Goal: Task Accomplishment & Management: Complete application form

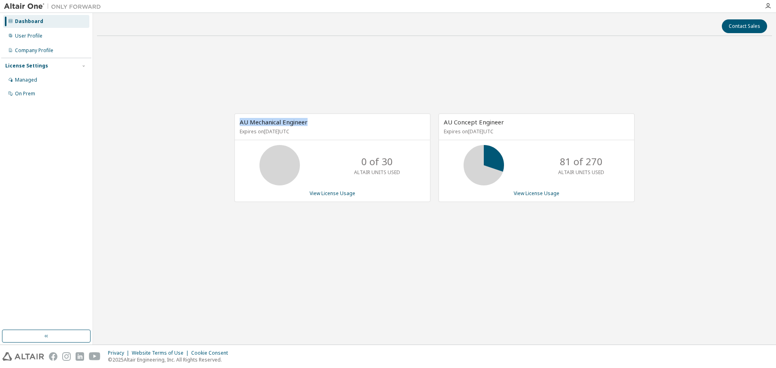
drag, startPoint x: 312, startPoint y: 123, endPoint x: 233, endPoint y: 120, distance: 79.3
click at [233, 120] on div "AU Mechanical Engineer Expires on March 16, 2026 UTC 0 of 30 ALTAIR UNITS USED …" at bounding box center [328, 162] width 204 height 97
click at [342, 194] on link "View License Usage" at bounding box center [333, 193] width 46 height 7
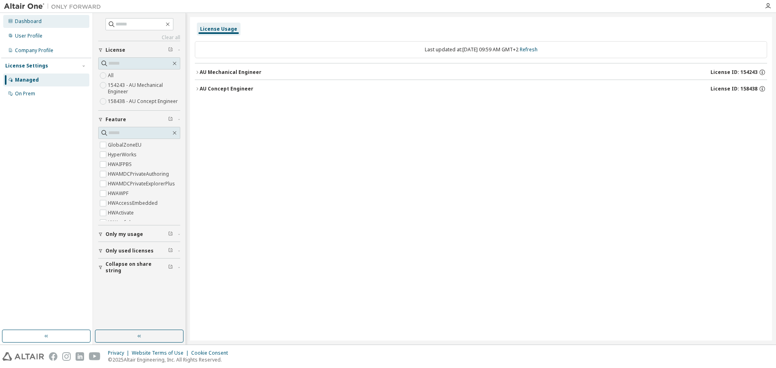
click at [19, 25] on div "Dashboard" at bounding box center [46, 21] width 86 height 13
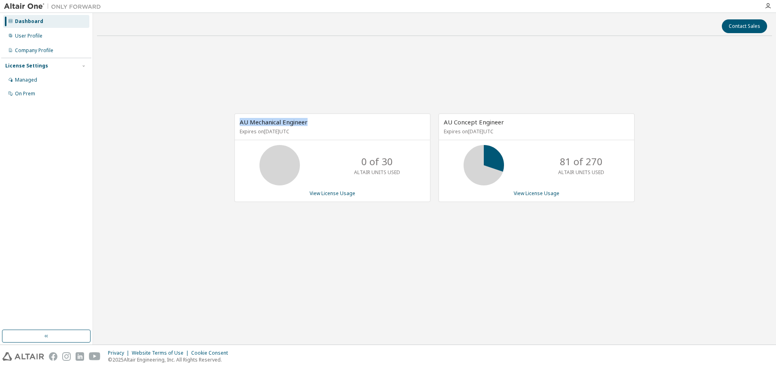
drag, startPoint x: 310, startPoint y: 122, endPoint x: 234, endPoint y: 123, distance: 76.8
click at [234, 123] on div "AU Mechanical Engineer Expires on March 16, 2026 UTC 0 of 30 ALTAIR UNITS USED …" at bounding box center [328, 162] width 204 height 97
drag, startPoint x: 241, startPoint y: 120, endPoint x: 311, endPoint y: 126, distance: 70.5
click at [311, 126] on div "AU Mechanical Engineer Expires on [DATE] UTC" at bounding box center [332, 127] width 195 height 26
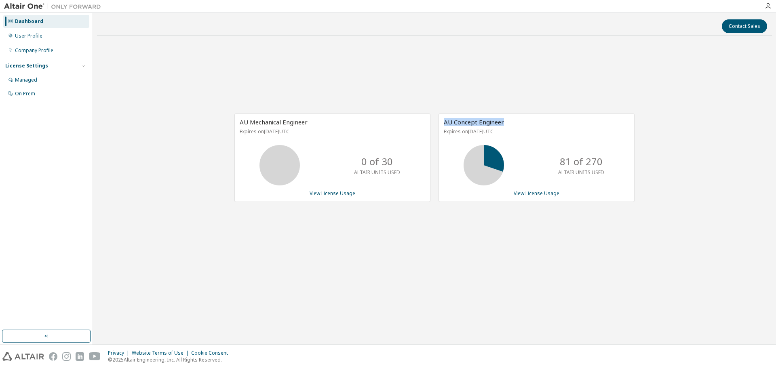
drag, startPoint x: 442, startPoint y: 123, endPoint x: 507, endPoint y: 119, distance: 64.8
click at [507, 119] on div "AU Concept Engineer Expires on [DATE] UTC" at bounding box center [536, 127] width 195 height 26
click at [327, 194] on link "View License Usage" at bounding box center [333, 193] width 46 height 7
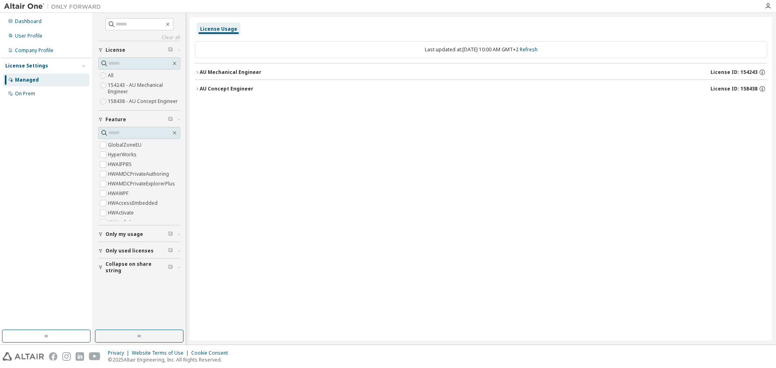
click at [198, 69] on button "AU Mechanical Engineer License ID: 154243" at bounding box center [481, 72] width 572 height 18
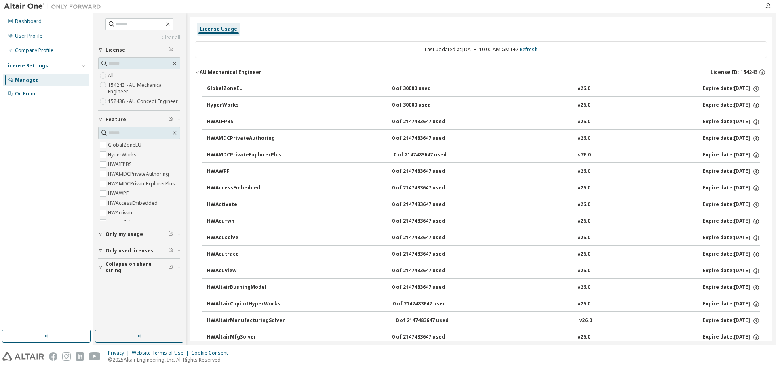
click at [223, 92] on div "GlobalZoneEU" at bounding box center [243, 88] width 73 height 7
click at [384, 92] on div "GlobalZoneEU 0 of 30000 used v26.0 Expire date: 2026-03-16" at bounding box center [483, 88] width 553 height 7
click at [198, 73] on icon "button" at bounding box center [197, 72] width 5 height 5
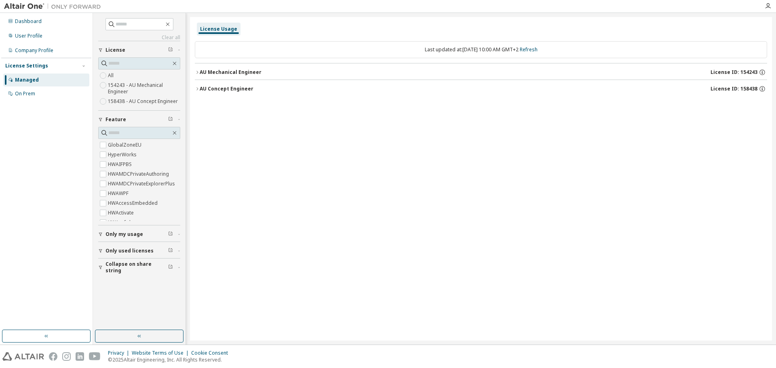
click at [196, 89] on icon "button" at bounding box center [197, 89] width 5 height 5
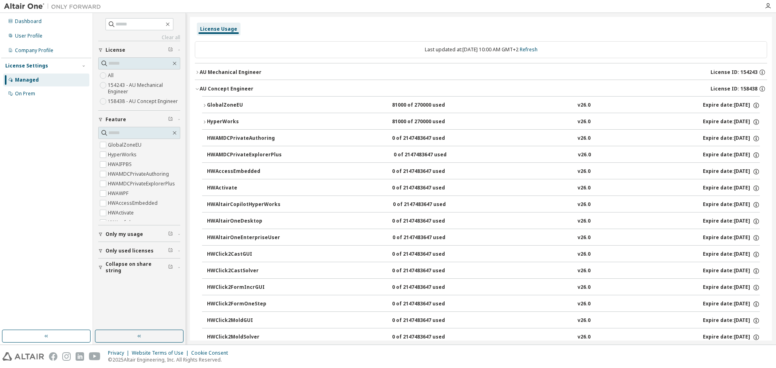
click at [206, 103] on button "GlobalZoneEU 81000 of 270000 used v26.0 Expire date: 2025-11-12" at bounding box center [481, 106] width 558 height 18
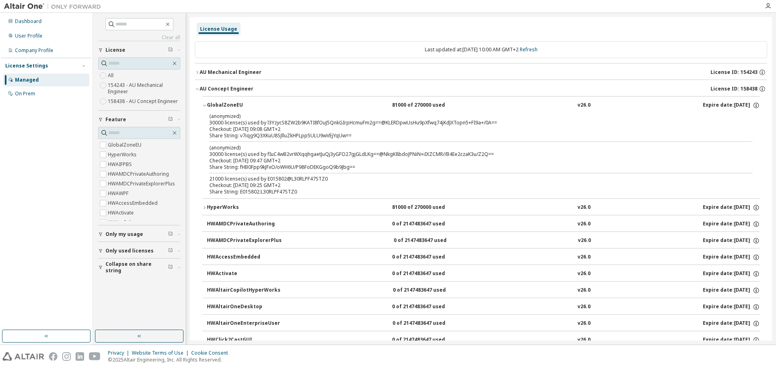
click at [206, 105] on icon "button" at bounding box center [204, 106] width 3 height 2
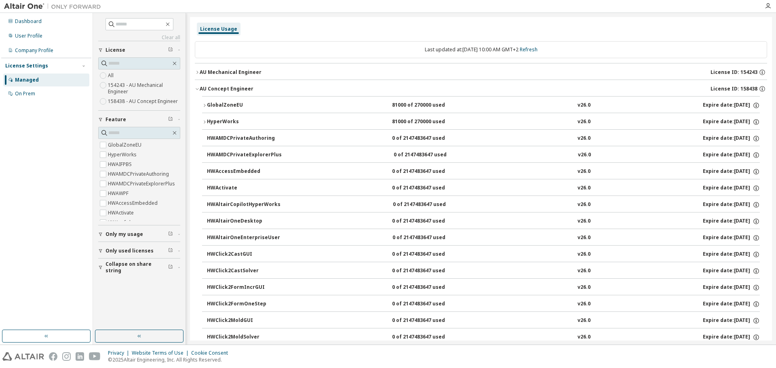
click at [196, 89] on icon "button" at bounding box center [197, 89] width 5 height 5
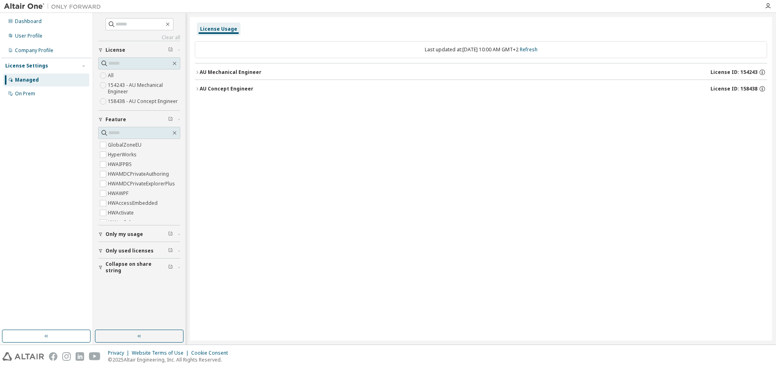
click at [198, 70] on button "AU Mechanical Engineer License ID: 154243" at bounding box center [481, 72] width 572 height 18
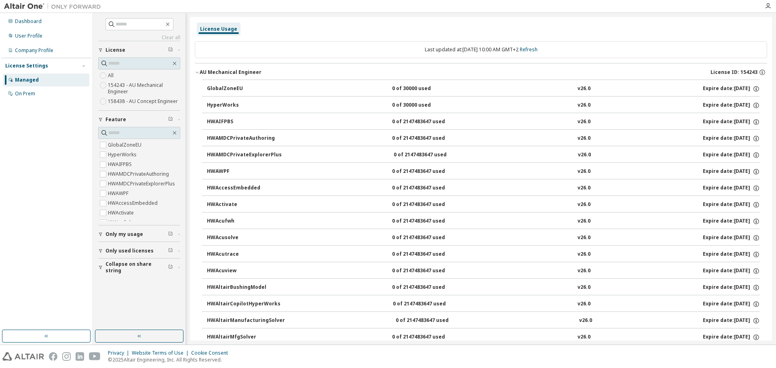
click at [198, 70] on button "AU Mechanical Engineer License ID: 154243" at bounding box center [481, 72] width 572 height 18
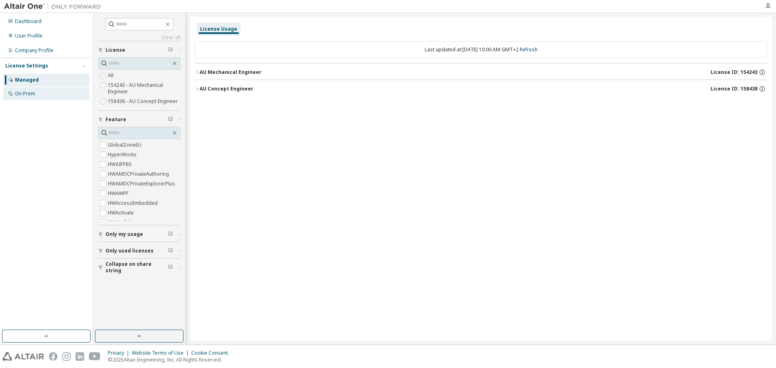
click at [32, 95] on div "On Prem" at bounding box center [25, 94] width 20 height 6
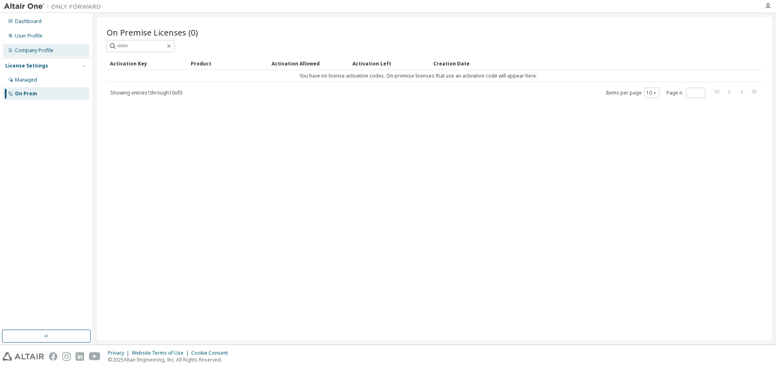
click at [19, 53] on div "Company Profile" at bounding box center [34, 50] width 38 height 6
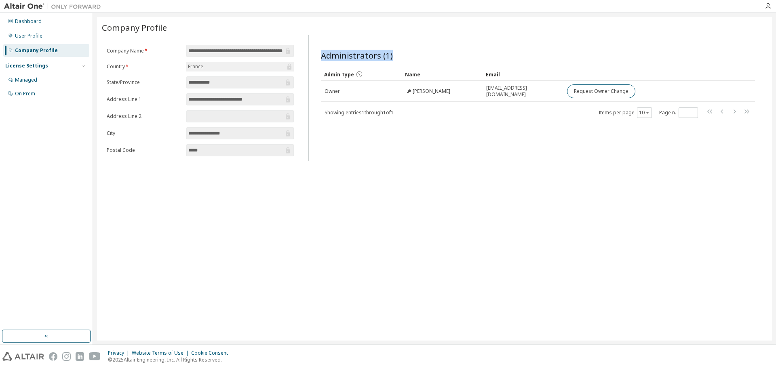
drag, startPoint x: 320, startPoint y: 57, endPoint x: 397, endPoint y: 62, distance: 77.4
click at [397, 62] on div "Administrators (1) Clear Load Save Save As Field Operator Value Select filter S…" at bounding box center [538, 100] width 454 height 121
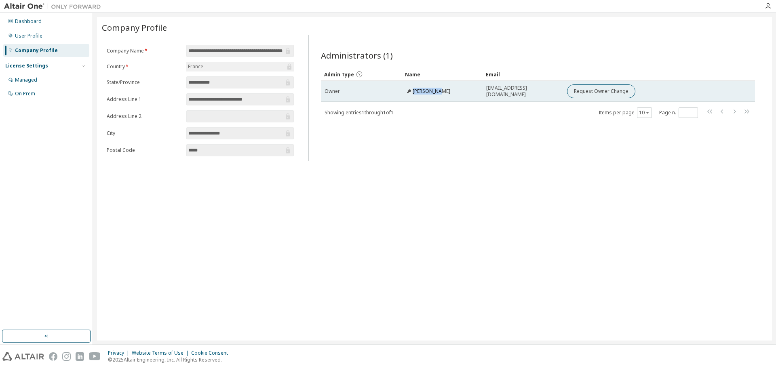
drag, startPoint x: 411, startPoint y: 94, endPoint x: 441, endPoint y: 93, distance: 30.7
click at [441, 93] on div "[PERSON_NAME]" at bounding box center [442, 91] width 74 height 6
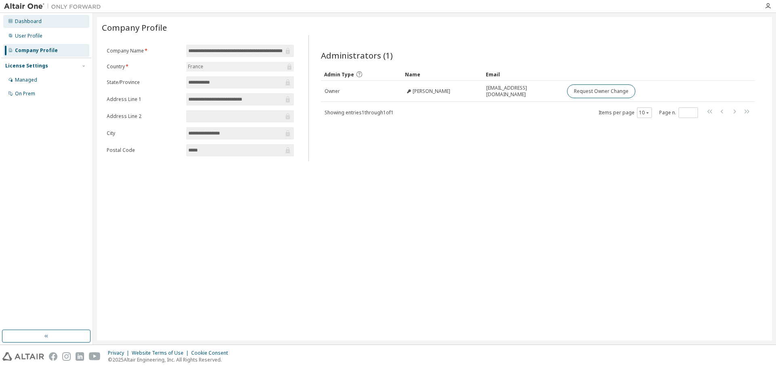
click at [42, 21] on div "Dashboard" at bounding box center [46, 21] width 86 height 13
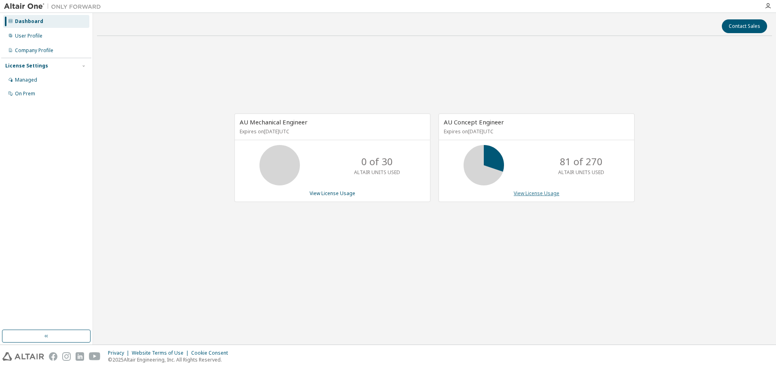
click at [524, 194] on link "View License Usage" at bounding box center [537, 193] width 46 height 7
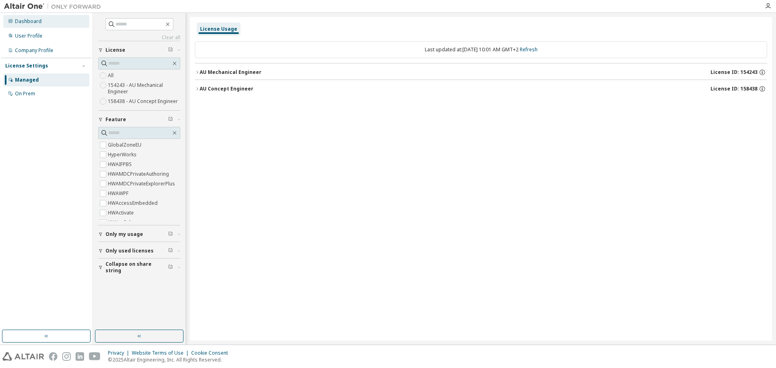
click at [38, 26] on div "Dashboard" at bounding box center [46, 21] width 86 height 13
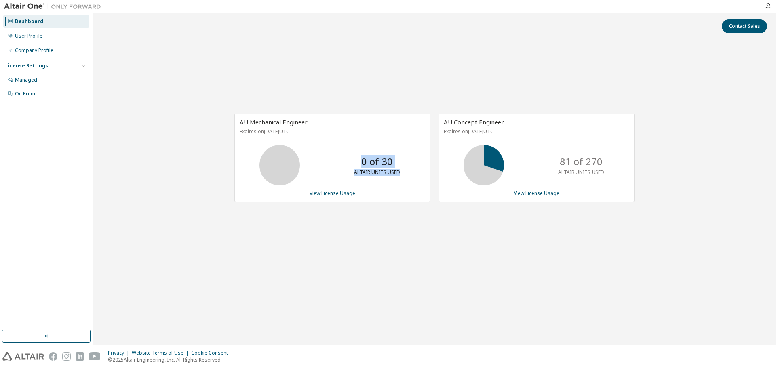
drag, startPoint x: 399, startPoint y: 163, endPoint x: 352, endPoint y: 158, distance: 46.7
click at [352, 158] on div "0 of 30 ALTAIR UNITS USED" at bounding box center [377, 165] width 65 height 40
drag, startPoint x: 607, startPoint y: 164, endPoint x: 519, endPoint y: 169, distance: 88.3
click at [519, 169] on div "81 of 270 ALTAIR UNITS USED" at bounding box center [536, 165] width 195 height 40
click at [532, 190] on link "View License Usage" at bounding box center [537, 193] width 46 height 7
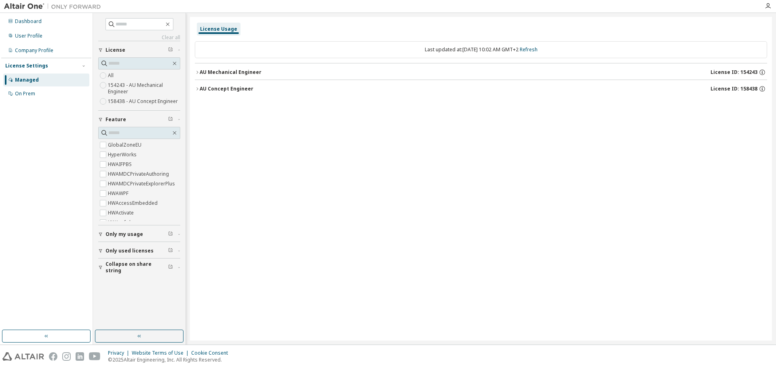
click at [196, 69] on button "AU Mechanical Engineer License ID: 154243" at bounding box center [481, 72] width 572 height 18
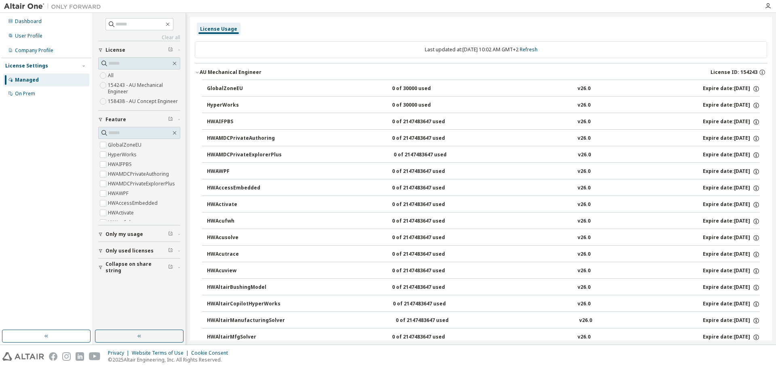
click at [196, 69] on button "AU Mechanical Engineer License ID: 154243" at bounding box center [481, 72] width 572 height 18
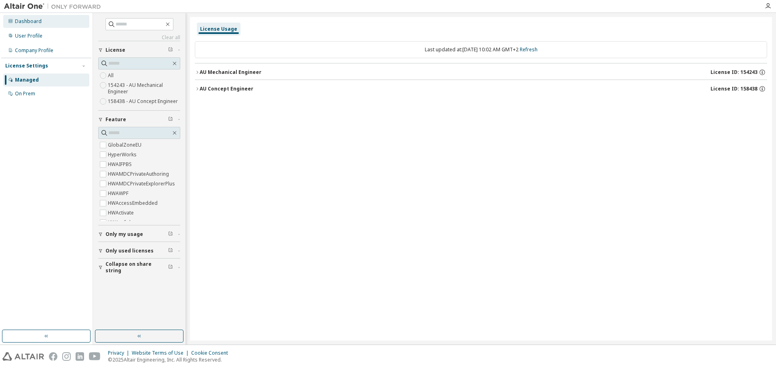
click at [45, 19] on div "Dashboard" at bounding box center [46, 21] width 86 height 13
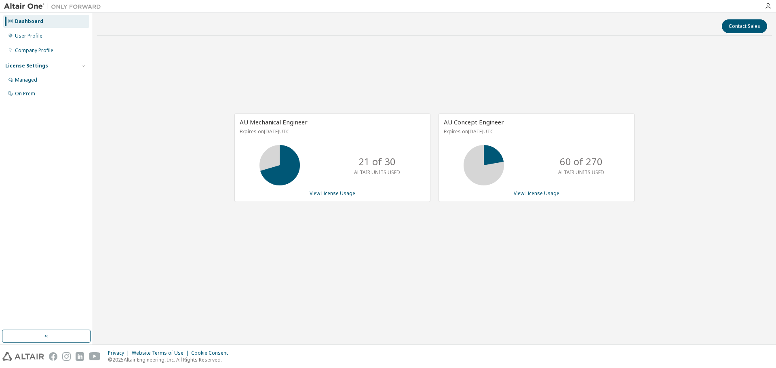
click at [488, 159] on icon at bounding box center [484, 165] width 20 height 20
click at [211, 92] on div "AU Mechanical Engineer Expires on [DATE] UTC 21 of 30 ALTAIR UNITS USED View Li…" at bounding box center [434, 161] width 675 height 239
click at [31, 83] on div "Managed" at bounding box center [46, 80] width 86 height 13
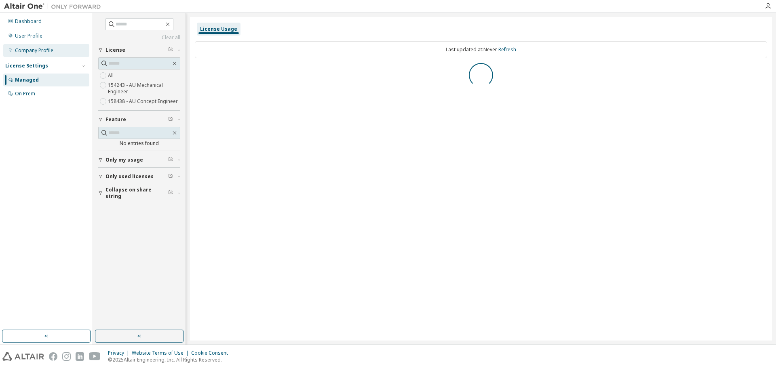
click at [22, 49] on div "Company Profile" at bounding box center [34, 50] width 38 height 6
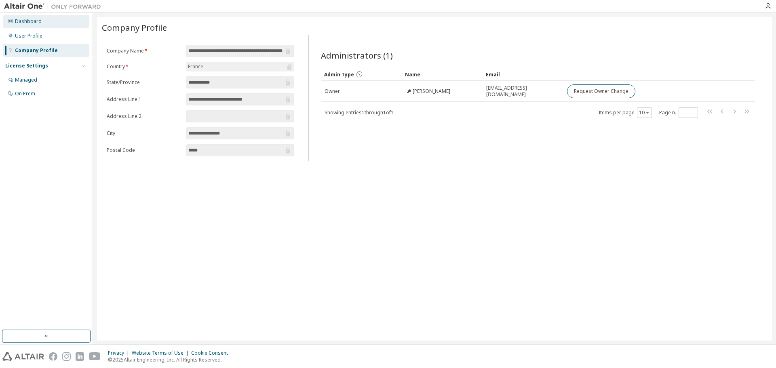
click at [22, 21] on div "Dashboard" at bounding box center [28, 21] width 27 height 6
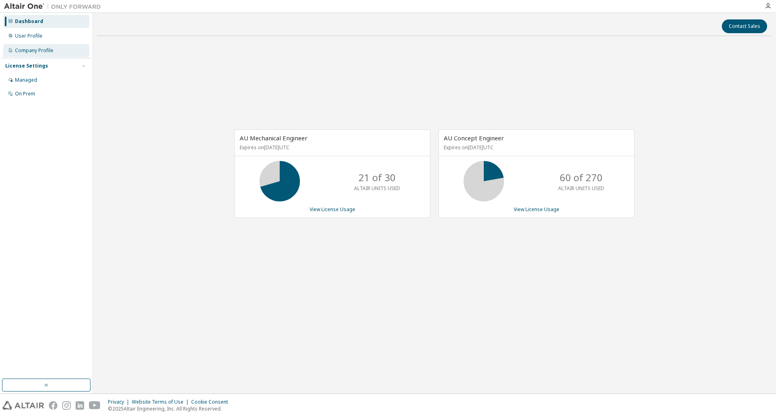
click at [45, 48] on div "Company Profile" at bounding box center [34, 50] width 38 height 6
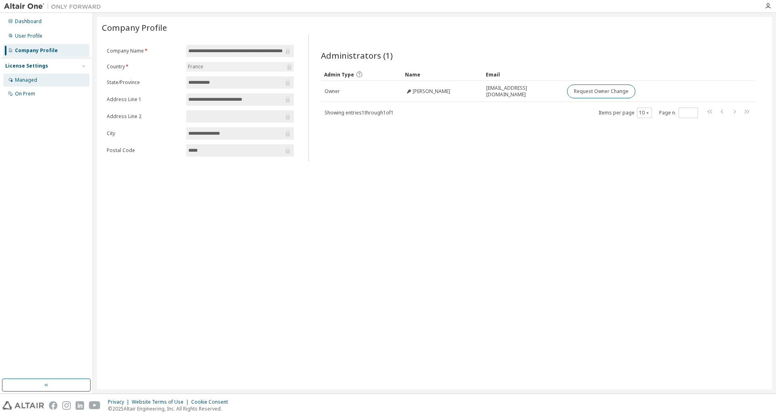
click at [32, 81] on div "Managed" at bounding box center [26, 80] width 22 height 6
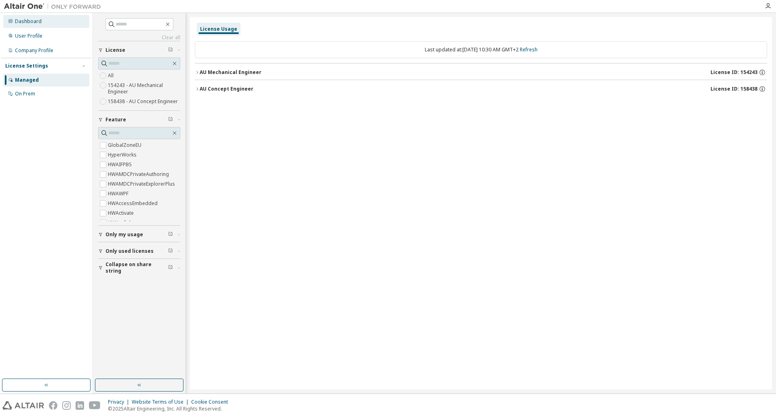
click at [48, 25] on div "Dashboard" at bounding box center [46, 21] width 86 height 13
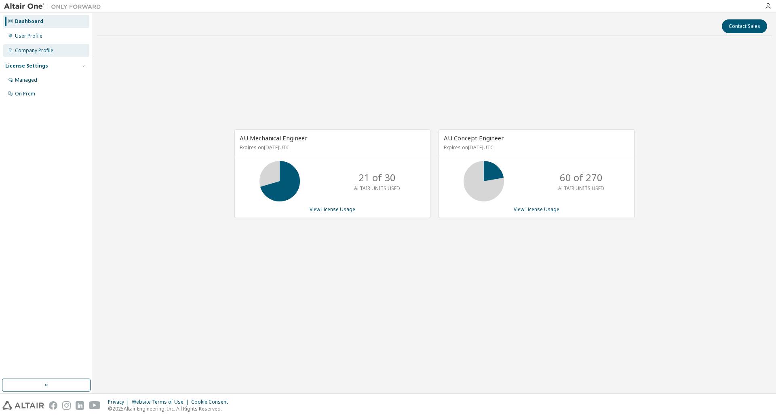
click at [25, 52] on div "Company Profile" at bounding box center [34, 50] width 38 height 6
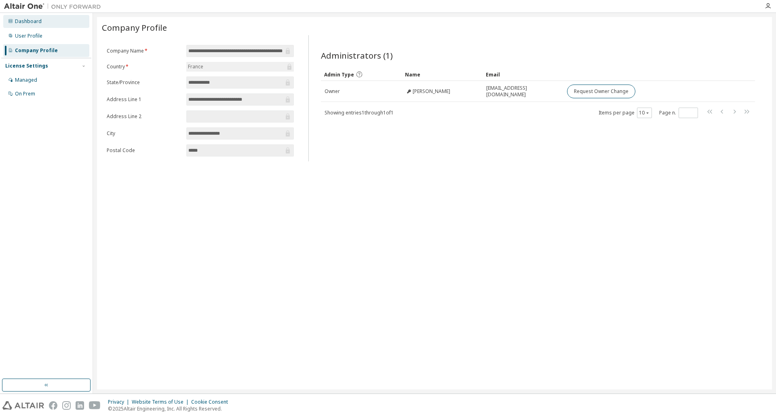
click at [48, 21] on div "Dashboard" at bounding box center [46, 21] width 86 height 13
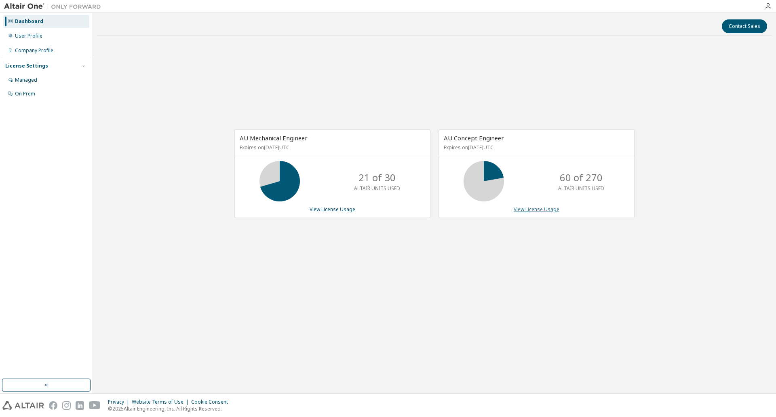
click at [528, 209] on link "View License Usage" at bounding box center [537, 209] width 46 height 7
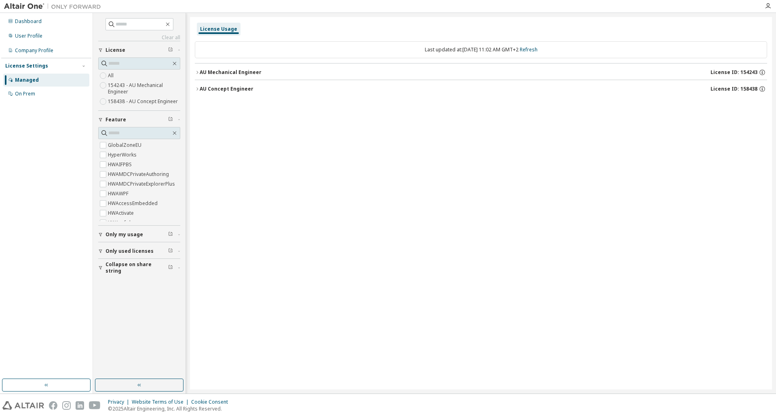
click at [197, 86] on button "AU Concept Engineer License ID: 158438" at bounding box center [481, 89] width 572 height 18
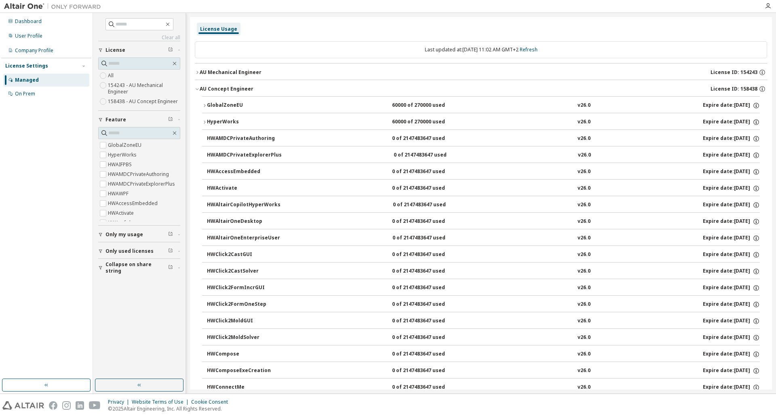
click at [204, 105] on icon "button" at bounding box center [204, 105] width 5 height 5
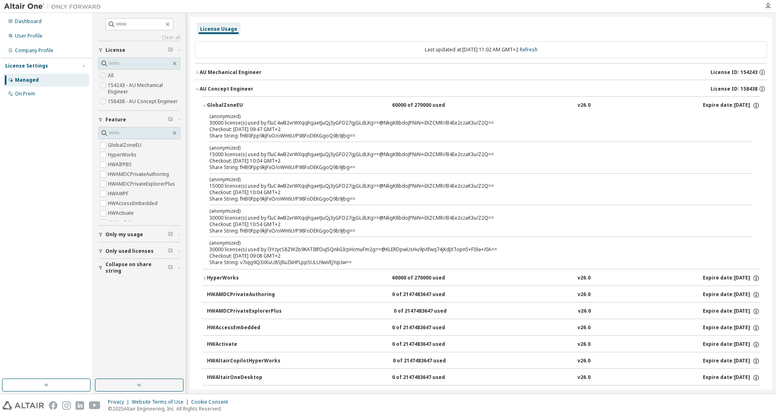
click at [203, 103] on icon "button" at bounding box center [204, 105] width 5 height 5
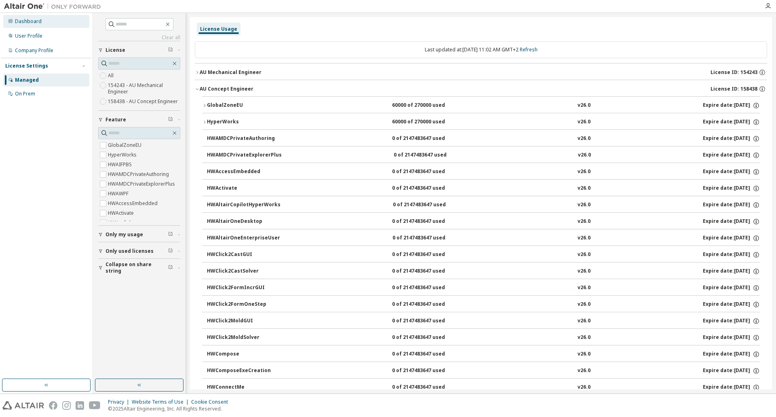
click at [15, 18] on div "Dashboard" at bounding box center [46, 21] width 86 height 13
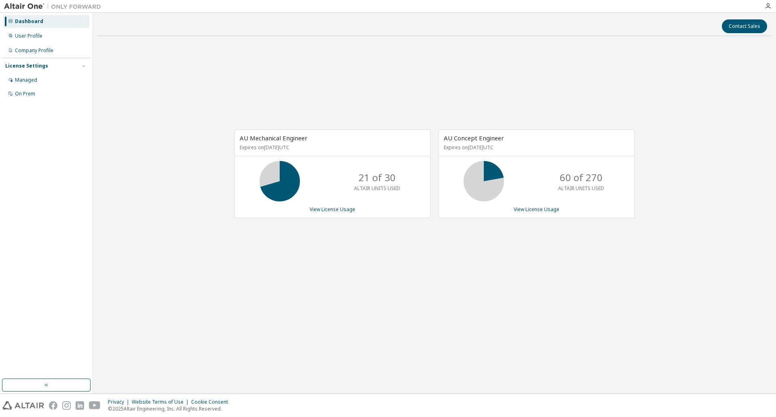
drag, startPoint x: 525, startPoint y: 146, endPoint x: 444, endPoint y: 138, distance: 80.8
click at [444, 138] on div "AU Concept Engineer Expires on [DATE] UTC" at bounding box center [536, 143] width 195 height 26
drag, startPoint x: 182, startPoint y: 68, endPoint x: 171, endPoint y: 68, distance: 10.9
click at [182, 68] on div "AU Mechanical Engineer Expires on [DATE] UTC 21 of 30 ALTAIR UNITS USED View Li…" at bounding box center [434, 177] width 675 height 271
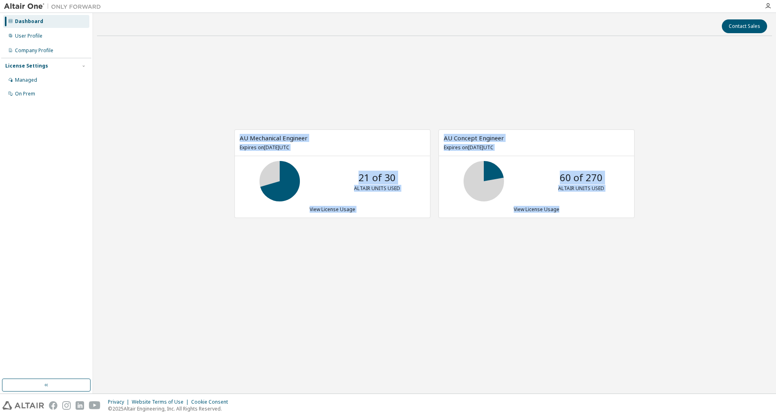
drag, startPoint x: 591, startPoint y: 214, endPoint x: 228, endPoint y: 139, distance: 370.6
click at [228, 139] on div "AU Mechanical Engineer Expires on [DATE] UTC 21 of 30 ALTAIR UNITS USED View Li…" at bounding box center [430, 177] width 408 height 97
click at [202, 95] on div "AU Mechanical Engineer Expires on [DATE] UTC 21 of 30 ALTAIR UNITS USED View Li…" at bounding box center [434, 177] width 675 height 271
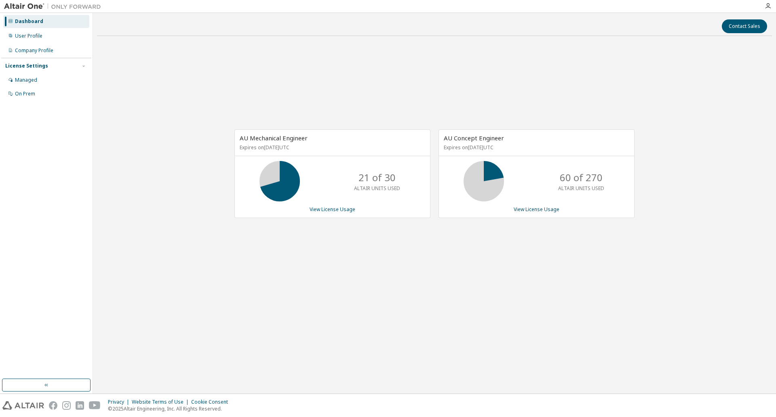
click at [336, 147] on p "Expires on [DATE] UTC" at bounding box center [332, 147] width 184 height 7
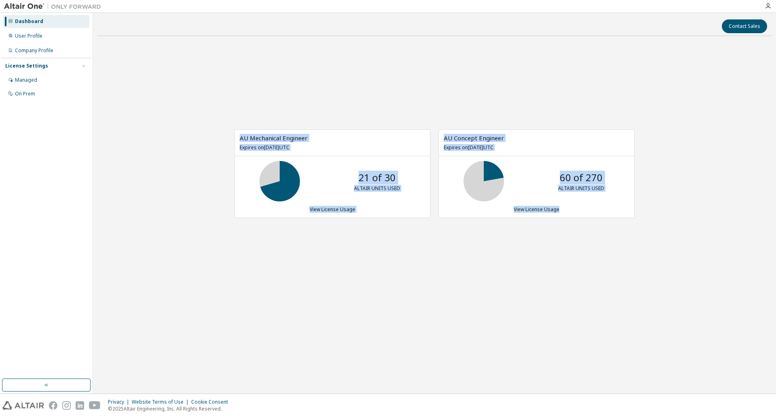
drag, startPoint x: 241, startPoint y: 137, endPoint x: 575, endPoint y: 212, distance: 341.8
click at [575, 212] on div "AU Mechanical Engineer Expires on [DATE] UTC 21 of 30 ALTAIR UNITS USED View Li…" at bounding box center [430, 177] width 408 height 97
click at [575, 211] on div "View License Usage" at bounding box center [537, 209] width 186 height 6
drag, startPoint x: 570, startPoint y: 209, endPoint x: 241, endPoint y: 132, distance: 338.0
click at [241, 132] on div "AU Mechanical Engineer Expires on [DATE] UTC 21 of 30 ALTAIR UNITS USED View Li…" at bounding box center [430, 177] width 408 height 97
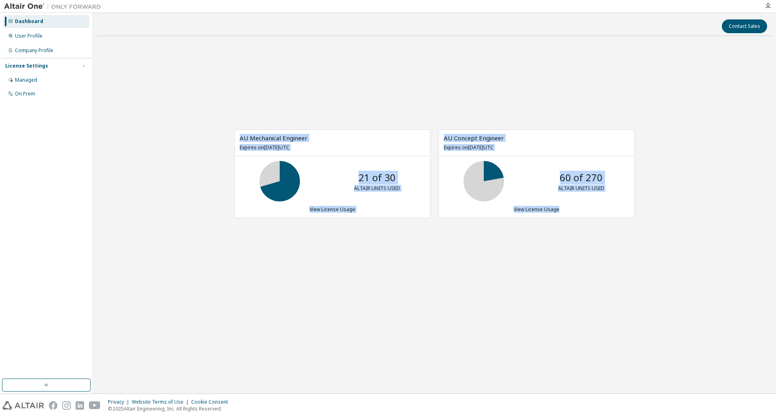
click at [215, 83] on div "AU Mechanical Engineer Expires on [DATE] UTC 21 of 30 ALTAIR UNITS USED View Li…" at bounding box center [434, 177] width 675 height 271
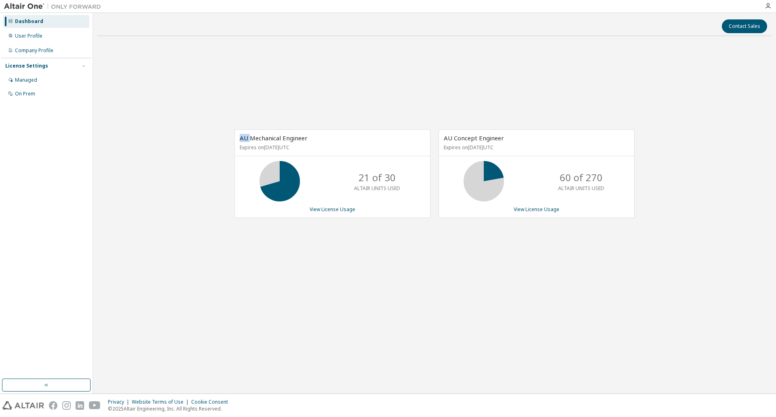
click at [215, 83] on div "AU Mechanical Engineer Expires on [DATE] UTC 21 of 30 ALTAIR UNITS USED View Li…" at bounding box center [434, 177] width 675 height 271
click at [211, 122] on div "AU Mechanical Engineer Expires on [DATE] UTC 21 of 30 ALTAIR UNITS USED View Li…" at bounding box center [434, 177] width 675 height 271
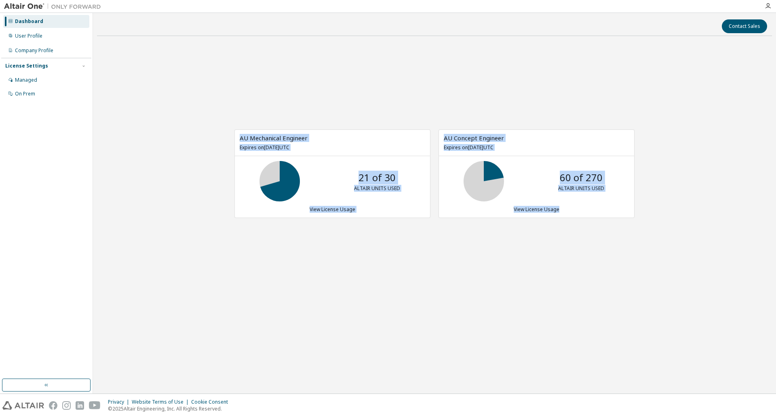
drag, startPoint x: 238, startPoint y: 135, endPoint x: 570, endPoint y: 205, distance: 340.0
click at [570, 205] on div "AU Mechanical Engineer Expires on [DATE] UTC 21 of 30 ALTAIR UNITS USED View Li…" at bounding box center [430, 177] width 408 height 97
click at [571, 206] on div "View License Usage" at bounding box center [537, 209] width 186 height 6
drag, startPoint x: 568, startPoint y: 210, endPoint x: 233, endPoint y: 136, distance: 343.1
click at [235, 136] on div "AU Mechanical Engineer Expires on [DATE] UTC 21 of 30 ALTAIR UNITS USED View Li…" at bounding box center [430, 177] width 408 height 97
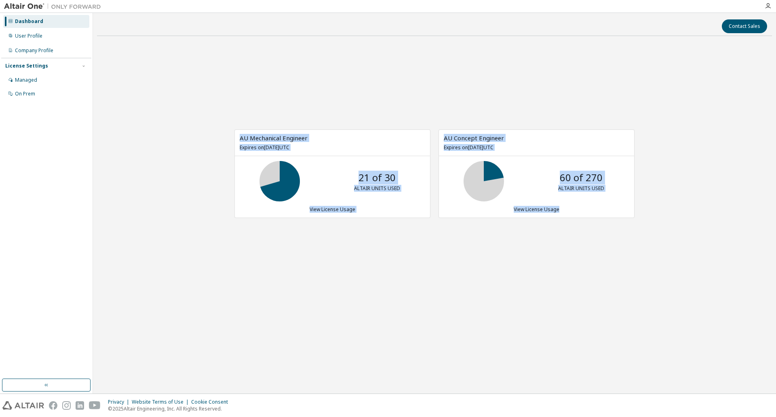
click at [361, 138] on div "AU Mechanical Engineer Expires on [DATE] UTC" at bounding box center [332, 143] width 195 height 26
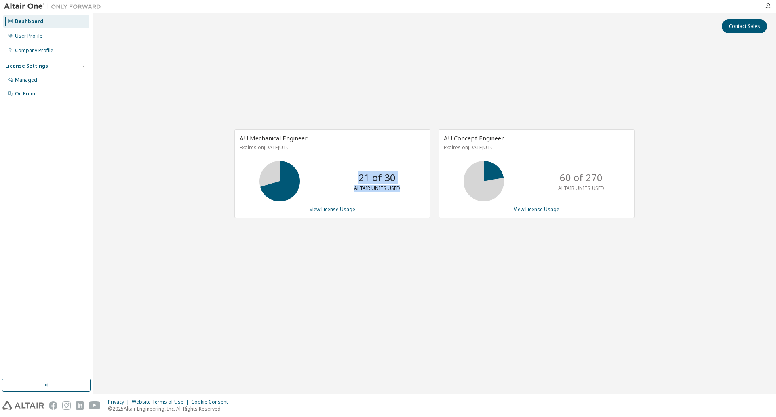
drag, startPoint x: 359, startPoint y: 177, endPoint x: 402, endPoint y: 190, distance: 45.5
click at [402, 190] on div "21 of 30 ALTAIR UNITS USED" at bounding box center [377, 181] width 65 height 40
click at [254, 151] on p "Expires on [DATE] UTC" at bounding box center [332, 147] width 184 height 7
click at [230, 246] on div "AU Mechanical Engineer Expires on [DATE] UTC 21 of 30 ALTAIR UNITS USED View Li…" at bounding box center [434, 177] width 675 height 271
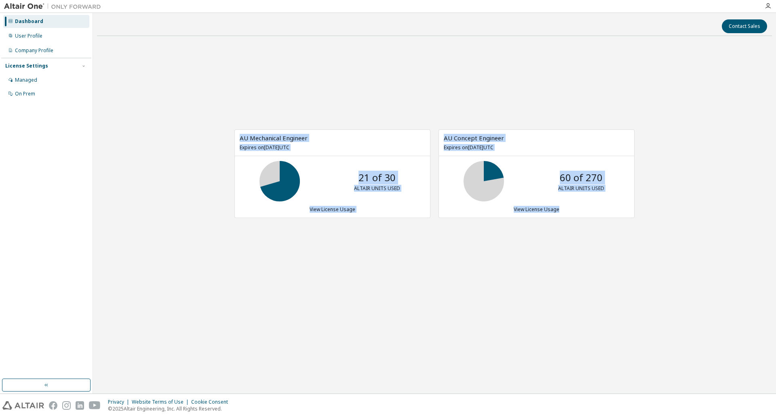
drag, startPoint x: 238, startPoint y: 135, endPoint x: 609, endPoint y: 209, distance: 378.2
click at [609, 209] on div "AU Mechanical Engineer Expires on [DATE] UTC 21 of 30 ALTAIR UNITS USED View Li…" at bounding box center [430, 177] width 408 height 97
click at [578, 210] on div "View License Usage" at bounding box center [537, 209] width 186 height 6
drag, startPoint x: 578, startPoint y: 210, endPoint x: 217, endPoint y: 135, distance: 369.4
click at [217, 135] on div "AU Mechanical Engineer Expires on [DATE] UTC 21 of 30 ALTAIR UNITS USED View Li…" at bounding box center [434, 177] width 675 height 271
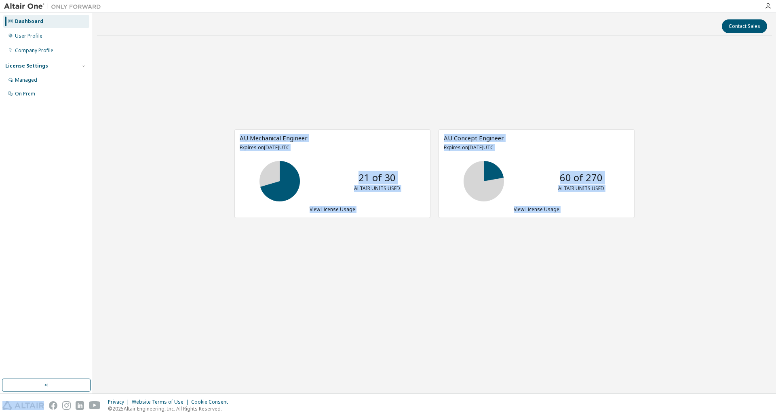
click at [199, 129] on div "AU Mechanical Engineer Expires on [DATE] UTC 21 of 30 ALTAIR UNITS USED View Li…" at bounding box center [434, 177] width 675 height 271
drag, startPoint x: 238, startPoint y: 137, endPoint x: 585, endPoint y: 207, distance: 353.8
click at [585, 207] on div "AU Mechanical Engineer Expires on [DATE] UTC 21 of 30 ALTAIR UNITS USED View Li…" at bounding box center [430, 177] width 408 height 97
click at [579, 209] on div "View License Usage" at bounding box center [537, 209] width 186 height 6
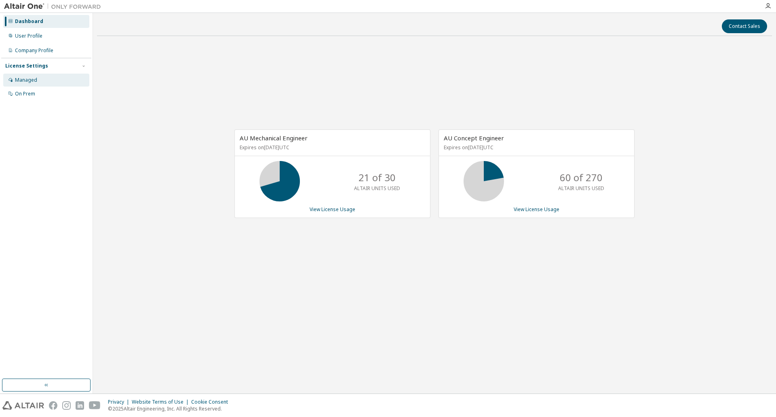
click at [28, 82] on div "Managed" at bounding box center [26, 80] width 22 height 6
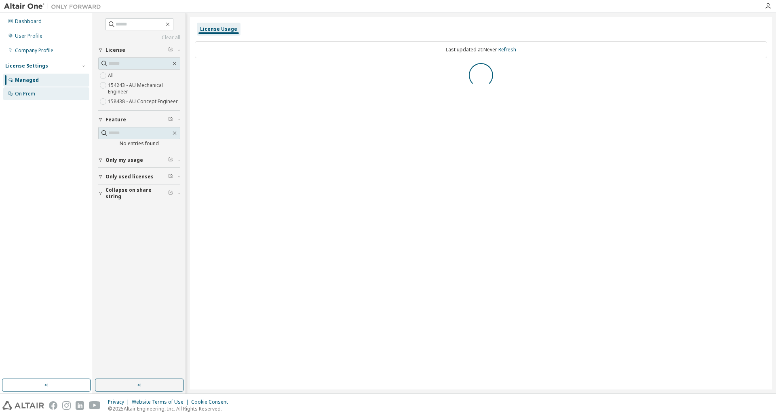
click at [25, 95] on div "On Prem" at bounding box center [25, 94] width 20 height 6
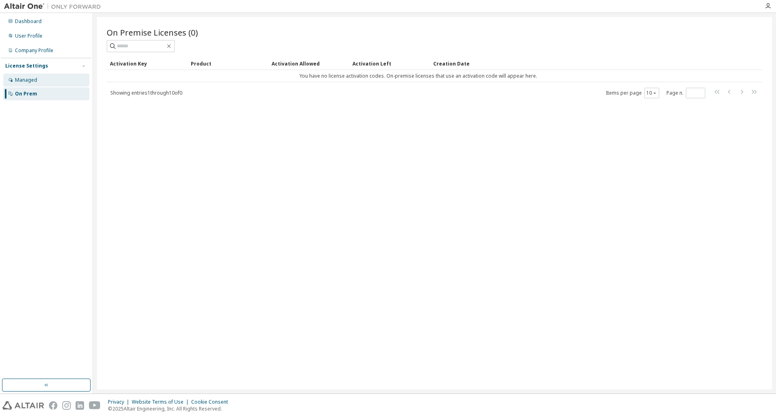
click at [39, 81] on div "Managed" at bounding box center [46, 80] width 86 height 13
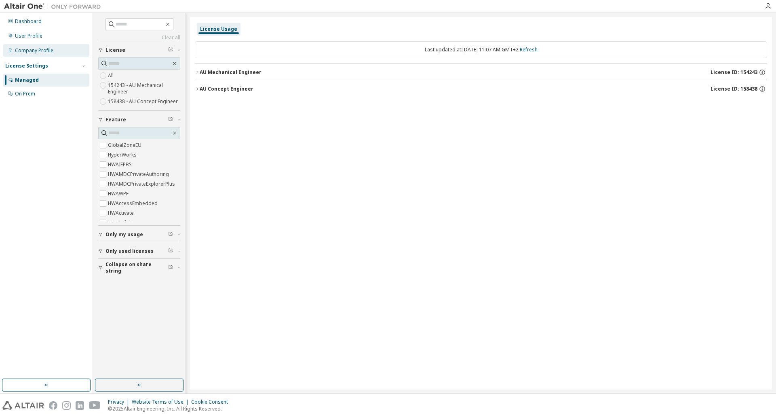
click at [29, 46] on div "Company Profile" at bounding box center [46, 50] width 86 height 13
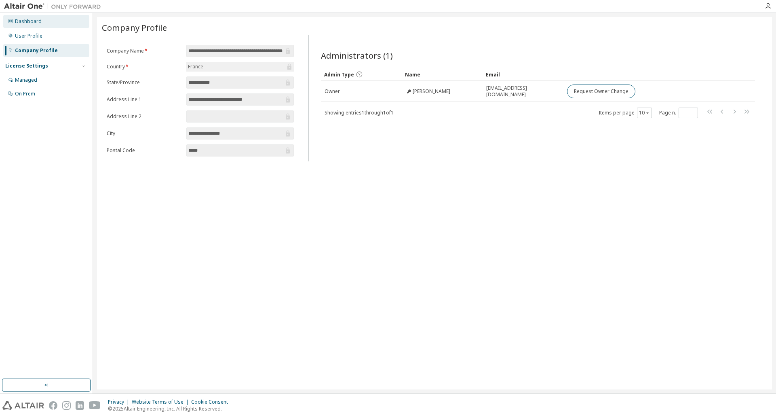
click at [31, 23] on div "Dashboard" at bounding box center [28, 21] width 27 height 6
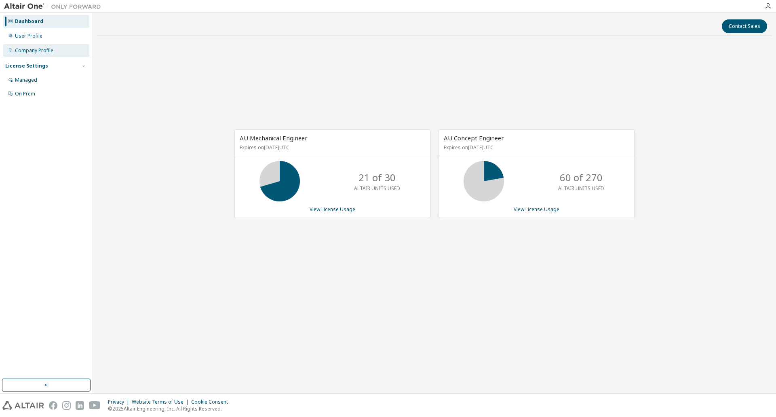
click at [40, 52] on div "Company Profile" at bounding box center [34, 50] width 38 height 6
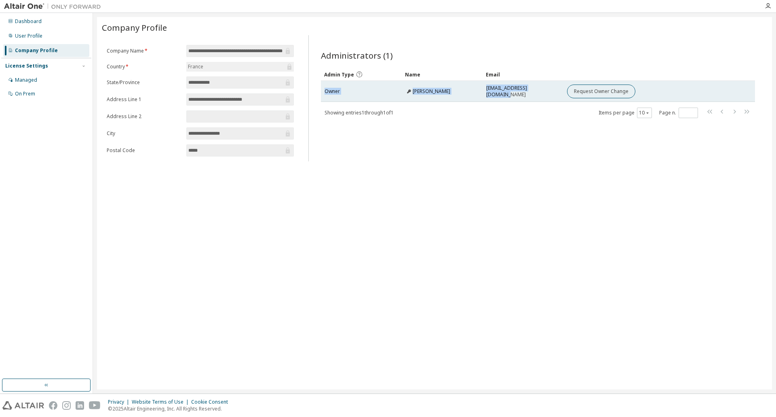
drag, startPoint x: 410, startPoint y: 101, endPoint x: 551, endPoint y: 93, distance: 140.5
click at [551, 93] on tr "Owner [PERSON_NAME] [PERSON_NAME][EMAIL_ADDRESS][PERSON_NAME][DOMAIN_NAME] Requ…" at bounding box center [538, 91] width 434 height 21
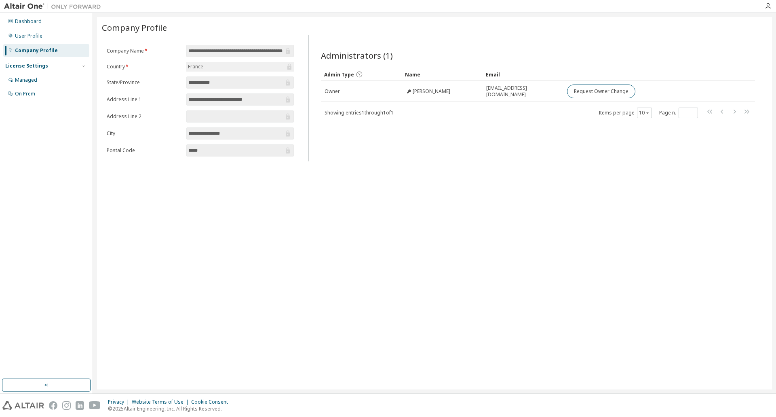
click at [533, 141] on div "Administrators (1) Clear Load Save Save As Field Operator Value Select filter S…" at bounding box center [538, 100] width 454 height 121
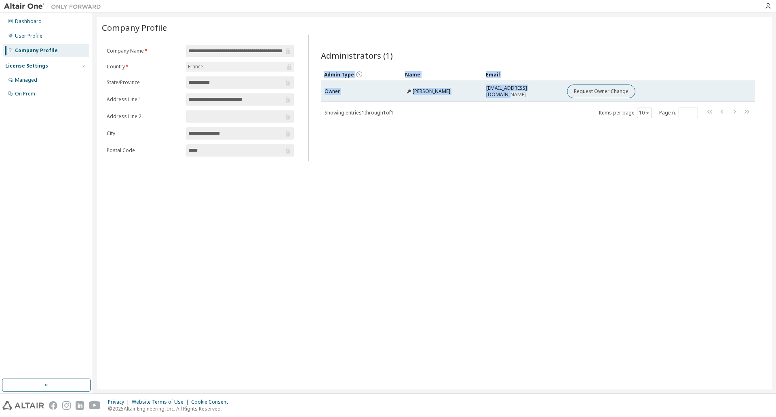
drag, startPoint x: 552, startPoint y: 91, endPoint x: 324, endPoint y: 99, distance: 227.7
click at [319, 93] on div "Administrators (1) Clear Load Save Save As Field Operator Value Select filter S…" at bounding box center [538, 100] width 454 height 121
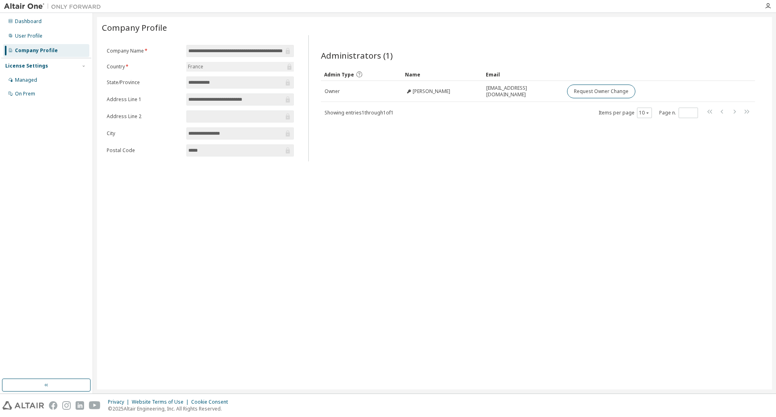
click at [459, 209] on div "**********" at bounding box center [434, 203] width 675 height 372
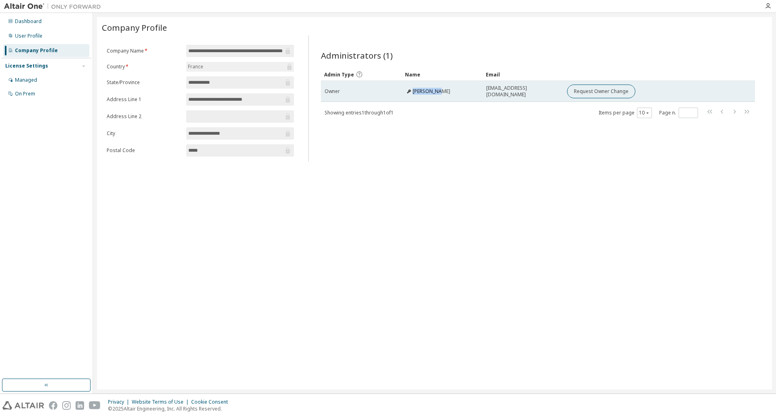
drag, startPoint x: 449, startPoint y: 92, endPoint x: 414, endPoint y: 93, distance: 35.6
click at [414, 93] on div "[PERSON_NAME]" at bounding box center [442, 91] width 74 height 6
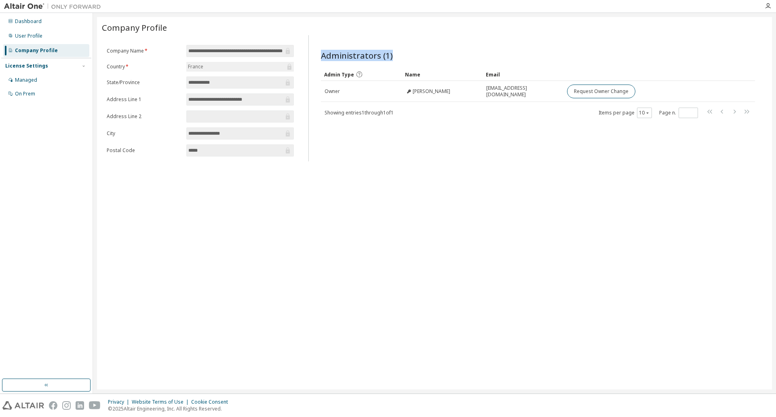
drag, startPoint x: 323, startPoint y: 56, endPoint x: 409, endPoint y: 57, distance: 85.7
click at [409, 57] on div "Administrators (1) Clear Load Save Save As Field Operator Value Select filter S…" at bounding box center [538, 100] width 454 height 121
click at [37, 23] on div "Dashboard" at bounding box center [28, 21] width 27 height 6
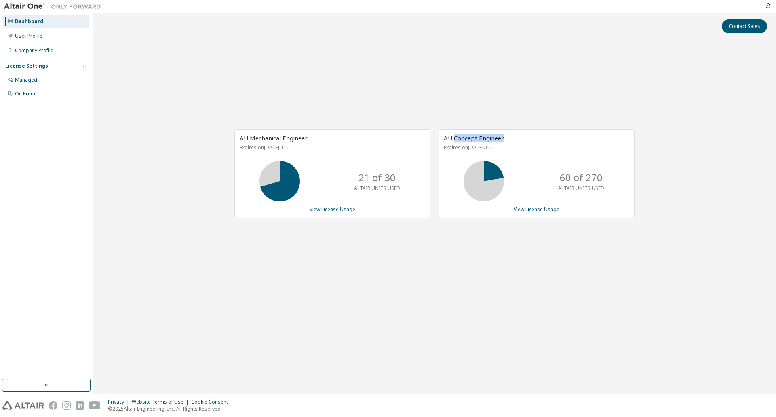
drag, startPoint x: 456, startPoint y: 139, endPoint x: 536, endPoint y: 140, distance: 80.1
click at [536, 140] on div "AU Concept Engineer Expires on [DATE] UTC" at bounding box center [536, 143] width 195 height 26
click at [544, 212] on link "View License Usage" at bounding box center [537, 209] width 46 height 7
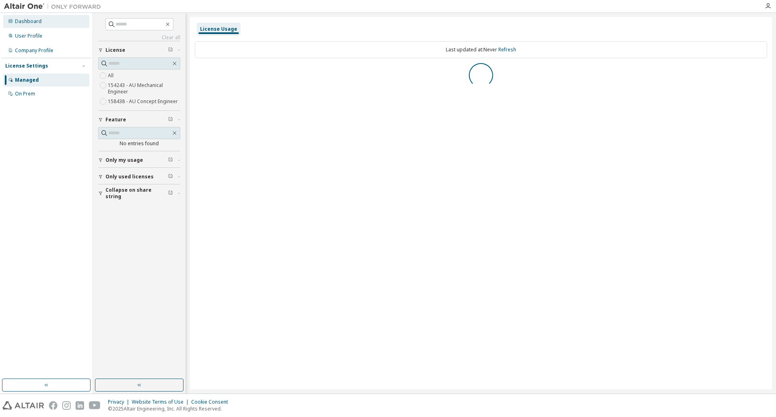
click at [25, 21] on div "Dashboard" at bounding box center [28, 21] width 27 height 6
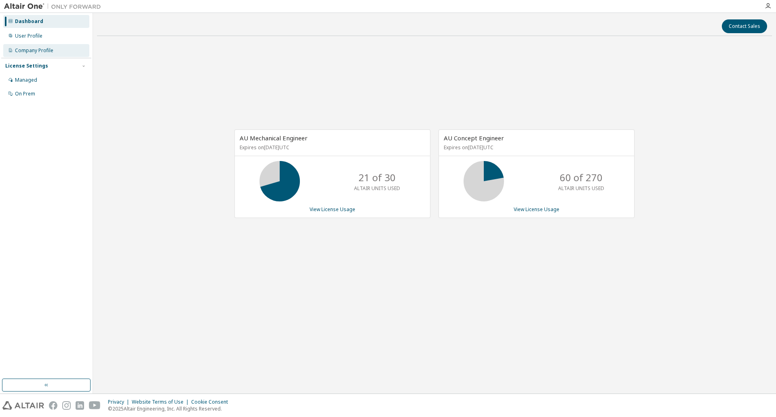
click at [26, 51] on div "Company Profile" at bounding box center [34, 50] width 38 height 6
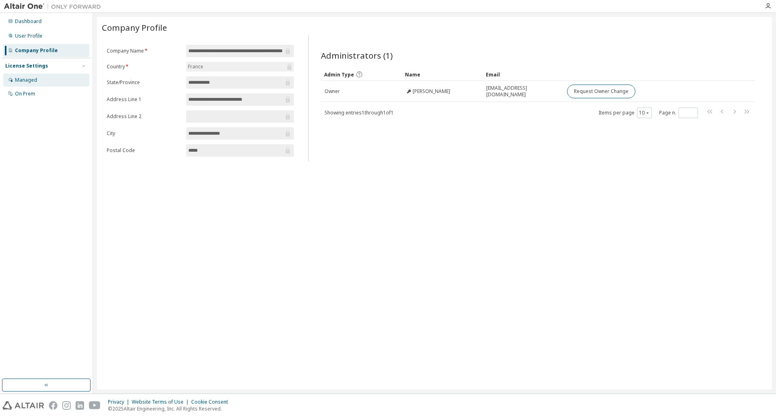
click at [28, 83] on div "Managed" at bounding box center [46, 80] width 86 height 13
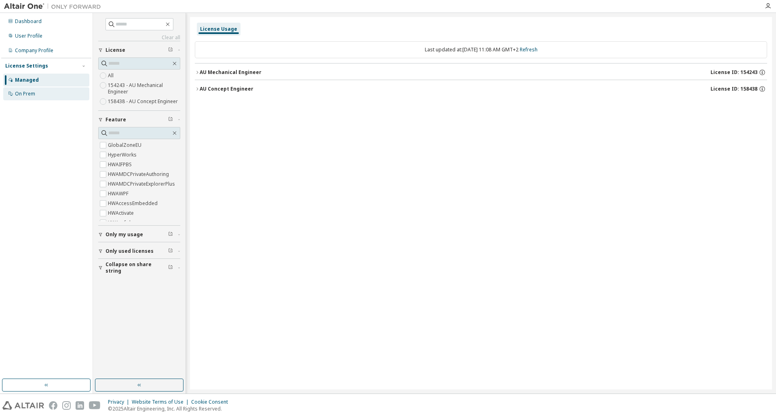
click at [41, 93] on div "On Prem" at bounding box center [46, 93] width 86 height 13
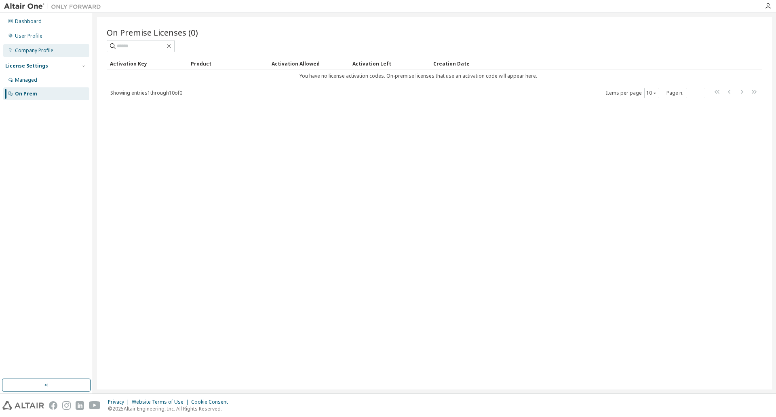
click at [25, 51] on div "Company Profile" at bounding box center [34, 50] width 38 height 6
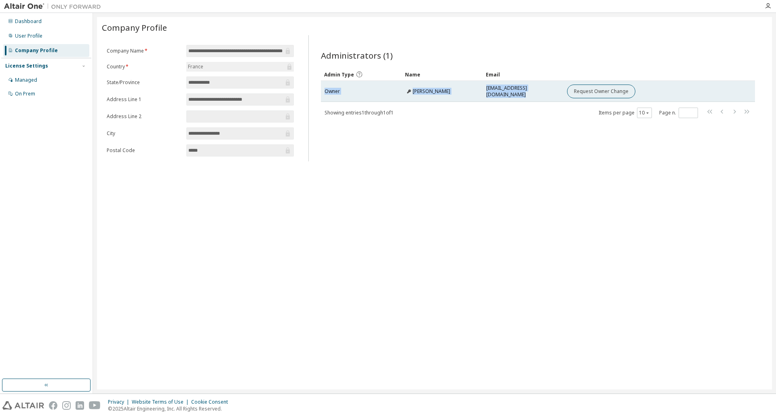
drag, startPoint x: 324, startPoint y: 93, endPoint x: 565, endPoint y: 94, distance: 240.9
click at [565, 94] on tr "Owner [PERSON_NAME] [PERSON_NAME][EMAIL_ADDRESS][PERSON_NAME][DOMAIN_NAME] Requ…" at bounding box center [538, 91] width 434 height 21
click at [468, 94] on div "[PERSON_NAME]" at bounding box center [442, 91] width 74 height 6
drag, startPoint x: 445, startPoint y: 92, endPoint x: 387, endPoint y: 85, distance: 58.2
click at [387, 85] on tr "Owner [PERSON_NAME] [PERSON_NAME][EMAIL_ADDRESS][PERSON_NAME][DOMAIN_NAME] Requ…" at bounding box center [538, 91] width 434 height 21
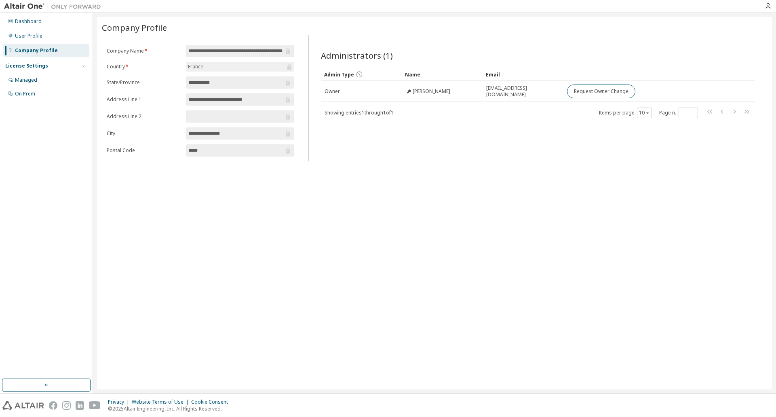
click at [441, 163] on div "**********" at bounding box center [434, 203] width 675 height 372
drag, startPoint x: 448, startPoint y: 91, endPoint x: 305, endPoint y: 87, distance: 143.1
click at [305, 87] on div "**********" at bounding box center [434, 98] width 665 height 126
click at [354, 291] on div "**********" at bounding box center [434, 203] width 675 height 372
drag, startPoint x: 400, startPoint y: 93, endPoint x: 317, endPoint y: 91, distance: 82.9
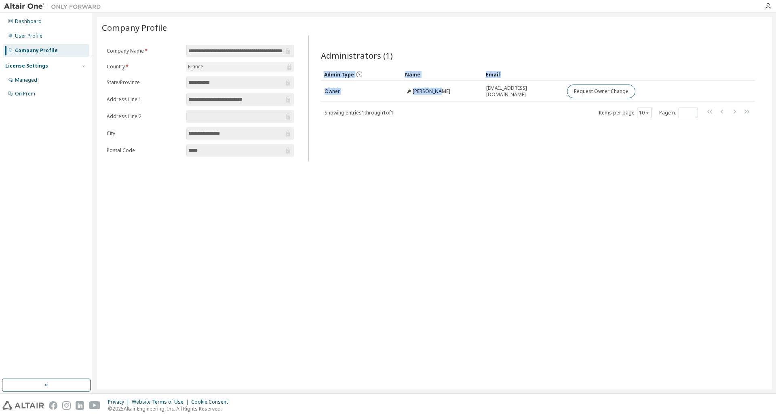
click at [317, 91] on div "Administrators (1) Clear Load Save Save As Field Operator Value Select filter S…" at bounding box center [538, 100] width 454 height 121
click at [318, 31] on div "Company Profile" at bounding box center [434, 27] width 665 height 11
click at [45, 22] on div "Dashboard" at bounding box center [46, 21] width 86 height 13
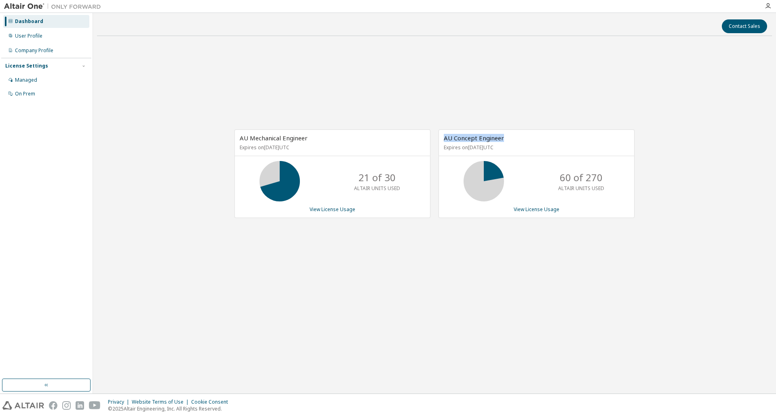
drag, startPoint x: 515, startPoint y: 139, endPoint x: 442, endPoint y: 136, distance: 72.4
click at [442, 136] on div "AU Concept Engineer Expires on [DATE] UTC" at bounding box center [536, 143] width 195 height 26
drag, startPoint x: 533, startPoint y: 150, endPoint x: 444, endPoint y: 135, distance: 90.1
click at [444, 135] on div "AU Concept Engineer Expires on [DATE] UTC" at bounding box center [536, 143] width 195 height 26
click at [418, 102] on div "AU Mechanical Engineer Expires on [DATE] UTC 21 of 30 ALTAIR UNITS USED View Li…" at bounding box center [434, 177] width 675 height 271
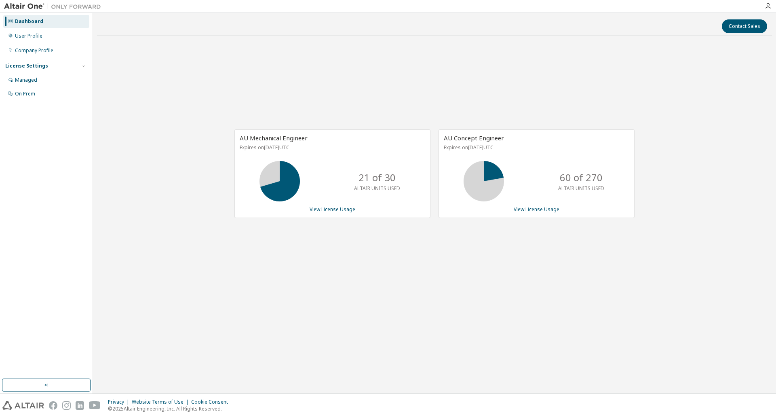
drag, startPoint x: 321, startPoint y: 142, endPoint x: 201, endPoint y: 135, distance: 120.3
click at [201, 135] on div "AU Mechanical Engineer Expires on [DATE] UTC 21 of 30 ALTAIR UNITS USED View Li…" at bounding box center [434, 177] width 675 height 271
click at [183, 107] on div "AU Mechanical Engineer Expires on [DATE] UTC 21 of 30 ALTAIR UNITS USED View Li…" at bounding box center [434, 177] width 675 height 271
click at [37, 82] on div "Managed" at bounding box center [46, 80] width 86 height 13
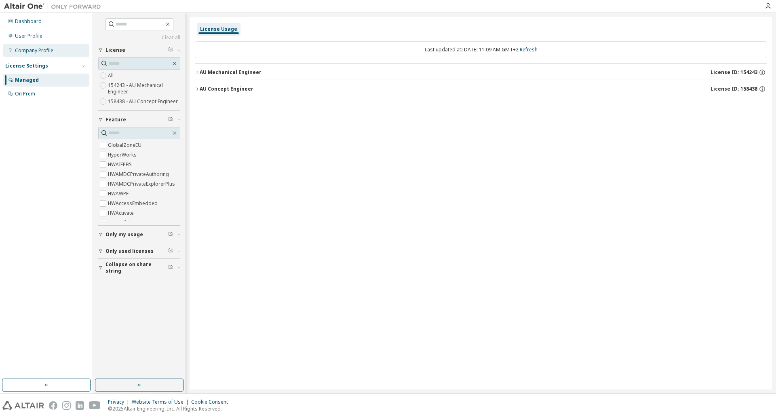
click at [44, 53] on div "Company Profile" at bounding box center [34, 50] width 38 height 6
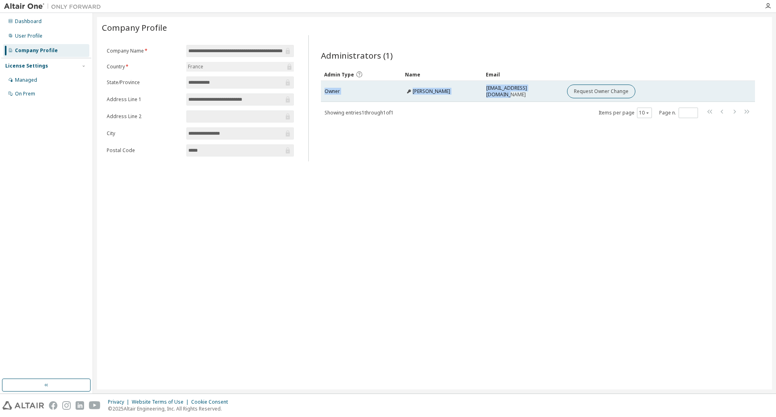
drag, startPoint x: 552, startPoint y: 90, endPoint x: 324, endPoint y: 86, distance: 228.0
click at [324, 86] on tr "Owner [PERSON_NAME] [PERSON_NAME][EMAIL_ADDRESS][PERSON_NAME][DOMAIN_NAME] Requ…" at bounding box center [538, 91] width 434 height 21
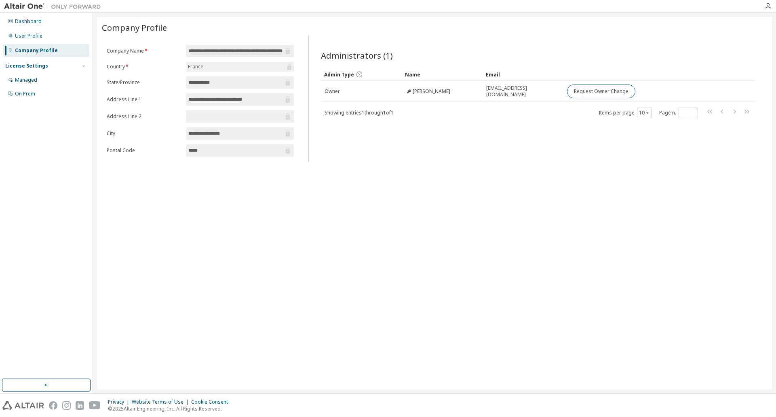
click at [236, 27] on div "Company Profile" at bounding box center [434, 27] width 665 height 11
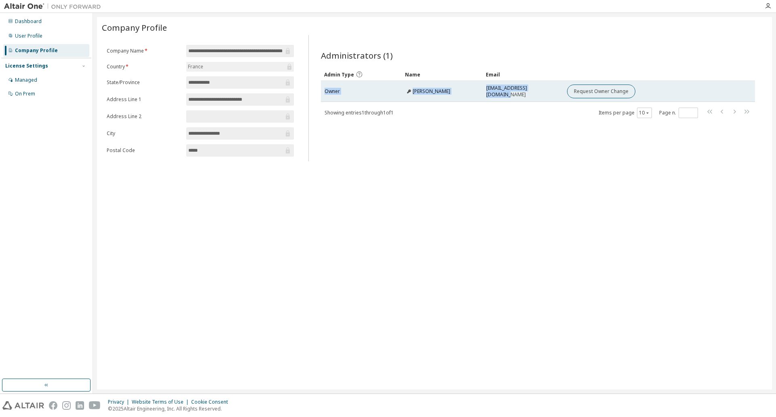
drag, startPoint x: 550, startPoint y: 92, endPoint x: 321, endPoint y: 90, distance: 229.2
click at [321, 90] on tr "Owner [PERSON_NAME] [PERSON_NAME][EMAIL_ADDRESS][PERSON_NAME][DOMAIN_NAME] Requ…" at bounding box center [538, 91] width 434 height 21
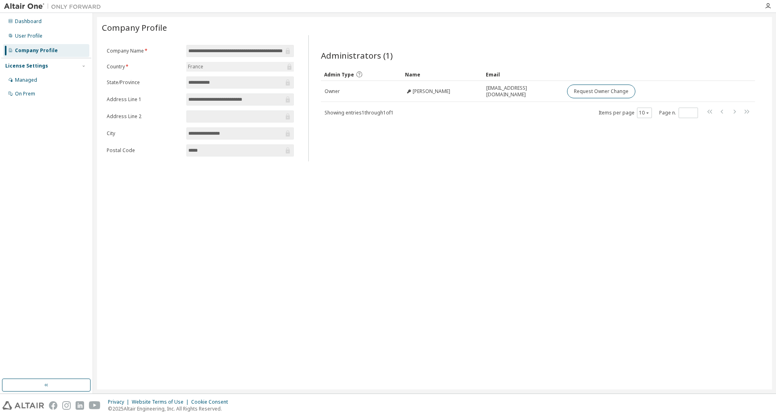
click at [487, 36] on div "Administrators (1) Clear Load Save Save As Field Operator Value Select filter S…" at bounding box center [537, 98] width 459 height 126
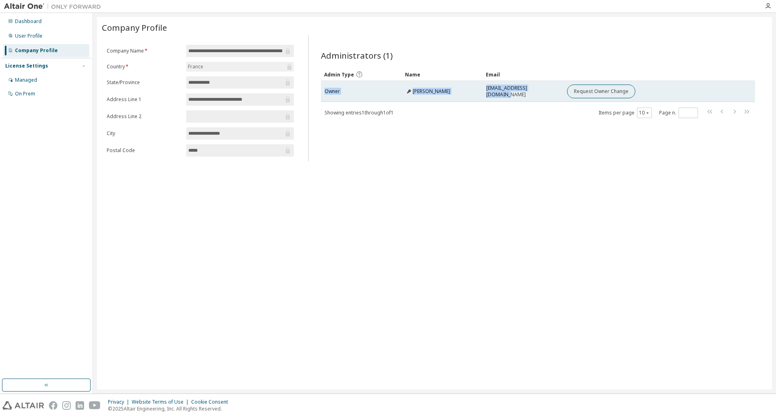
drag, startPoint x: 551, startPoint y: 90, endPoint x: 322, endPoint y: 91, distance: 228.8
click at [322, 91] on tr "Owner [PERSON_NAME] [PERSON_NAME][EMAIL_ADDRESS][PERSON_NAME][DOMAIN_NAME] Requ…" at bounding box center [538, 91] width 434 height 21
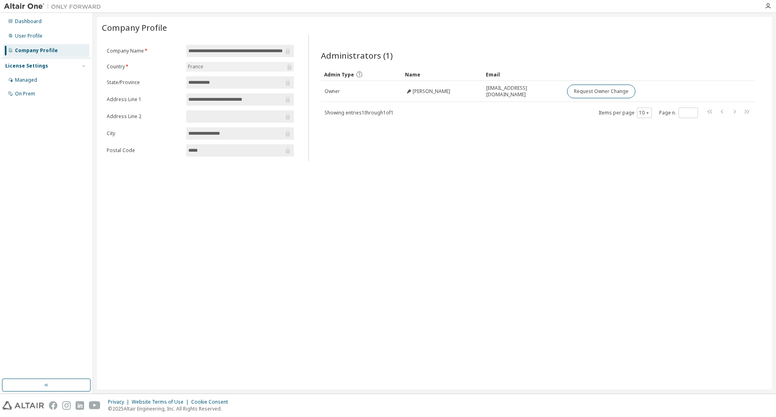
click at [479, 32] on div "Company Profile" at bounding box center [434, 27] width 665 height 11
drag, startPoint x: 355, startPoint y: 94, endPoint x: 312, endPoint y: 92, distance: 42.9
click at [312, 92] on div "Administrators (1) Clear Load Save Save As Field Operator Value Select filter S…" at bounding box center [538, 100] width 454 height 121
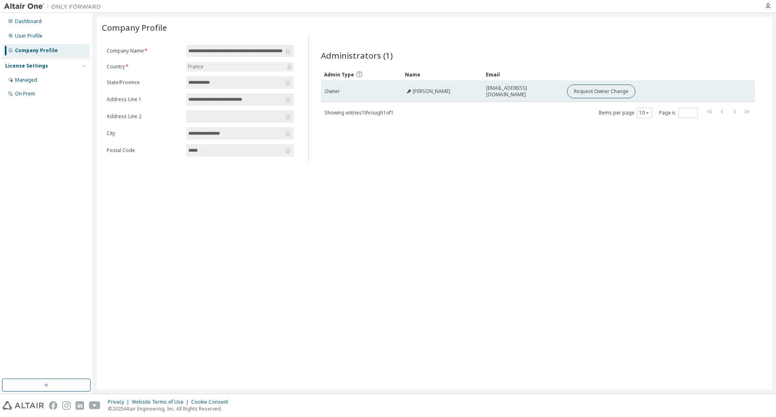
click at [555, 91] on div "[EMAIL_ADDRESS][DOMAIN_NAME]" at bounding box center [523, 91] width 74 height 13
drag, startPoint x: 557, startPoint y: 91, endPoint x: 325, endPoint y: 87, distance: 232.5
click at [325, 87] on tr "Owner [PERSON_NAME] [PERSON_NAME][EMAIL_ADDRESS][PERSON_NAME][DOMAIN_NAME] Requ…" at bounding box center [538, 91] width 434 height 21
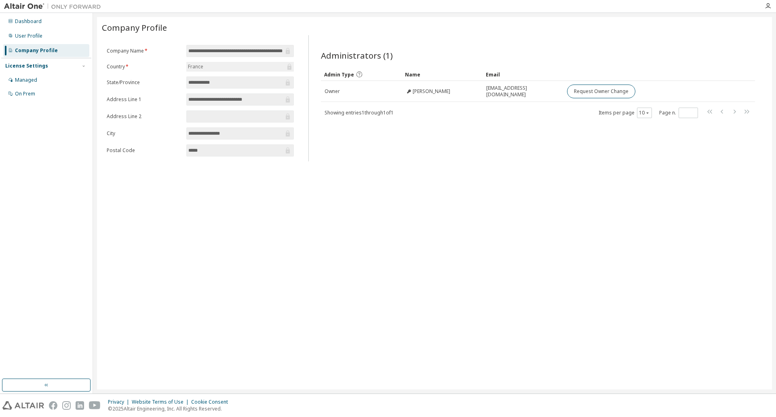
click at [325, 36] on div "Administrators (1) Clear Load Save Save As Field Operator Value Select filter S…" at bounding box center [537, 98] width 459 height 126
click at [41, 23] on div "Dashboard" at bounding box center [46, 21] width 86 height 13
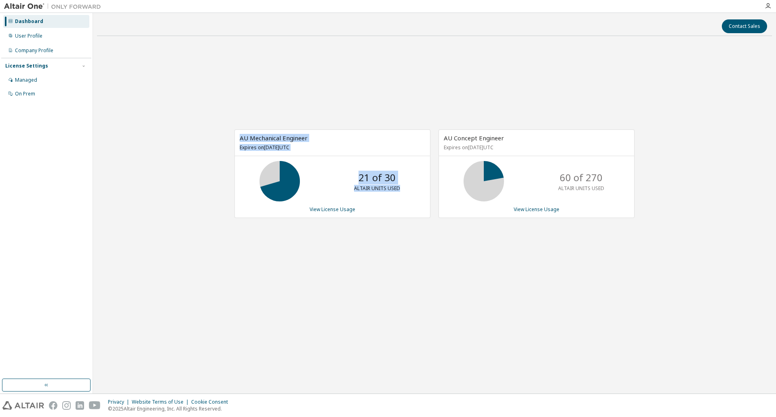
drag, startPoint x: 403, startPoint y: 188, endPoint x: 220, endPoint y: 134, distance: 191.5
click at [220, 134] on div "AU Mechanical Engineer Expires on [DATE] UTC 21 of 30 ALTAIR UNITS USED View Li…" at bounding box center [434, 177] width 675 height 271
click at [308, 146] on p "Expires on [DATE] UTC" at bounding box center [332, 147] width 184 height 7
click at [316, 148] on p "Expires on [DATE] UTC" at bounding box center [332, 147] width 184 height 7
drag, startPoint x: 317, startPoint y: 148, endPoint x: 215, endPoint y: 129, distance: 103.3
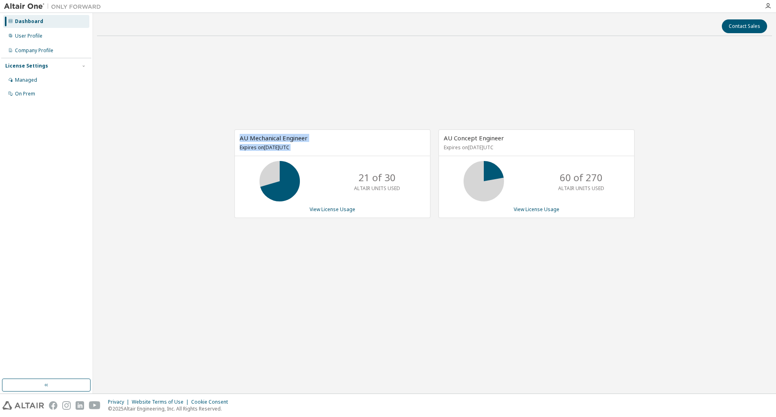
click at [215, 129] on div "AU Mechanical Engineer Expires on [DATE] UTC 21 of 30 ALTAIR UNITS USED View Li…" at bounding box center [434, 177] width 675 height 271
click at [171, 134] on div "AU Mechanical Engineer Expires on [DATE] UTC 21 of 30 ALTAIR UNITS USED View Li…" at bounding box center [434, 177] width 675 height 271
click at [551, 207] on link "View License Usage" at bounding box center [537, 209] width 46 height 7
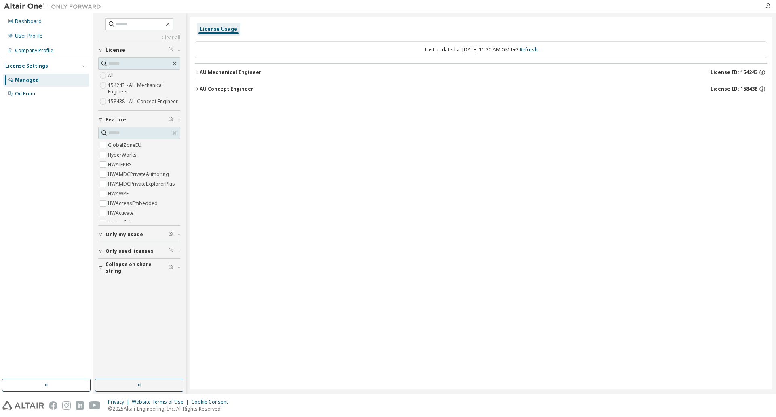
click at [196, 89] on icon "button" at bounding box center [197, 89] width 5 height 5
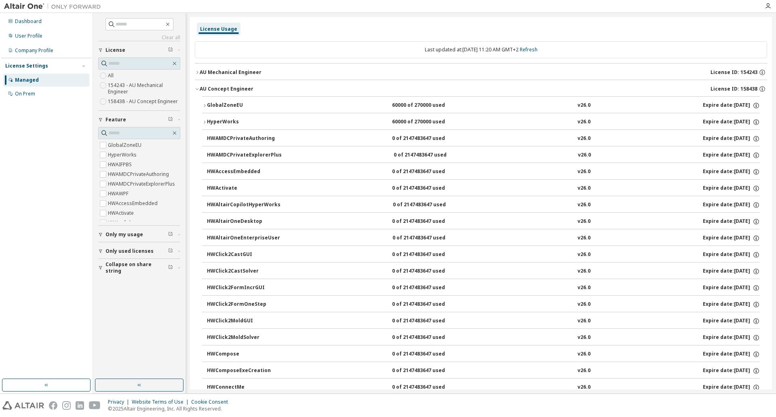
click at [205, 107] on icon "button" at bounding box center [204, 105] width 5 height 5
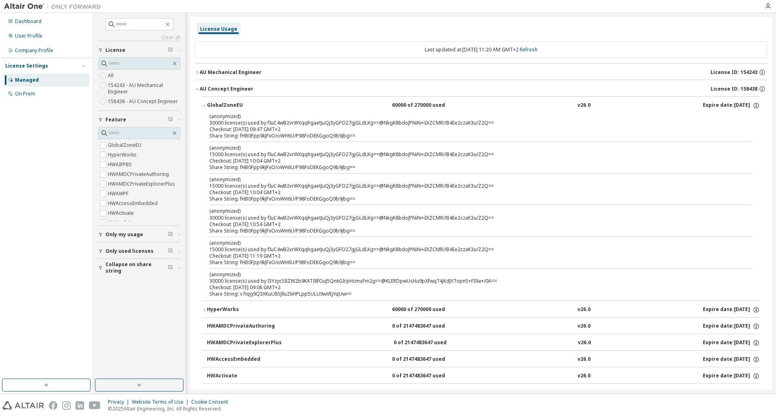
drag, startPoint x: 208, startPoint y: 183, endPoint x: 388, endPoint y: 289, distance: 209.0
click at [388, 289] on div "(anonymized) 30000 license(s) used by fIuC4wB2vrWXqqhgaetJuQj3yGFO27gjGLdLKg==@…" at bounding box center [481, 207] width 558 height 188
click at [551, 227] on div "(anonymized) 30000 license(s) used by fIuC4wB2vrWXqqhgaetJuQj3yGFO27gjGLdLKg==@…" at bounding box center [471, 220] width 524 height 26
click at [230, 227] on div "Checkout: [DATE] 10:54 GMT+2" at bounding box center [471, 224] width 524 height 6
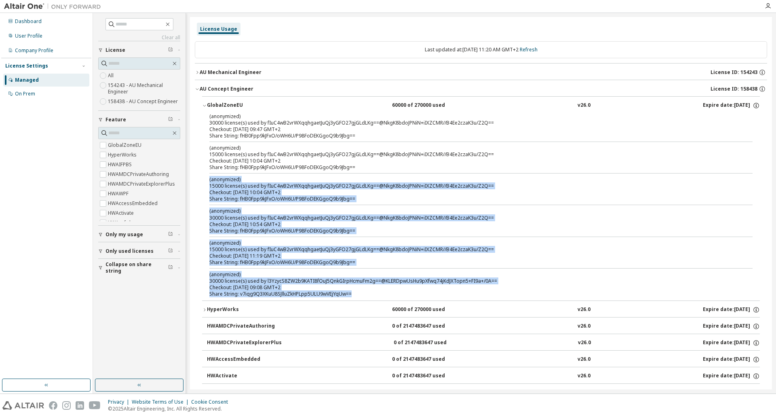
drag, startPoint x: 209, startPoint y: 179, endPoint x: 399, endPoint y: 296, distance: 222.3
click at [399, 296] on div "(anonymized) 30000 license(s) used by fIuC4wB2vrWXqqhgaetJuQj3yGFO27gjGLdLKg==@…" at bounding box center [481, 207] width 558 height 188
click at [361, 294] on div "Share String: v7iqg9Q3XKuU8SJlluZkHPLpp5ULU9wVEjYqUw==" at bounding box center [471, 294] width 524 height 6
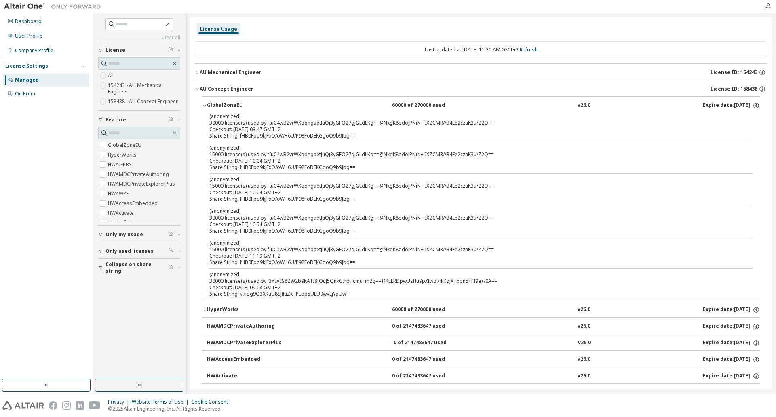
click at [198, 89] on icon "button" at bounding box center [197, 90] width 3 height 2
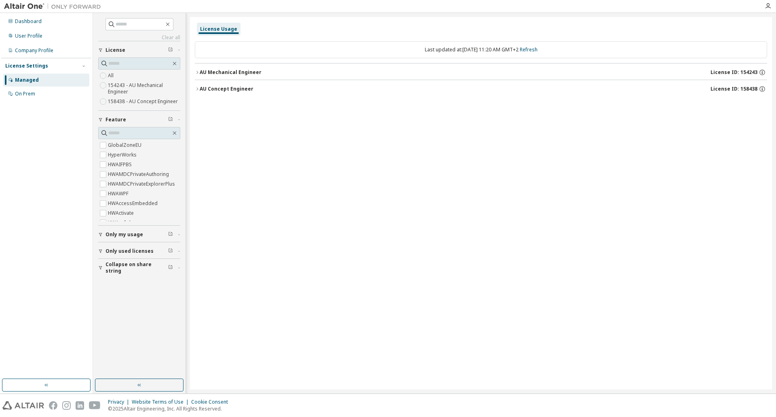
click at [198, 93] on button "AU Concept Engineer License ID: 158438" at bounding box center [481, 89] width 572 height 18
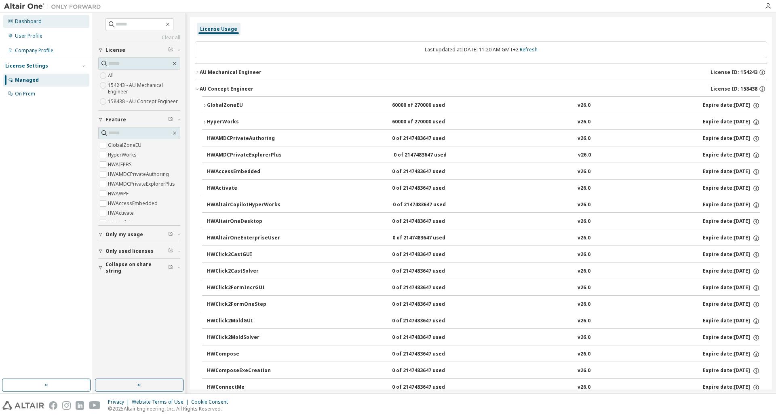
click at [54, 24] on div "Dashboard" at bounding box center [46, 21] width 86 height 13
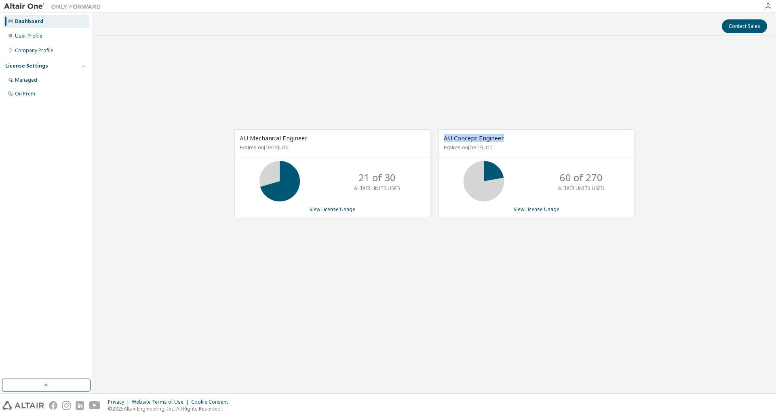
drag, startPoint x: 444, startPoint y: 137, endPoint x: 523, endPoint y: 141, distance: 78.9
click at [523, 141] on div "AU Concept Engineer Expires on [DATE] UTC" at bounding box center [536, 143] width 195 height 26
click at [517, 137] on div "AU Concept Engineer Expires on [DATE] UTC" at bounding box center [536, 143] width 195 height 26
drag, startPoint x: 512, startPoint y: 138, endPoint x: 437, endPoint y: 135, distance: 75.6
click at [437, 135] on div "AU Concept Engineer Expires on [DATE] UTC 60 of 270 ALTAIR UNITS USED View Lice…" at bounding box center [533, 177] width 204 height 97
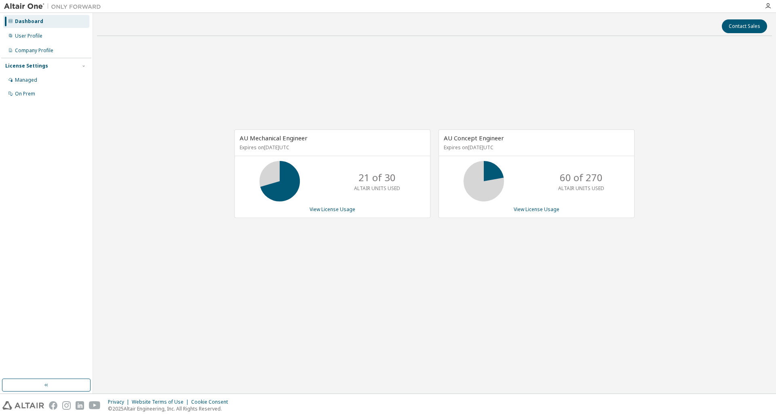
drag, startPoint x: 399, startPoint y: 138, endPoint x: 390, endPoint y: 140, distance: 9.5
click at [399, 139] on div "AU Mechanical Engineer Expires on [DATE] UTC" at bounding box center [332, 143] width 195 height 26
drag, startPoint x: 321, startPoint y: 139, endPoint x: 217, endPoint y: 135, distance: 104.0
click at [217, 135] on div "AU Mechanical Engineer Expires on [DATE] UTC 21 of 30 ALTAIR UNITS USED View Li…" at bounding box center [434, 177] width 675 height 271
click at [212, 108] on div "AU Mechanical Engineer Expires on [DATE] UTC 21 of 30 ALTAIR UNITS USED View Li…" at bounding box center [434, 177] width 675 height 271
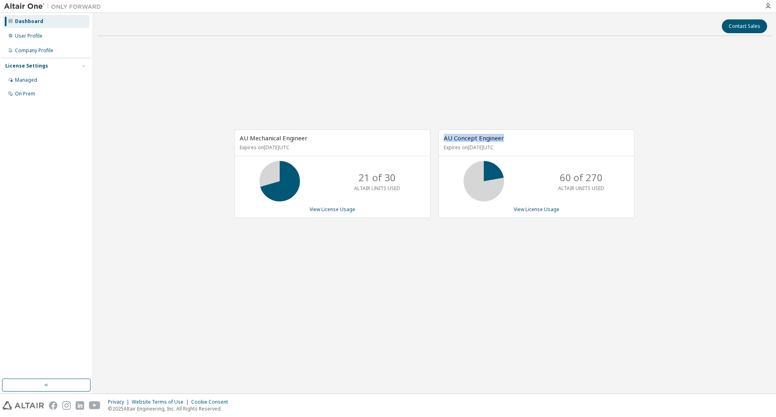
drag, startPoint x: 507, startPoint y: 137, endPoint x: 439, endPoint y: 135, distance: 68.0
click at [439, 135] on div "AU Concept Engineer Expires on [DATE] UTC 60 of 270 ALTAIR UNITS USED View Lice…" at bounding box center [537, 173] width 196 height 89
click at [356, 139] on div "AU Mechanical Engineer Expires on [DATE] UTC" at bounding box center [332, 143] width 195 height 26
drag, startPoint x: 443, startPoint y: 147, endPoint x: 497, endPoint y: 150, distance: 53.8
click at [497, 150] on div "AU Concept Engineer Expires on [DATE] UTC" at bounding box center [536, 143] width 195 height 26
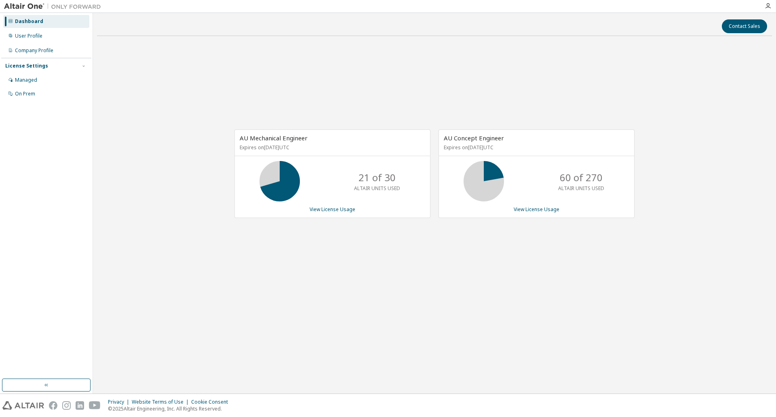
click at [487, 97] on div "AU Mechanical Engineer Expires on [DATE] UTC 21 of 30 ALTAIR UNITS USED View Li…" at bounding box center [434, 177] width 675 height 271
click at [533, 210] on link "View License Usage" at bounding box center [537, 209] width 46 height 7
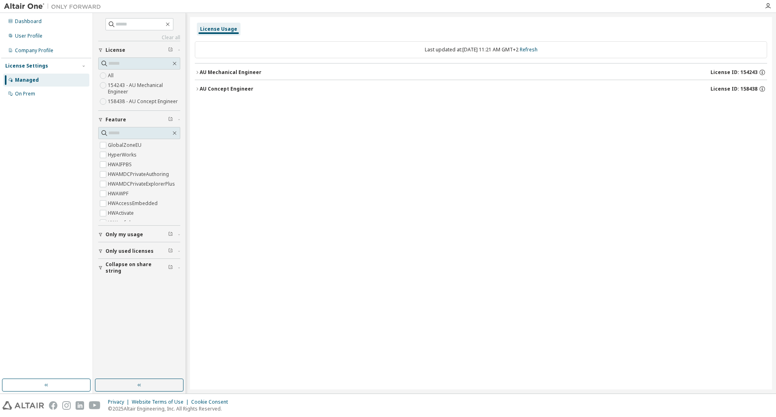
click at [199, 88] on icon "button" at bounding box center [197, 89] width 5 height 5
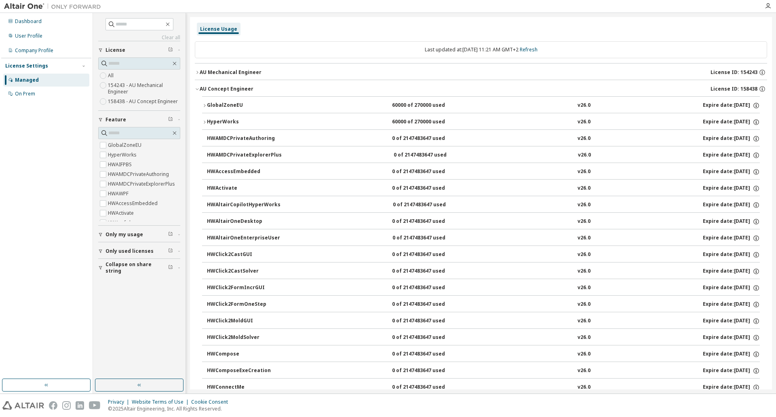
click at [205, 122] on icon "button" at bounding box center [204, 122] width 5 height 5
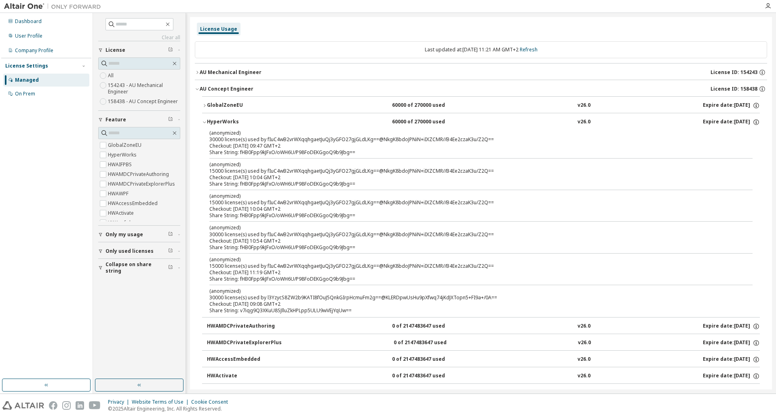
click at [204, 122] on icon "button" at bounding box center [204, 123] width 3 height 2
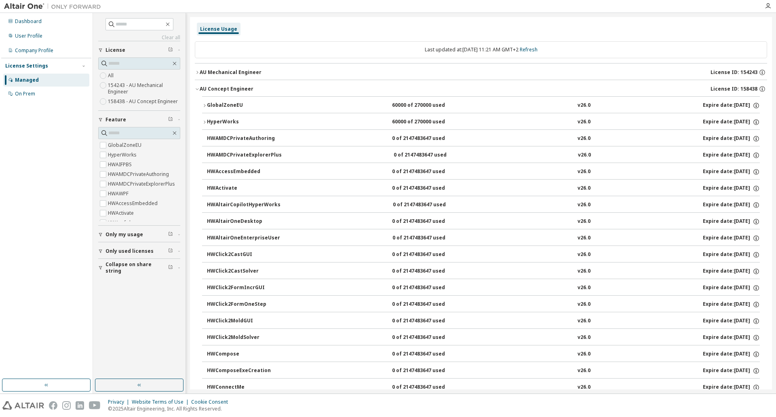
click at [202, 106] on icon "button" at bounding box center [204, 105] width 5 height 5
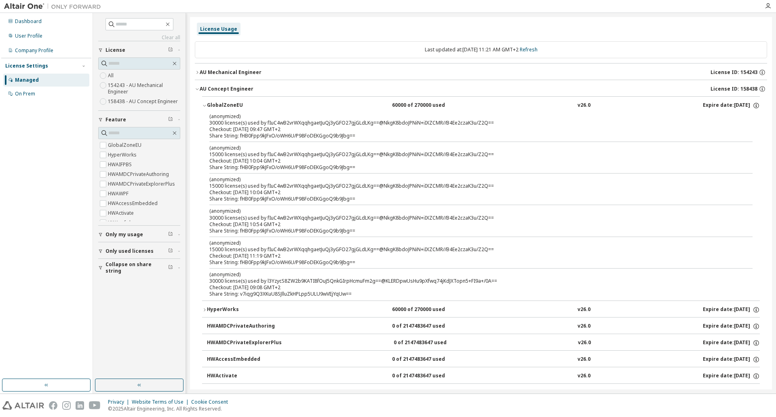
click at [203, 106] on icon "button" at bounding box center [204, 105] width 5 height 5
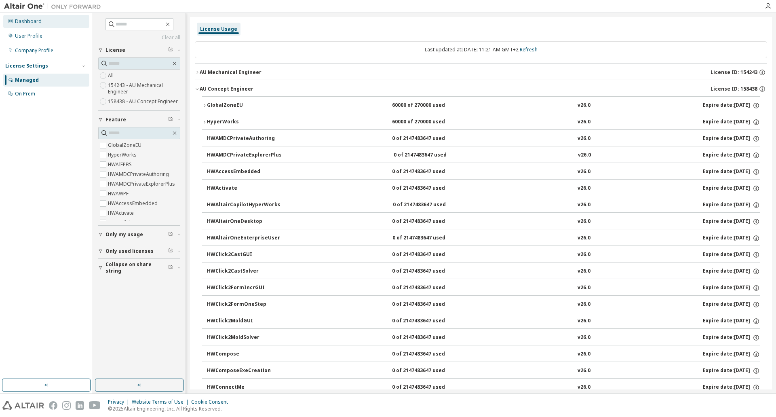
click at [38, 23] on div "Dashboard" at bounding box center [28, 21] width 27 height 6
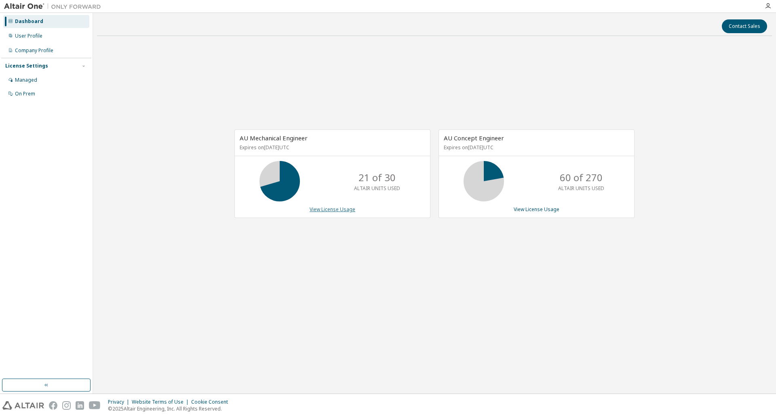
click at [325, 208] on link "View License Usage" at bounding box center [333, 209] width 46 height 7
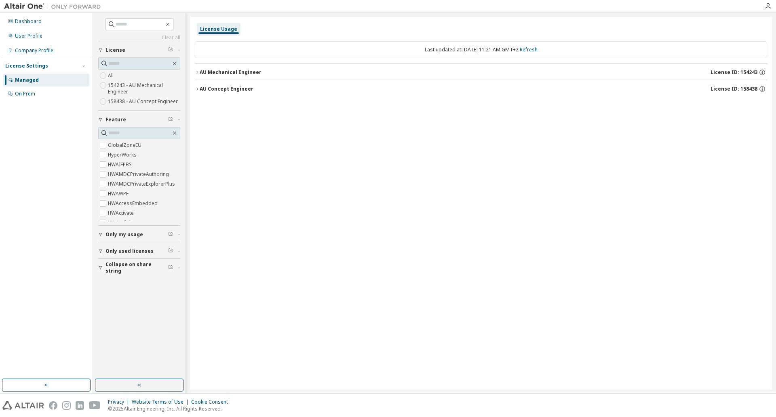
click at [223, 70] on div "AU Mechanical Engineer" at bounding box center [231, 72] width 62 height 6
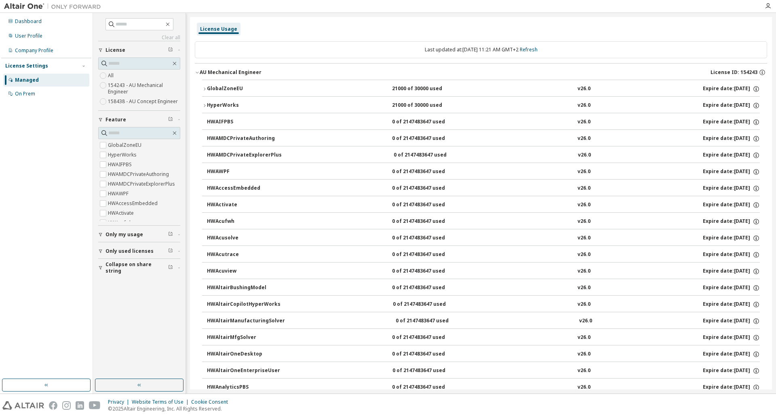
click at [232, 89] on div "GlobalZoneEU" at bounding box center [243, 88] width 73 height 7
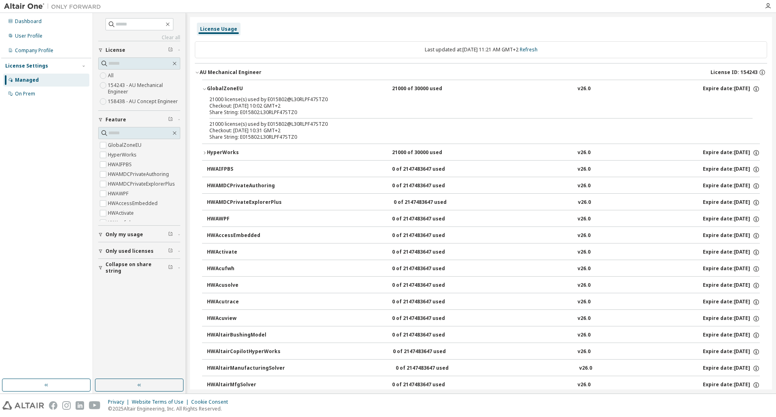
drag, startPoint x: 247, startPoint y: 95, endPoint x: 232, endPoint y: 101, distance: 16.1
drag, startPoint x: 232, startPoint y: 101, endPoint x: 228, endPoint y: 104, distance: 5.8
drag, startPoint x: 228, startPoint y: 104, endPoint x: 207, endPoint y: 77, distance: 34.6
click at [223, 82] on button "GlobalZoneEU 21000 of 30000 used v26.0 Expire date: [DATE]" at bounding box center [481, 89] width 558 height 18
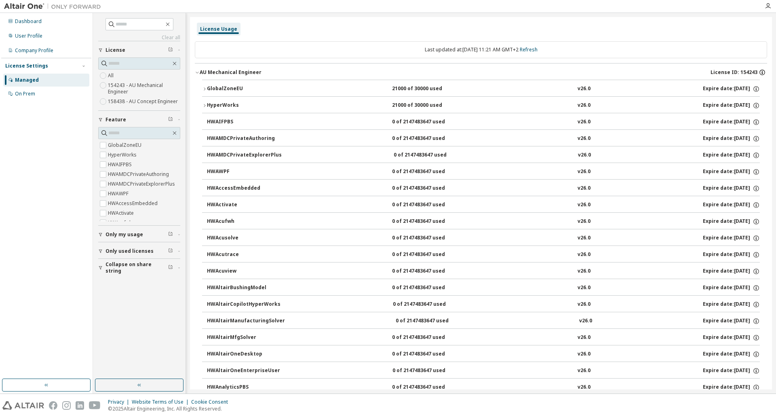
click at [760, 73] on icon "button" at bounding box center [762, 72] width 7 height 7
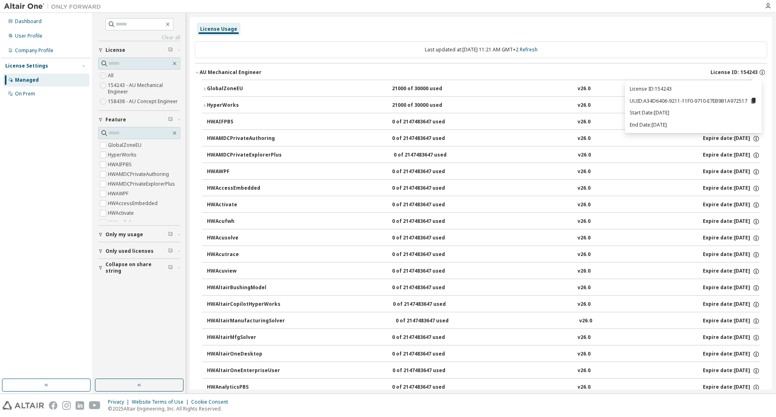
click at [653, 112] on p "Start Date: [DATE]" at bounding box center [693, 112] width 127 height 7
click at [488, 15] on div "Clear all Collapse on share string Only used licenses Only my usage Feature Glo…" at bounding box center [434, 203] width 683 height 380
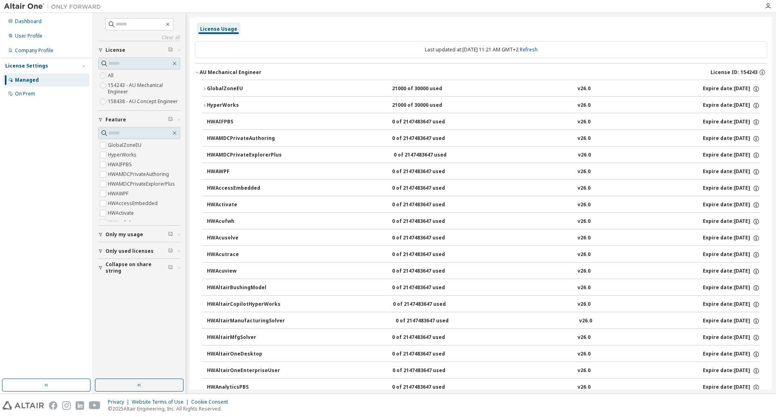
click at [35, 81] on div "Managed" at bounding box center [27, 80] width 24 height 6
click at [31, 28] on div "Dashboard User Profile Company Profile License Settings Managed On Prem" at bounding box center [46, 57] width 90 height 87
click at [29, 21] on div "Dashboard" at bounding box center [28, 21] width 27 height 6
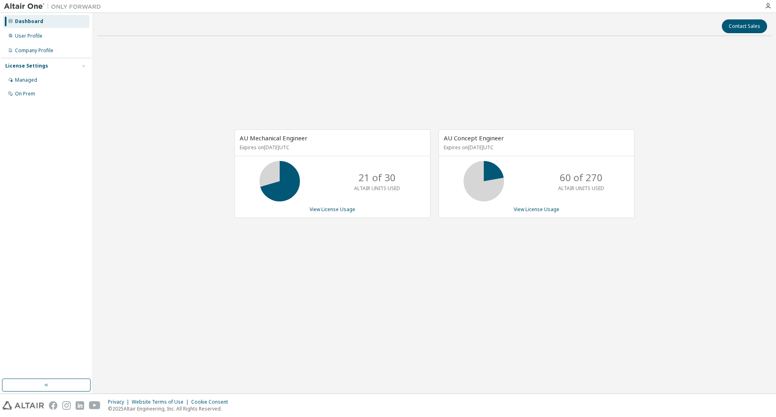
click at [247, 147] on p "Expires on [DATE] UTC" at bounding box center [332, 147] width 184 height 7
drag, startPoint x: 245, startPoint y: 147, endPoint x: 326, endPoint y: 149, distance: 81.3
click at [326, 149] on div "AU Mechanical Engineer Expires on [DATE] UTC" at bounding box center [332, 143] width 195 height 26
click at [431, 158] on div "AU Concept Engineer Expires on [DATE] UTC 60 of 270 ALTAIR UNITS USED View Lice…" at bounding box center [533, 177] width 204 height 97
click at [534, 212] on link "View License Usage" at bounding box center [537, 209] width 46 height 7
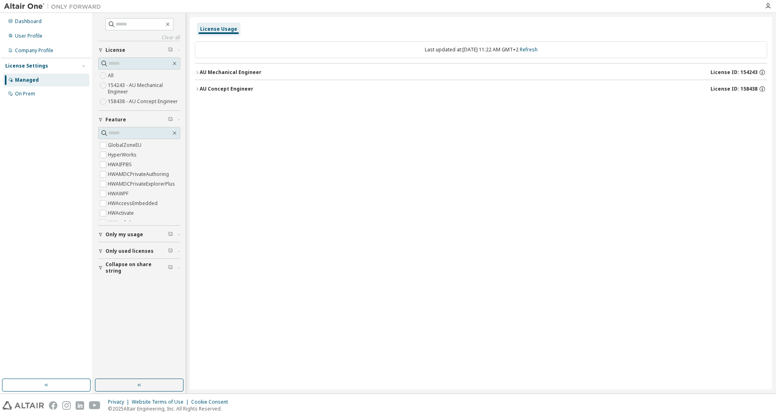
click at [198, 89] on icon "button" at bounding box center [197, 89] width 5 height 5
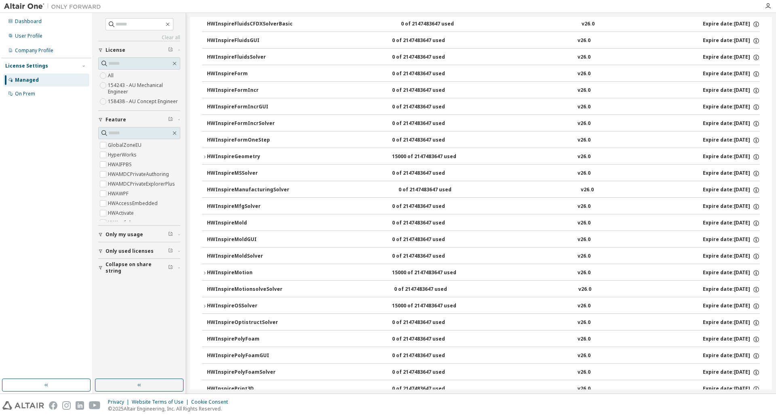
scroll to position [849, 0]
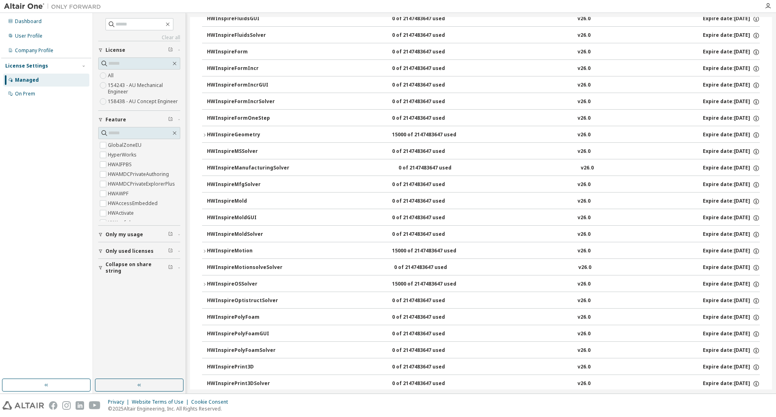
click at [204, 248] on button "HWInspireMotion 15000 of 2147483647 used v26.0 Expire date: [DATE]" at bounding box center [481, 251] width 558 height 18
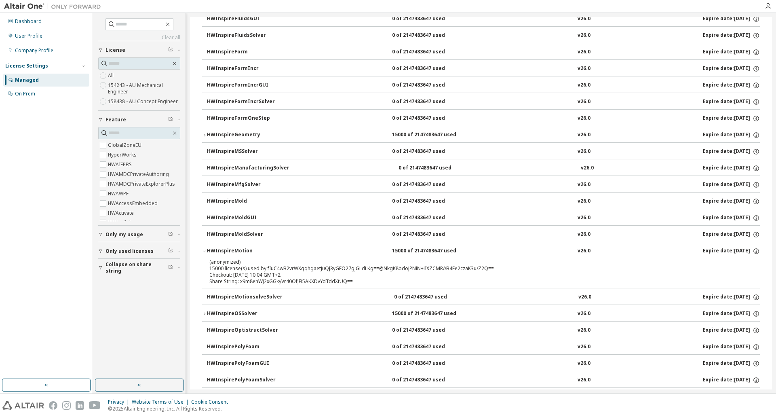
click at [203, 250] on icon "button" at bounding box center [204, 251] width 5 height 5
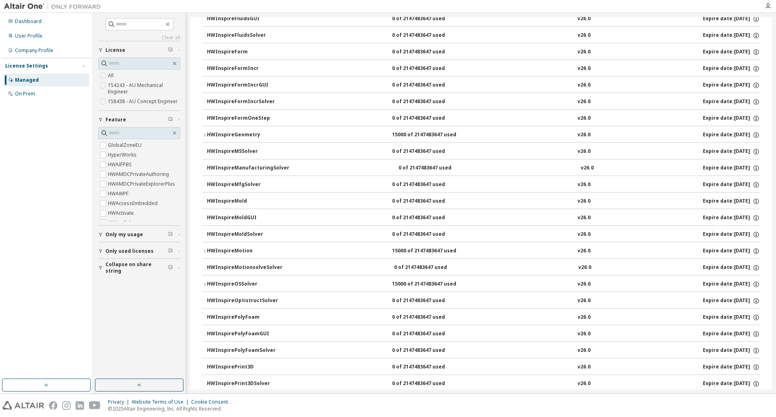
click at [204, 284] on icon "button" at bounding box center [204, 284] width 5 height 5
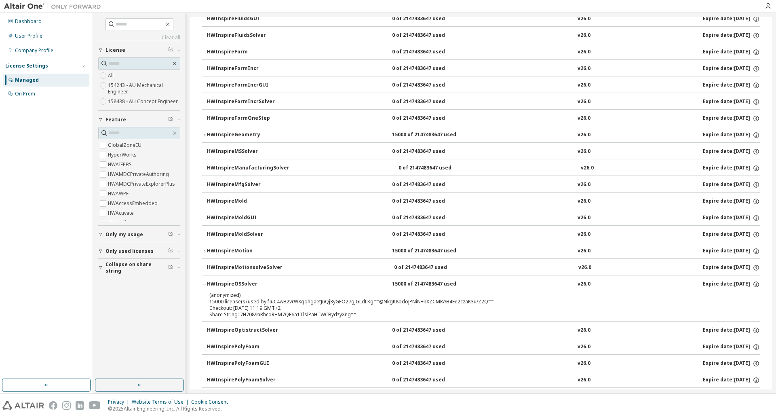
click at [204, 284] on icon "button" at bounding box center [204, 284] width 5 height 5
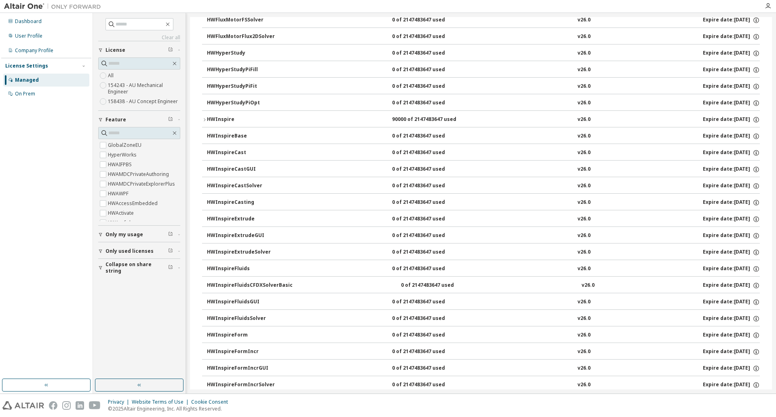
scroll to position [0, 0]
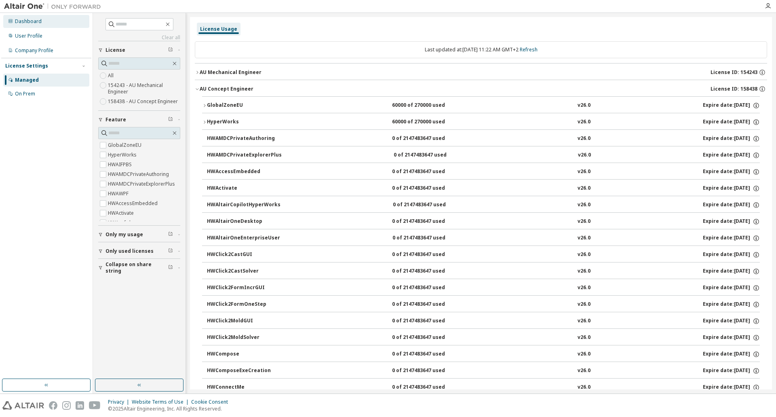
click at [24, 22] on div "Dashboard" at bounding box center [28, 21] width 27 height 6
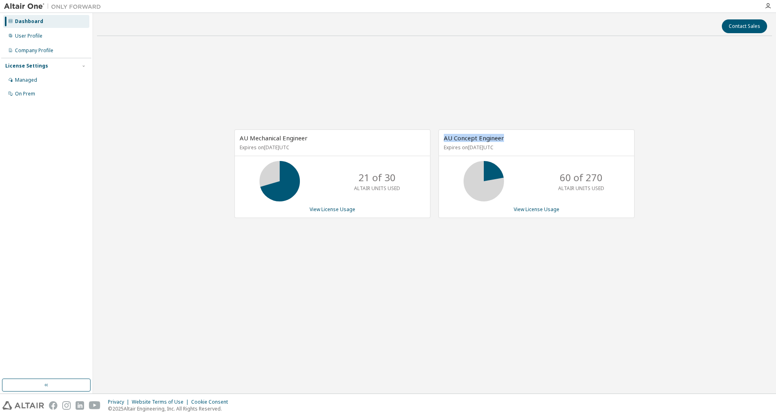
drag, startPoint x: 443, startPoint y: 138, endPoint x: 512, endPoint y: 138, distance: 68.7
click at [512, 138] on div "AU Concept Engineer Expires on [DATE] UTC" at bounding box center [536, 143] width 195 height 26
drag, startPoint x: 517, startPoint y: 138, endPoint x: 442, endPoint y: 130, distance: 76.0
click at [442, 130] on div "AU Concept Engineer Expires on [DATE] UTC" at bounding box center [536, 143] width 195 height 26
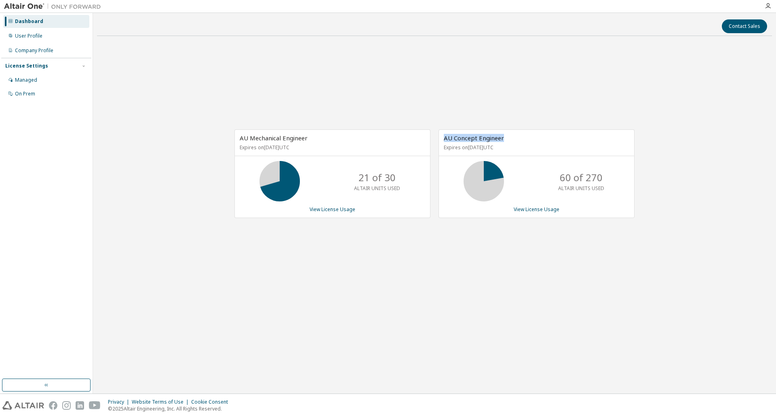
click at [439, 130] on div "AU Concept Engineer Expires on [DATE] UTC" at bounding box center [536, 143] width 195 height 26
drag, startPoint x: 439, startPoint y: 136, endPoint x: 511, endPoint y: 139, distance: 71.2
click at [511, 139] on div "AU Concept Engineer Expires on [DATE] UTC" at bounding box center [536, 143] width 195 height 26
click at [529, 141] on div "AU Concept Engineer Expires on [DATE] UTC" at bounding box center [536, 143] width 195 height 26
drag, startPoint x: 531, startPoint y: 141, endPoint x: 426, endPoint y: 140, distance: 104.7
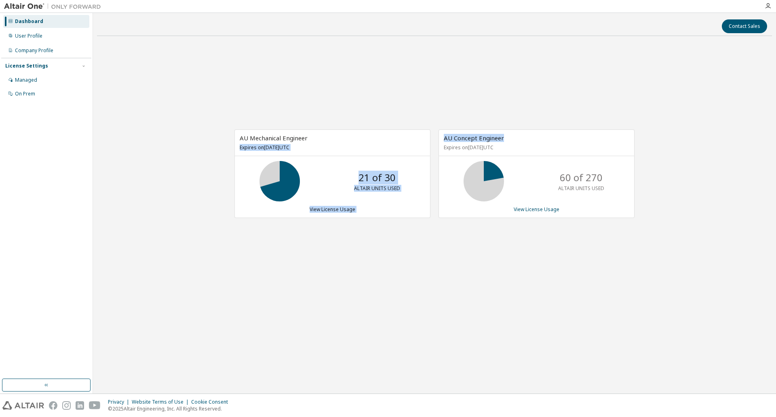
click at [426, 140] on div "AU Mechanical Engineer Expires on [DATE] UTC 21 of 30 ALTAIR UNITS USED View Li…" at bounding box center [430, 177] width 408 height 97
click at [424, 107] on div "AU Mechanical Engineer Expires on [DATE] UTC 21 of 30 ALTAIR UNITS USED View Li…" at bounding box center [434, 177] width 675 height 271
drag, startPoint x: 511, startPoint y: 137, endPoint x: 442, endPoint y: 138, distance: 69.1
click at [442, 138] on div "AU Concept Engineer Expires on [DATE] UTC" at bounding box center [536, 143] width 195 height 26
click at [443, 106] on div "AU Mechanical Engineer Expires on [DATE] UTC 21 of 30 ALTAIR UNITS USED View Li…" at bounding box center [434, 177] width 675 height 271
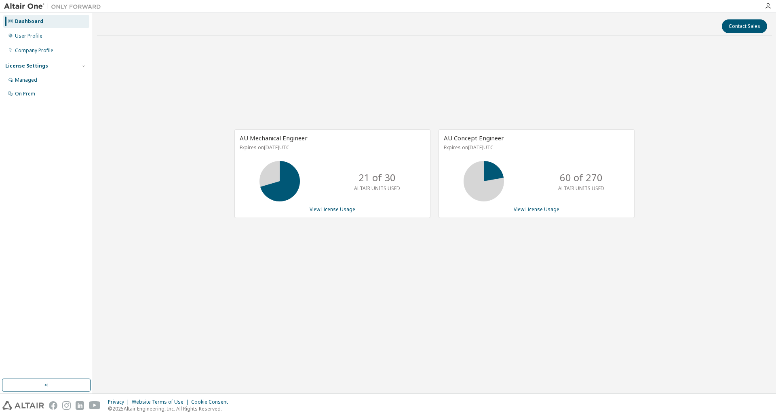
click at [450, 132] on div "AU Concept Engineer Expires on [DATE] UTC" at bounding box center [536, 143] width 195 height 26
click at [452, 134] on span "AU Concept Engineer" at bounding box center [474, 138] width 60 height 8
drag, startPoint x: 508, startPoint y: 137, endPoint x: 437, endPoint y: 137, distance: 70.7
click at [437, 137] on div "AU Concept Engineer Expires on [DATE] UTC 60 of 270 ALTAIR UNITS USED View Lice…" at bounding box center [533, 177] width 204 height 97
click at [433, 110] on div "AU Mechanical Engineer Expires on [DATE] UTC 21 of 30 ALTAIR UNITS USED View Li…" at bounding box center [434, 177] width 675 height 271
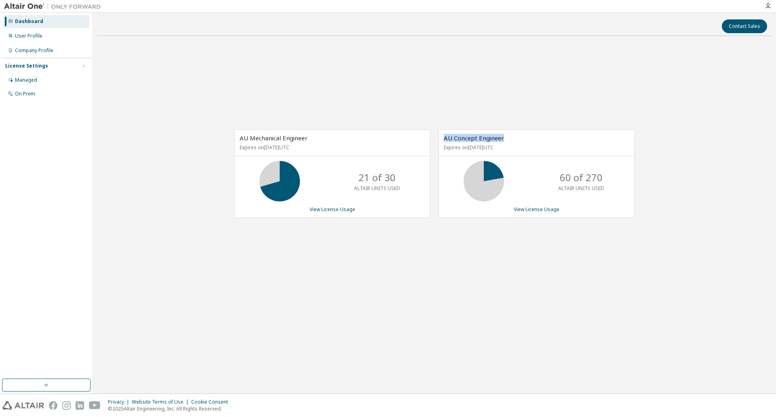
drag, startPoint x: 511, startPoint y: 138, endPoint x: 444, endPoint y: 138, distance: 67.5
click at [444, 138] on div "AU Concept Engineer Expires on [DATE] UTC" at bounding box center [536, 143] width 195 height 26
click at [437, 111] on div "AU Mechanical Engineer Expires on [DATE] UTC 21 of 30 ALTAIR UNITS USED View Li…" at bounding box center [434, 177] width 675 height 271
drag, startPoint x: 518, startPoint y: 138, endPoint x: 444, endPoint y: 137, distance: 74.0
click at [444, 137] on div "AU Concept Engineer Expires on [DATE] UTC" at bounding box center [536, 143] width 195 height 26
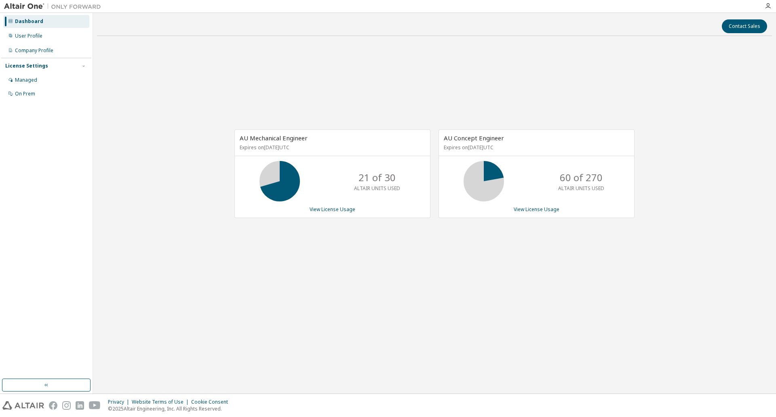
click at [411, 92] on div "AU Mechanical Engineer Expires on [DATE] UTC 21 of 30 ALTAIR UNITS USED View Li…" at bounding box center [434, 177] width 675 height 271
drag, startPoint x: 507, startPoint y: 139, endPoint x: 427, endPoint y: 131, distance: 80.4
click at [433, 133] on div "AU Concept Engineer Expires on [DATE] UTC 60 of 270 ALTAIR UNITS USED View Lice…" at bounding box center [533, 177] width 204 height 97
click at [279, 96] on div "AU Mechanical Engineer Expires on [DATE] UTC 21 of 30 ALTAIR UNITS USED View Li…" at bounding box center [434, 177] width 675 height 271
drag, startPoint x: 517, startPoint y: 139, endPoint x: 434, endPoint y: 133, distance: 83.5
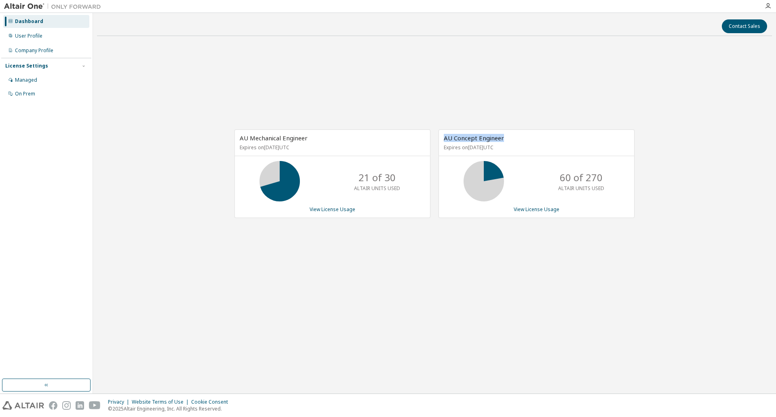
click at [434, 133] on div "AU Concept Engineer Expires on [DATE] UTC 60 of 270 ALTAIR UNITS USED View Lice…" at bounding box center [533, 177] width 204 height 97
click at [416, 90] on div "AU Mechanical Engineer Expires on [DATE] UTC 21 of 30 ALTAIR UNITS USED View Li…" at bounding box center [434, 177] width 675 height 271
drag, startPoint x: 511, startPoint y: 137, endPoint x: 440, endPoint y: 137, distance: 71.1
click at [440, 137] on div "AU Concept Engineer Expires on [DATE] UTC" at bounding box center [536, 143] width 195 height 26
click at [433, 103] on div "AU Mechanical Engineer Expires on [DATE] UTC 21 of 30 ALTAIR UNITS USED View Li…" at bounding box center [434, 177] width 675 height 271
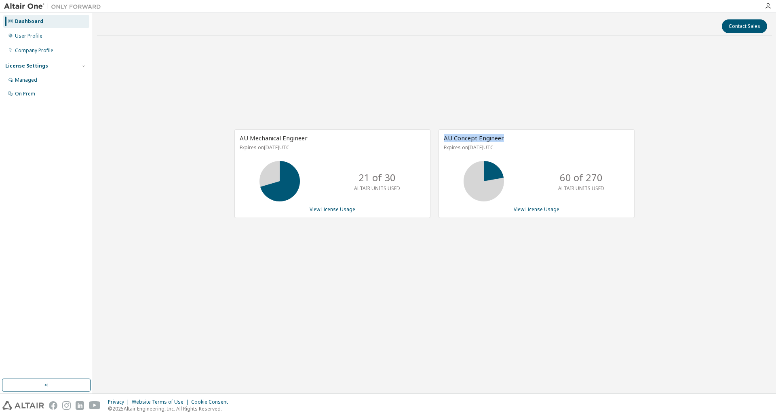
drag, startPoint x: 507, startPoint y: 137, endPoint x: 434, endPoint y: 132, distance: 72.5
click at [434, 132] on div "AU Concept Engineer Expires on [DATE] UTC 60 of 270 ALTAIR UNITS USED View Lice…" at bounding box center [533, 177] width 204 height 97
click at [418, 99] on div "AU Mechanical Engineer Expires on [DATE] UTC 21 of 30 ALTAIR UNITS USED View Li…" at bounding box center [434, 177] width 675 height 271
click at [537, 210] on link "View License Usage" at bounding box center [537, 209] width 46 height 7
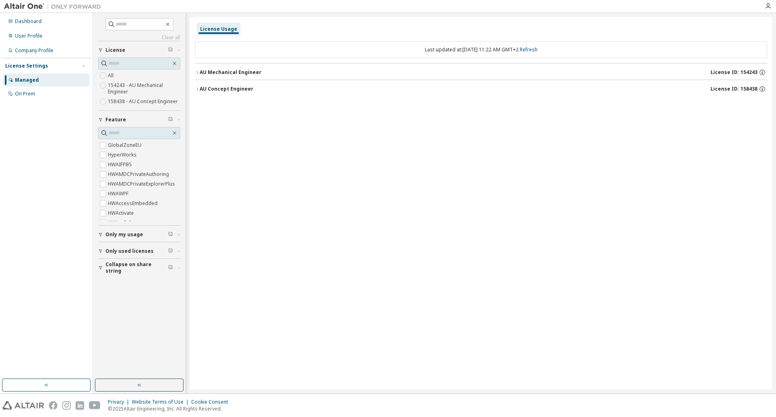
click at [199, 89] on icon "button" at bounding box center [197, 89] width 5 height 5
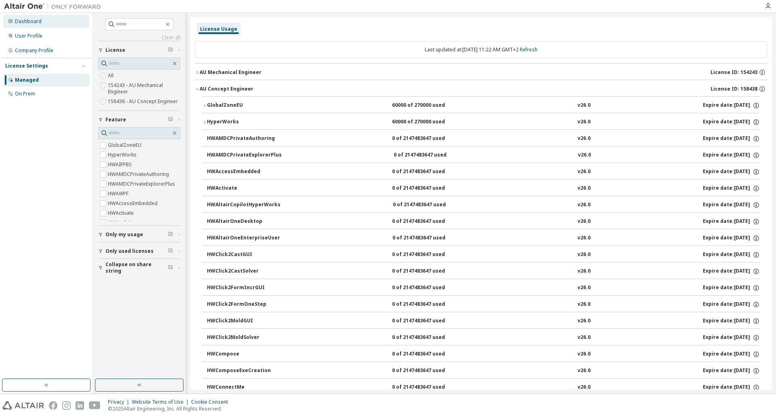
click at [21, 18] on div "Dashboard" at bounding box center [28, 21] width 27 height 6
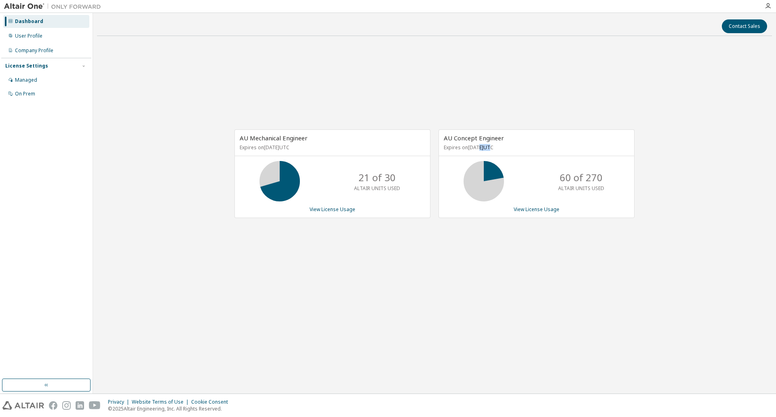
drag, startPoint x: 482, startPoint y: 148, endPoint x: 517, endPoint y: 150, distance: 35.6
click at [517, 150] on p "Expires on [DATE] UTC" at bounding box center [536, 147] width 184 height 7
click at [522, 150] on p "Expires on [DATE] UTC" at bounding box center [536, 147] width 184 height 7
drag, startPoint x: 526, startPoint y: 147, endPoint x: 443, endPoint y: 146, distance: 82.9
click at [443, 146] on div "AU Concept Engineer Expires on [DATE] UTC" at bounding box center [536, 143] width 195 height 26
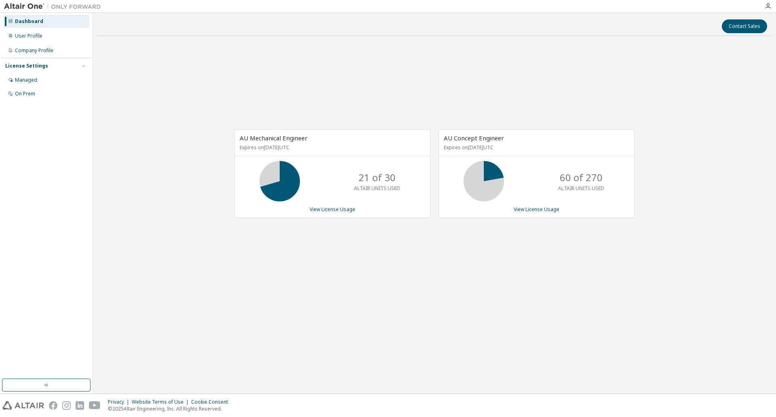
click at [409, 91] on div "AU Mechanical Engineer Expires on [DATE] UTC 21 of 30 ALTAIR UNITS USED View Li…" at bounding box center [434, 177] width 675 height 271
drag, startPoint x: 313, startPoint y: 150, endPoint x: 226, endPoint y: 148, distance: 86.5
click at [226, 148] on div "AU Mechanical Engineer Expires on [DATE] UTC 21 of 30 ALTAIR UNITS USED View Li…" at bounding box center [328, 177] width 204 height 97
drag, startPoint x: 527, startPoint y: 150, endPoint x: 440, endPoint y: 134, distance: 88.7
click at [440, 134] on div "AU Concept Engineer Expires on [DATE] UTC" at bounding box center [536, 143] width 195 height 26
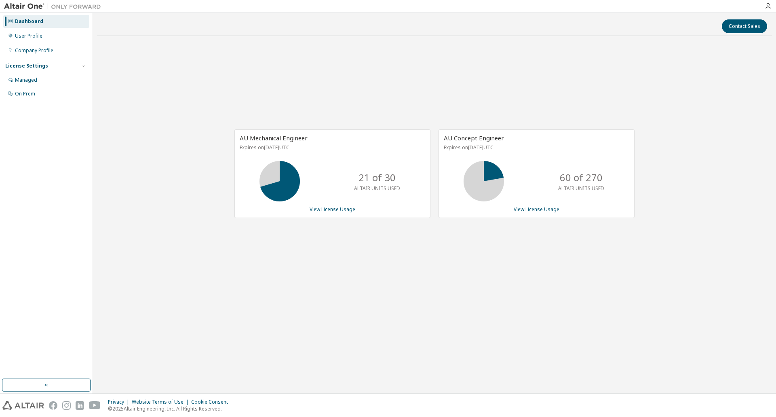
click at [201, 99] on div "AU Mechanical Engineer Expires on [DATE] UTC 21 of 30 ALTAIR UNITS USED View Li…" at bounding box center [434, 177] width 675 height 271
click at [34, 84] on div "Managed" at bounding box center [46, 80] width 86 height 13
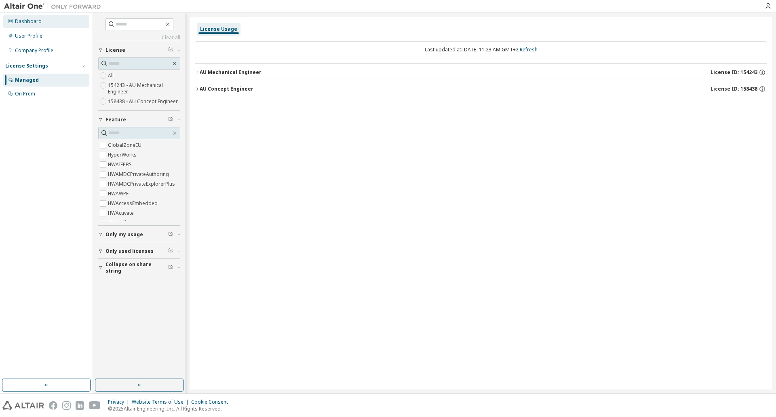
click at [23, 24] on div "Dashboard" at bounding box center [28, 21] width 27 height 6
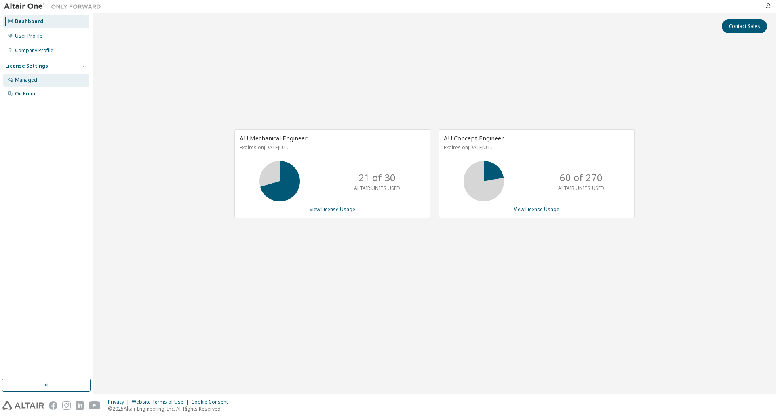
click at [17, 80] on div "Managed" at bounding box center [26, 80] width 22 height 6
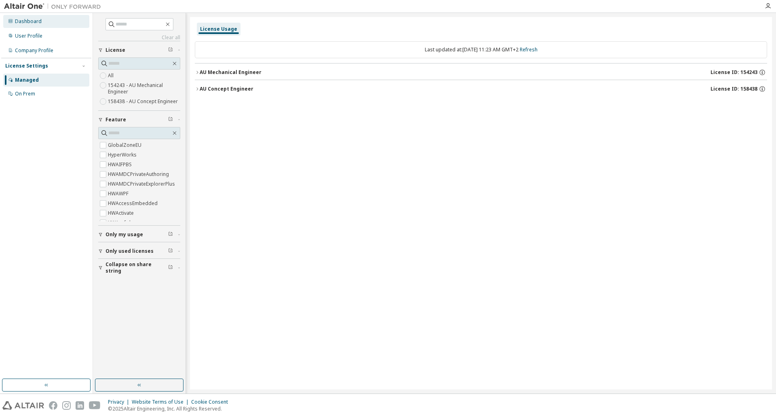
click at [34, 25] on div "Dashboard" at bounding box center [46, 21] width 86 height 13
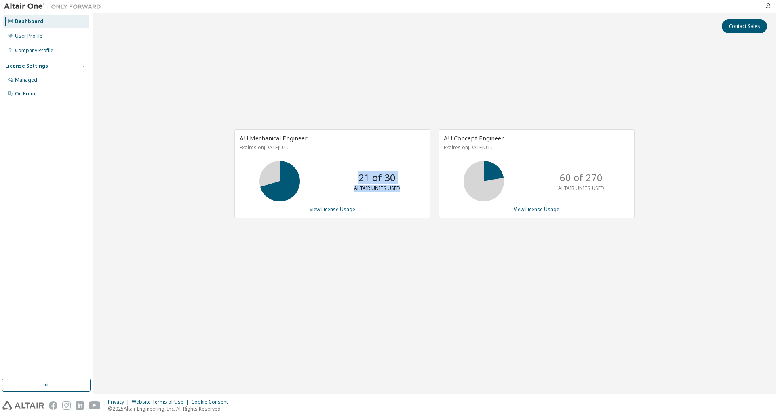
drag, startPoint x: 362, startPoint y: 178, endPoint x: 426, endPoint y: 195, distance: 66.6
click at [426, 195] on div "21 of 30 ALTAIR UNITS USED" at bounding box center [332, 181] width 195 height 40
click at [474, 186] on icon at bounding box center [484, 181] width 20 height 20
drag, startPoint x: 530, startPoint y: 148, endPoint x: 426, endPoint y: 135, distance: 103.9
click at [426, 135] on div "AU Mechanical Engineer Expires on [DATE] UTC 21 of 30 ALTAIR UNITS USED View Li…" at bounding box center [430, 177] width 408 height 97
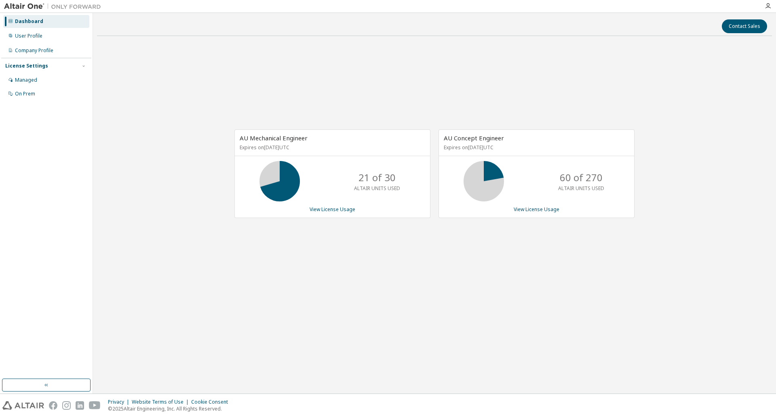
click at [203, 70] on div "AU Mechanical Engineer Expires on [DATE] UTC 21 of 30 ALTAIR UNITS USED View Li…" at bounding box center [434, 177] width 675 height 271
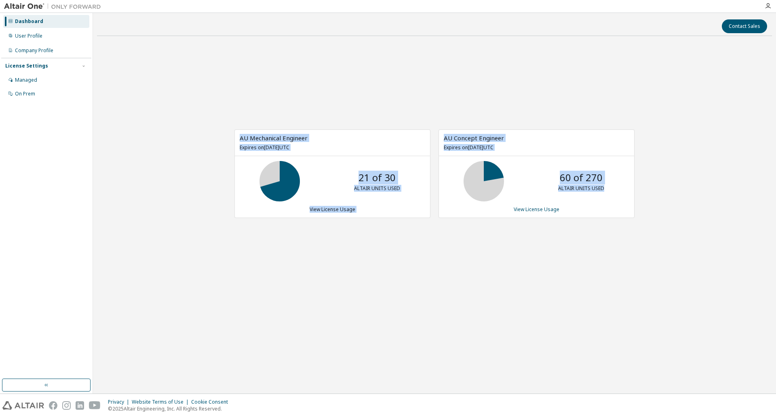
drag, startPoint x: 606, startPoint y: 192, endPoint x: 234, endPoint y: 129, distance: 377.1
click at [234, 129] on div "AU Mechanical Engineer Expires on [DATE] UTC 21 of 30 ALTAIR UNITS USED View Li…" at bounding box center [430, 177] width 408 height 97
click at [177, 83] on div "AU Mechanical Engineer Expires on [DATE] UTC 21 of 30 ALTAIR UNITS USED View Li…" at bounding box center [434, 177] width 675 height 271
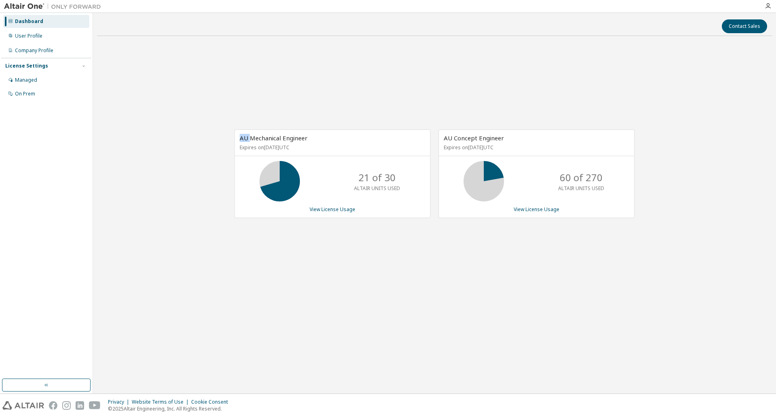
click at [177, 83] on div "AU Mechanical Engineer Expires on [DATE] UTC 21 of 30 ALTAIR UNITS USED View Li…" at bounding box center [434, 177] width 675 height 271
click at [309, 78] on div "AU Mechanical Engineer Expires on [DATE] UTC 21 of 30 ALTAIR UNITS USED View Li…" at bounding box center [434, 177] width 675 height 271
click at [31, 79] on div "Managed" at bounding box center [26, 80] width 22 height 6
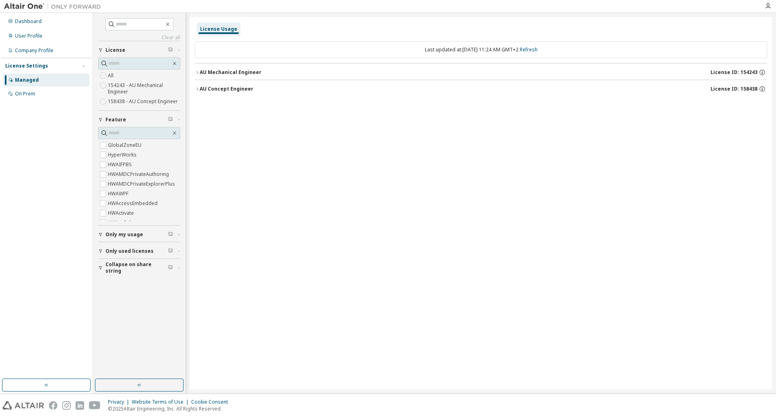
click at [196, 91] on icon "button" at bounding box center [197, 89] width 5 height 5
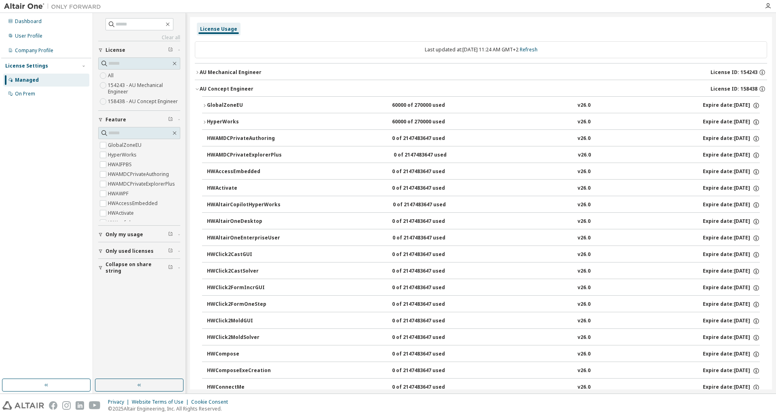
click at [196, 90] on icon "button" at bounding box center [197, 89] width 5 height 5
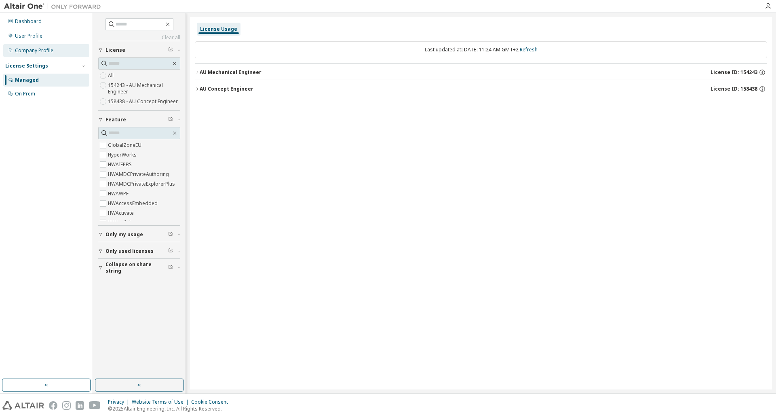
click at [24, 55] on div "Company Profile" at bounding box center [46, 50] width 86 height 13
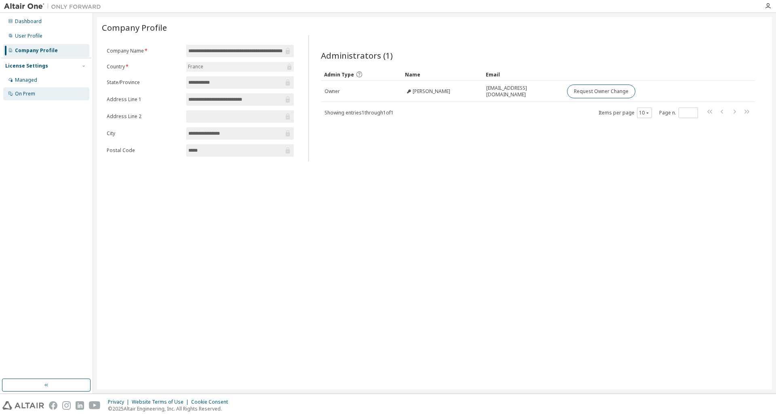
click at [25, 95] on div "On Prem" at bounding box center [25, 94] width 20 height 6
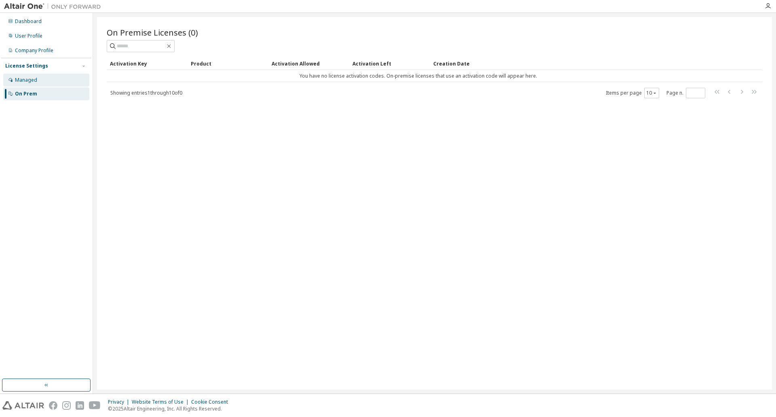
click at [31, 76] on div "Managed" at bounding box center [46, 80] width 86 height 13
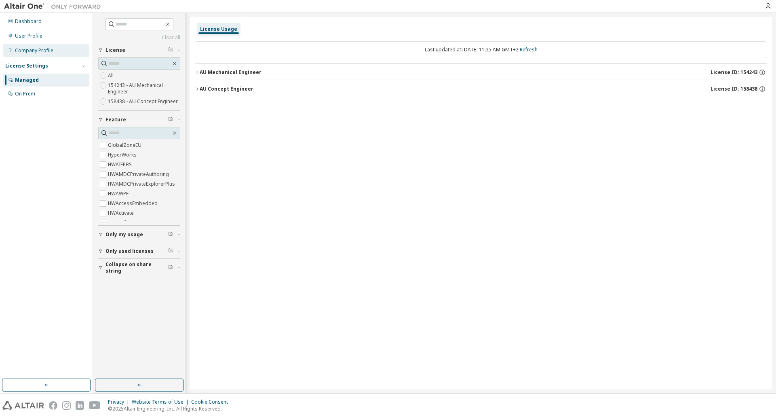
click at [27, 49] on div "Company Profile" at bounding box center [34, 50] width 38 height 6
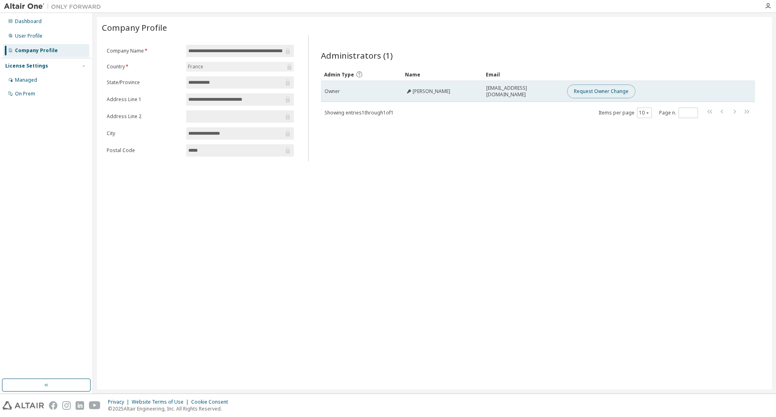
click at [576, 91] on button "Request Owner Change" at bounding box center [601, 91] width 68 height 14
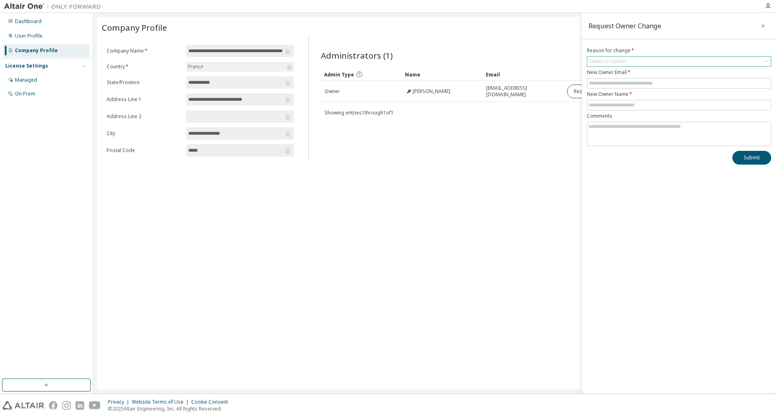
click at [608, 63] on div "Select an option" at bounding box center [607, 61] width 37 height 6
click at [365, 217] on div "**********" at bounding box center [434, 203] width 675 height 372
click at [432, 30] on div "Company Profile" at bounding box center [434, 27] width 665 height 11
click at [614, 61] on div "Select an option" at bounding box center [607, 61] width 37 height 6
click at [384, 34] on div "Company Profile" at bounding box center [434, 28] width 665 height 13
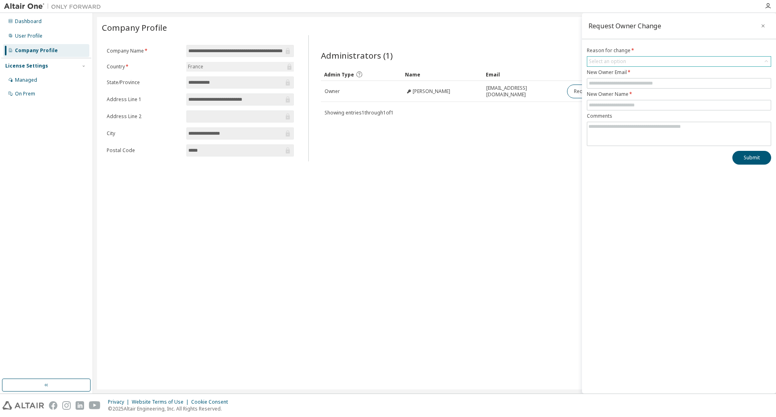
click at [758, 62] on div "Select an option" at bounding box center [679, 62] width 184 height 10
click at [389, 59] on span "Administrators (1)" at bounding box center [357, 55] width 72 height 11
drag, startPoint x: 390, startPoint y: 58, endPoint x: 316, endPoint y: 57, distance: 74.0
click at [316, 57] on div "Administrators (1) Clear Load Save Save As Field Operator Value Select filter S…" at bounding box center [538, 100] width 454 height 121
click at [323, 32] on div "Company Profile" at bounding box center [434, 27] width 665 height 11
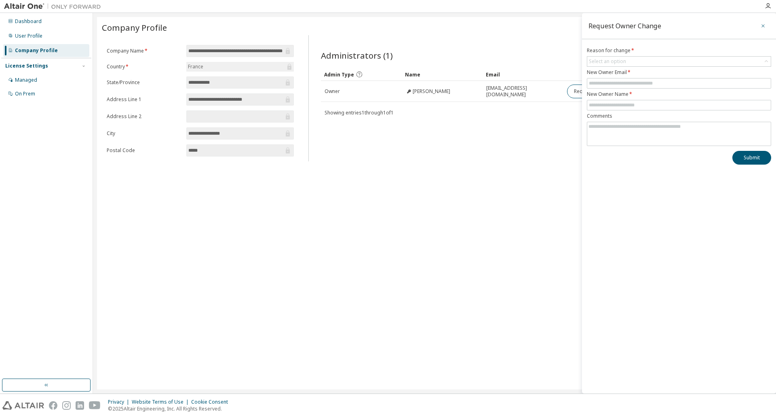
click at [764, 25] on icon "button" at bounding box center [763, 25] width 3 height 3
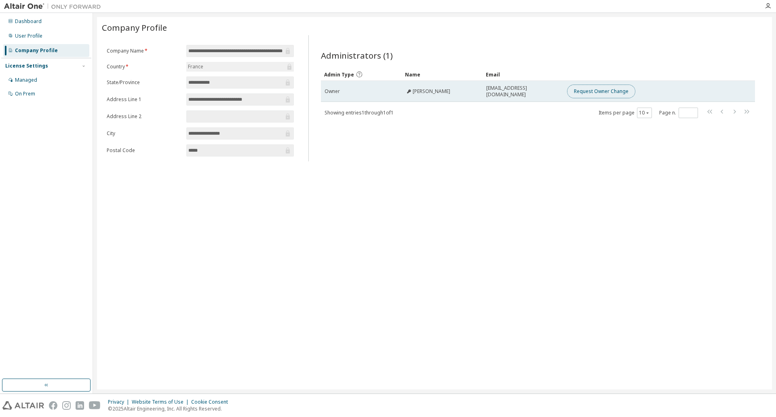
click at [607, 91] on button "Request Owner Change" at bounding box center [601, 91] width 68 height 14
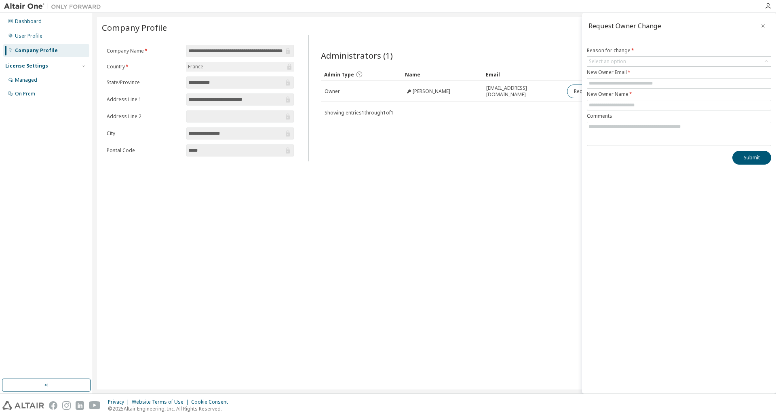
click at [444, 40] on div "Administrators (1) Clear Load Save Save As Field Operator Value Select filter S…" at bounding box center [538, 100] width 454 height 121
click at [372, 31] on div "Company Profile" at bounding box center [434, 27] width 665 height 11
click at [603, 59] on div "Select an option" at bounding box center [607, 61] width 37 height 6
click at [612, 59] on div "Select an option" at bounding box center [607, 61] width 37 height 6
click at [274, 26] on div "Company Profile" at bounding box center [434, 27] width 665 height 11
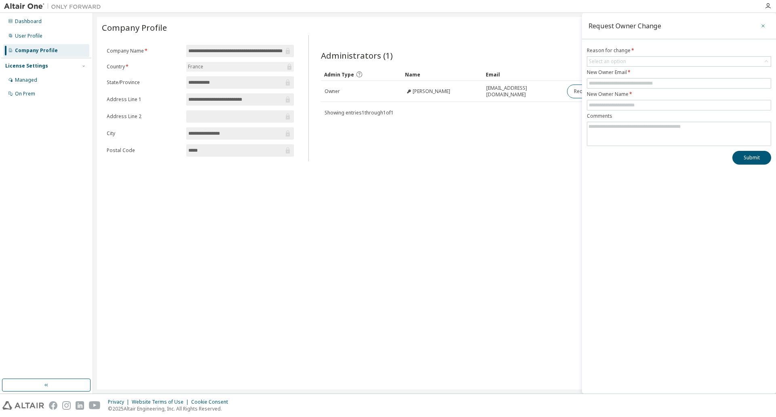
click at [762, 26] on icon "button" at bounding box center [763, 26] width 6 height 6
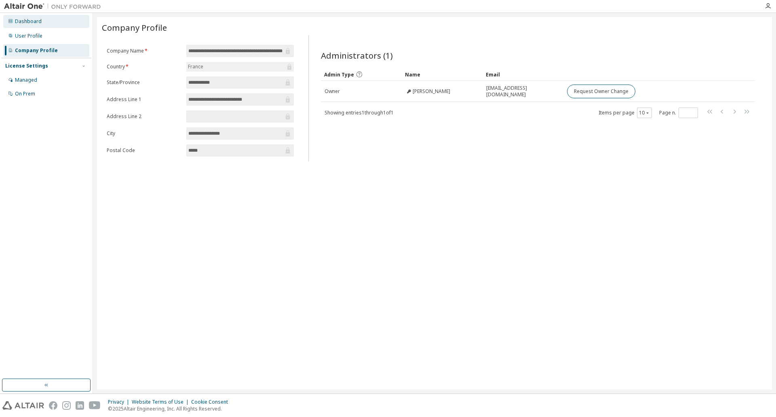
click at [34, 23] on div "Dashboard" at bounding box center [28, 21] width 27 height 6
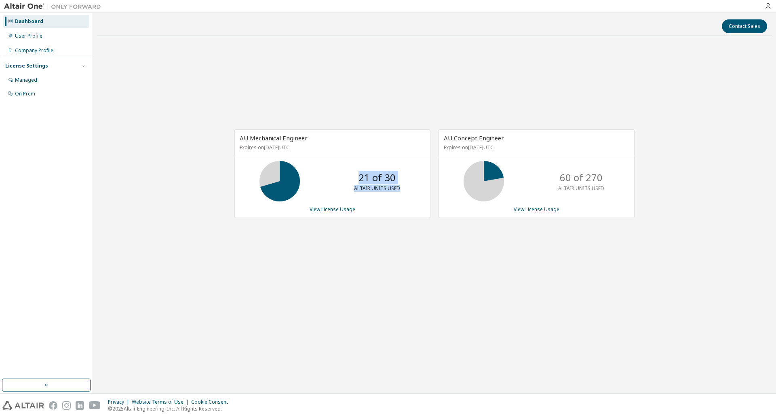
drag, startPoint x: 405, startPoint y: 189, endPoint x: 361, endPoint y: 176, distance: 45.5
click at [361, 176] on div "21 of 30 ALTAIR UNITS USED" at bounding box center [377, 181] width 65 height 40
click at [342, 106] on div "AU Mechanical Engineer Expires on [DATE] UTC 21 of 30 ALTAIR UNITS USED View Li…" at bounding box center [434, 177] width 675 height 271
drag, startPoint x: 243, startPoint y: 139, endPoint x: 309, endPoint y: 144, distance: 66.1
click at [309, 144] on div "AU Mechanical Engineer Expires on [DATE] UTC" at bounding box center [332, 143] width 195 height 26
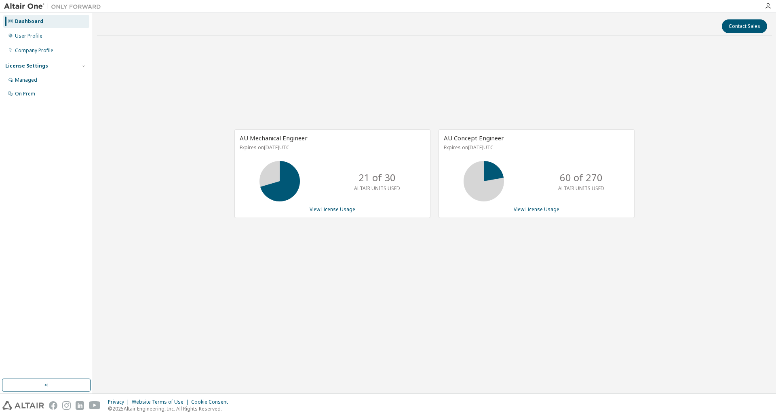
click at [314, 145] on p "Expires on [DATE] UTC" at bounding box center [332, 147] width 184 height 7
drag, startPoint x: 314, startPoint y: 145, endPoint x: 231, endPoint y: 139, distance: 83.1
click at [231, 139] on div "AU Mechanical Engineer Expires on [DATE] UTC 21 of 30 ALTAIR UNITS USED View Li…" at bounding box center [328, 177] width 204 height 97
click at [534, 154] on div "AU Concept Engineer Expires on [DATE] UTC" at bounding box center [536, 143] width 195 height 26
drag, startPoint x: 537, startPoint y: 149, endPoint x: 430, endPoint y: 132, distance: 108.1
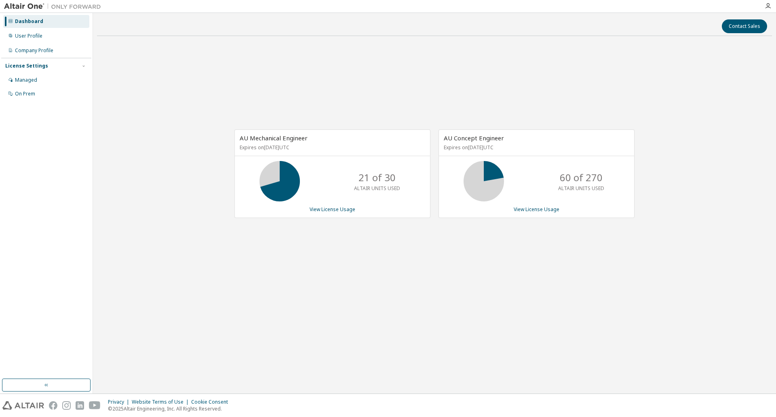
click at [430, 132] on div "AU Mechanical Engineer Expires on [DATE] UTC 21 of 30 ALTAIR UNITS USED View Li…" at bounding box center [430, 177] width 408 height 97
click at [228, 88] on div "AU Mechanical Engineer Expires on [DATE] UTC 21 of 30 ALTAIR UNITS USED View Li…" at bounding box center [434, 177] width 675 height 271
click at [27, 92] on div "On Prem" at bounding box center [25, 94] width 20 height 6
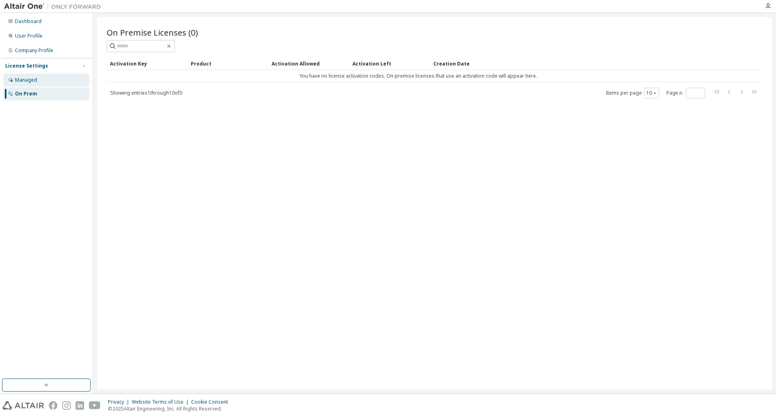
click at [25, 82] on div "Managed" at bounding box center [26, 80] width 22 height 6
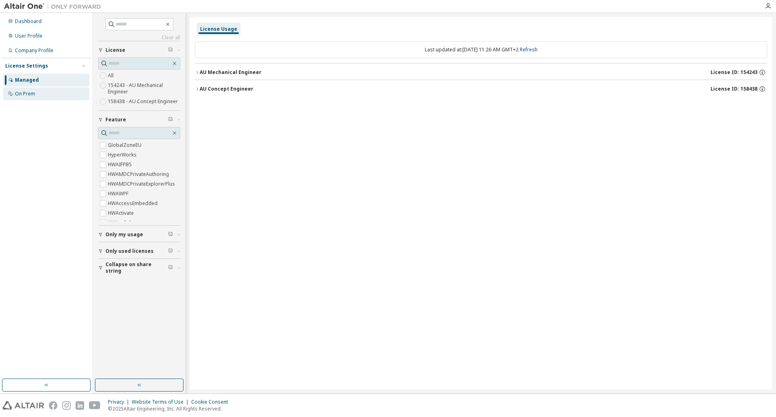
click at [30, 93] on div "On Prem" at bounding box center [25, 94] width 20 height 6
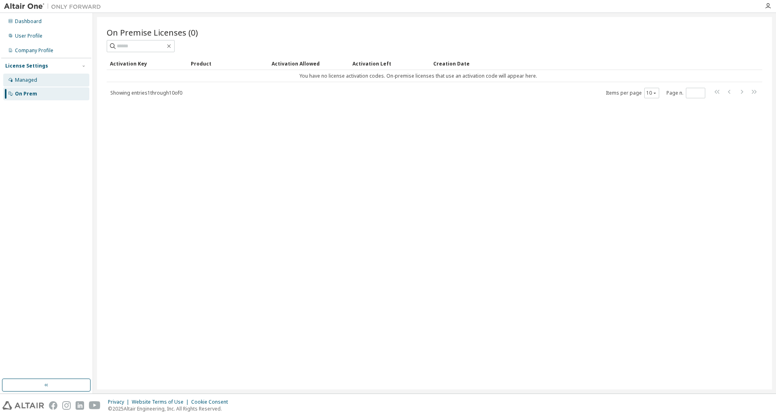
click at [28, 82] on div "Managed" at bounding box center [26, 80] width 22 height 6
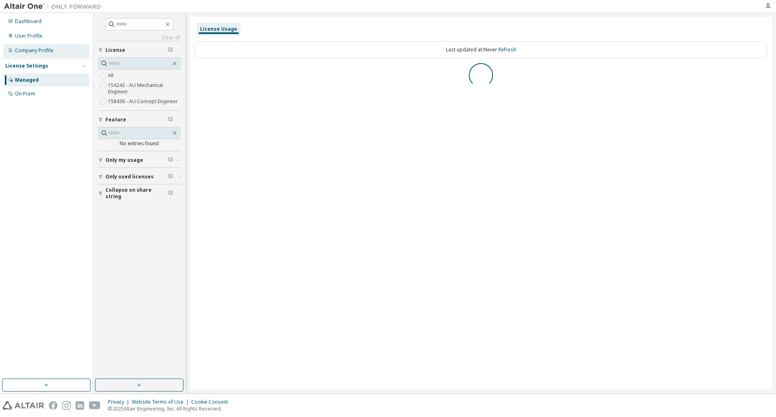
click at [24, 57] on div "Company Profile" at bounding box center [46, 50] width 86 height 13
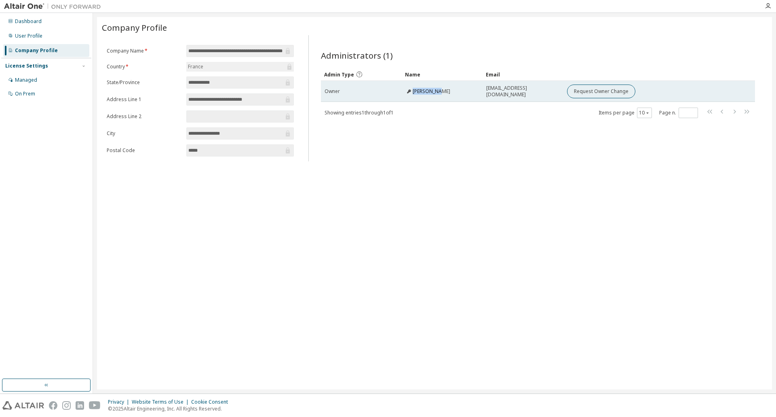
drag, startPoint x: 444, startPoint y: 93, endPoint x: 388, endPoint y: 93, distance: 55.8
click at [388, 93] on tr "Owner [PERSON_NAME] [PERSON_NAME][EMAIL_ADDRESS][PERSON_NAME][DOMAIN_NAME] Requ…" at bounding box center [538, 91] width 434 height 21
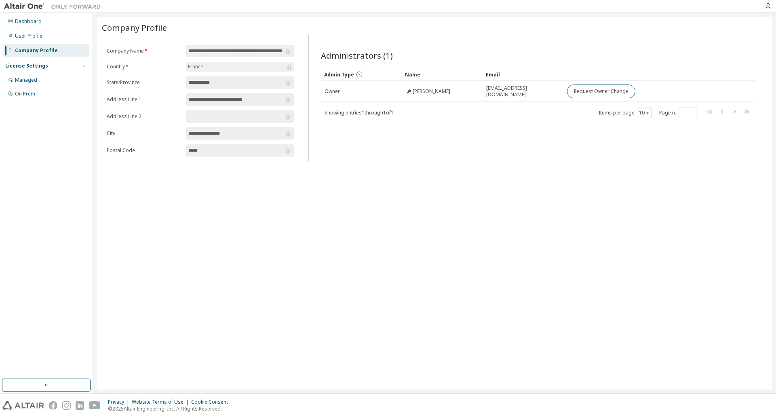
click at [348, 38] on div "Administrators (1) Clear Load Save Save As Field Operator Value Select filter S…" at bounding box center [537, 98] width 459 height 126
drag, startPoint x: 414, startPoint y: 89, endPoint x: 317, endPoint y: 101, distance: 97.7
click at [317, 101] on div "Administrators (1) Clear Load Save Save As Field Operator Value Select filter S…" at bounding box center [538, 100] width 454 height 121
click at [608, 72] on div at bounding box center [646, 74] width 159 height 13
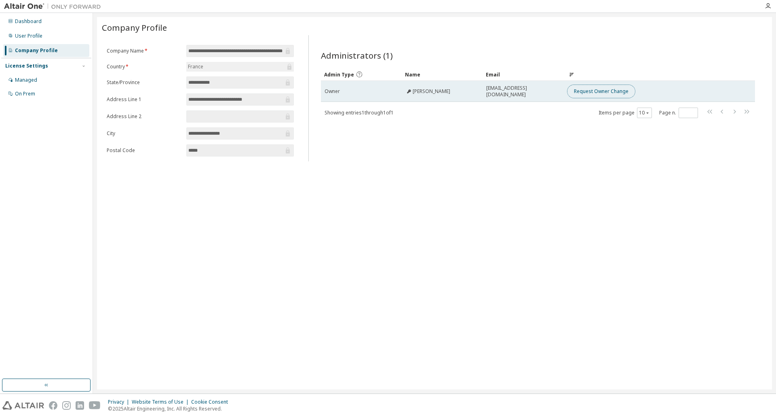
click at [604, 94] on button "Request Owner Change" at bounding box center [601, 91] width 68 height 14
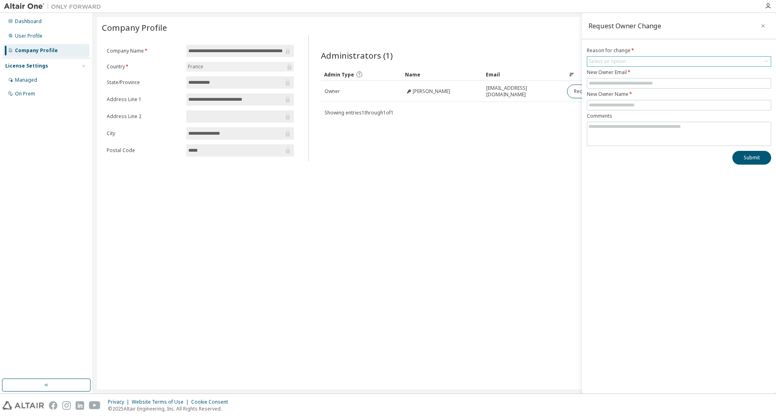
click at [604, 63] on div "Select an option" at bounding box center [607, 61] width 37 height 6
click at [521, 42] on div "Administrators (1) Clear Load Save Save As Field Operator Value Select filter S…" at bounding box center [538, 100] width 454 height 121
click at [599, 84] on input "text" at bounding box center [679, 83] width 180 height 6
click at [608, 103] on input "text" at bounding box center [679, 105] width 180 height 6
click at [614, 132] on textarea at bounding box center [679, 132] width 184 height 21
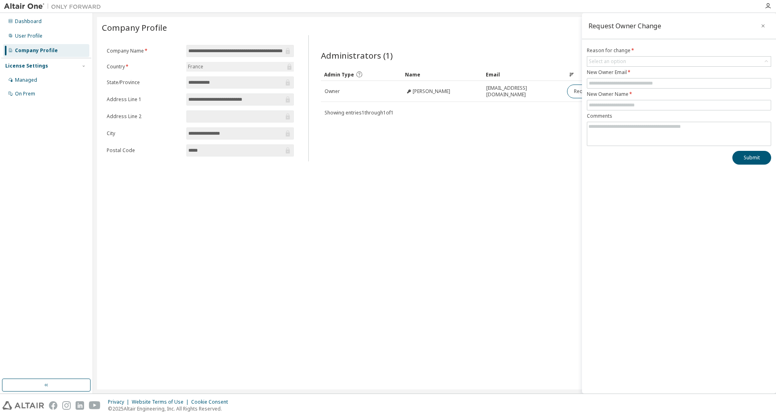
click at [432, 26] on div "Company Profile" at bounding box center [434, 27] width 665 height 11
click at [763, 26] on icon "button" at bounding box center [763, 25] width 3 height 3
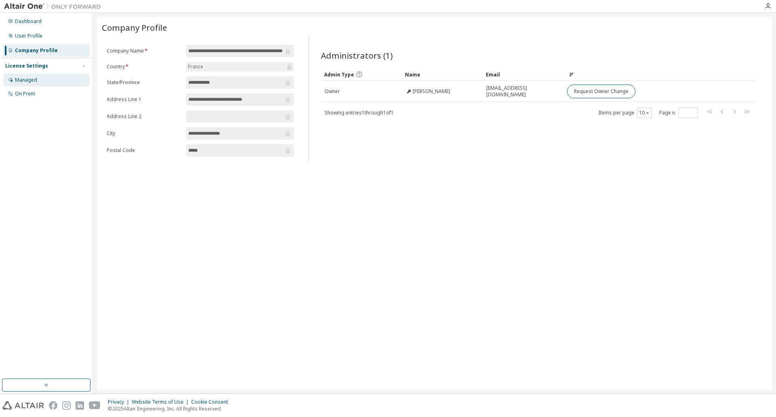
click at [33, 78] on div "Managed" at bounding box center [26, 80] width 22 height 6
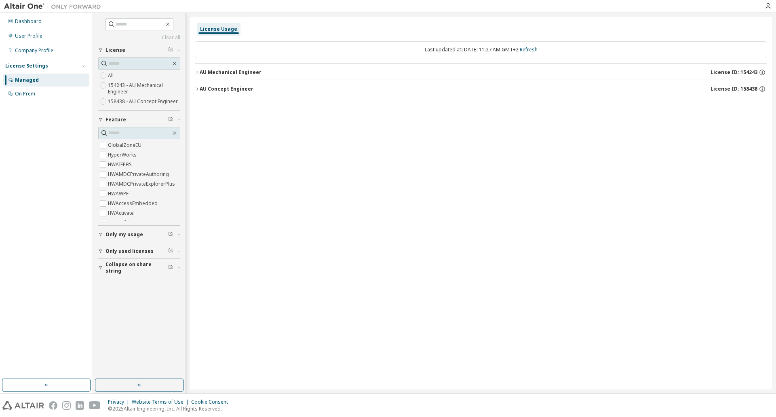
drag, startPoint x: 228, startPoint y: 76, endPoint x: 228, endPoint y: 71, distance: 4.9
click at [228, 71] on div "AU Mechanical Engineer" at bounding box center [231, 72] width 62 height 6
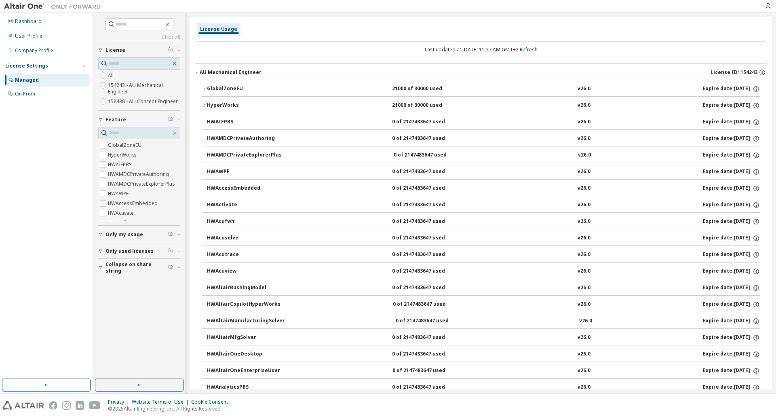
click at [118, 238] on button "Only my usage" at bounding box center [139, 235] width 82 height 18
click at [118, 268] on button "Only used licenses" at bounding box center [139, 275] width 82 height 18
click at [117, 312] on span "Collapse on share string" at bounding box center [137, 314] width 63 height 13
click at [25, 50] on div "Company Profile" at bounding box center [34, 50] width 38 height 6
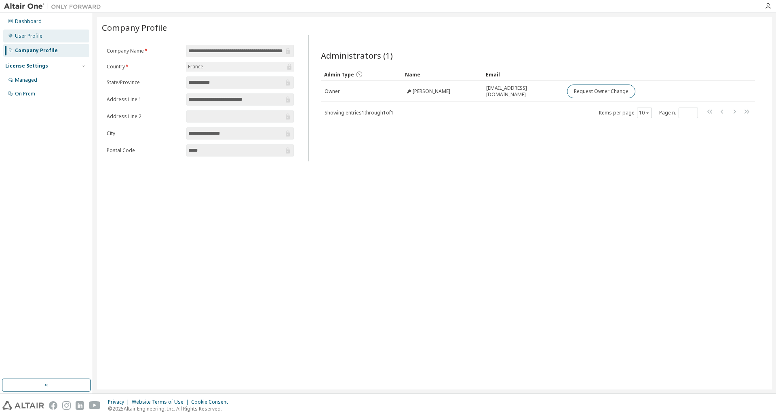
click at [25, 38] on div "User Profile" at bounding box center [28, 36] width 27 height 6
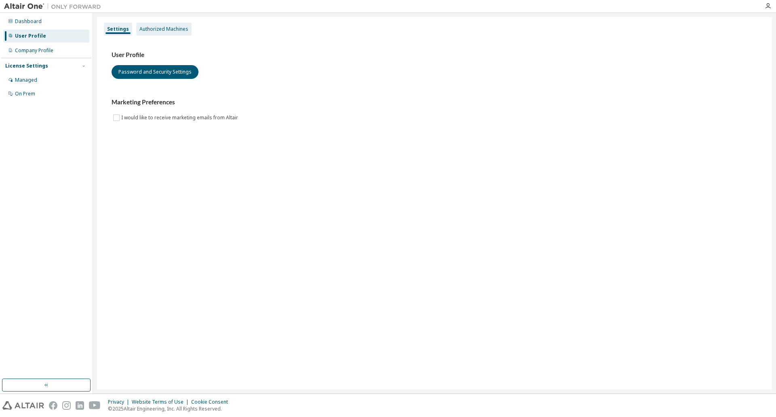
click at [142, 32] on div "Authorized Machines" at bounding box center [163, 29] width 55 height 13
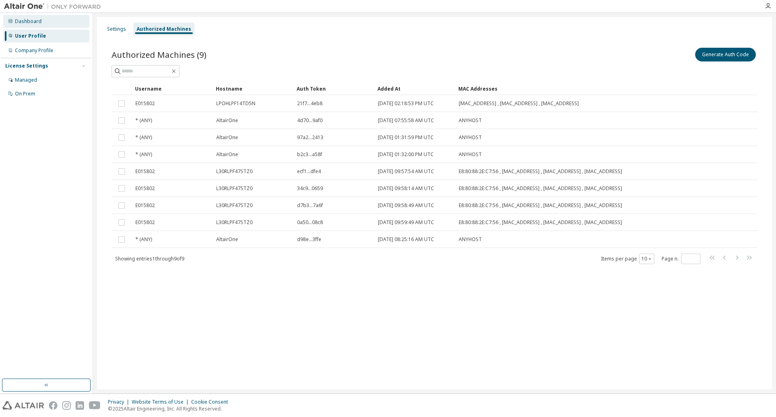
click at [42, 23] on div "Dashboard" at bounding box center [46, 21] width 86 height 13
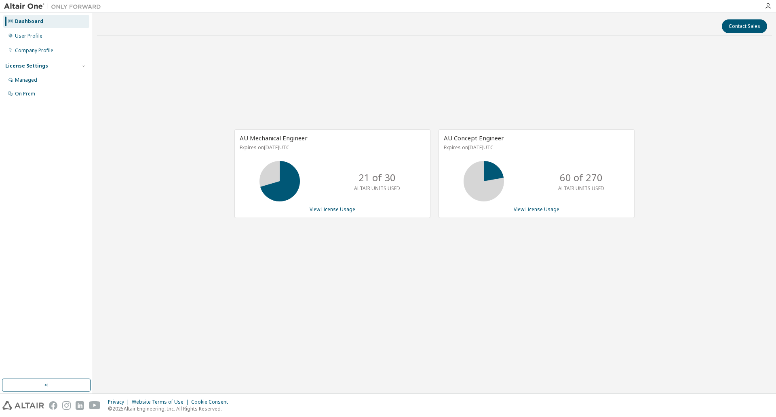
click at [279, 152] on div "AU Mechanical Engineer Expires on [DATE] UTC" at bounding box center [332, 143] width 195 height 26
click at [265, 139] on span "AU Mechanical Engineer" at bounding box center [274, 138] width 68 height 8
click at [266, 141] on span "AU Mechanical Engineer" at bounding box center [274, 138] width 68 height 8
click at [266, 142] on div "AU Mechanical Engineer Expires on [DATE] UTC" at bounding box center [332, 143] width 195 height 26
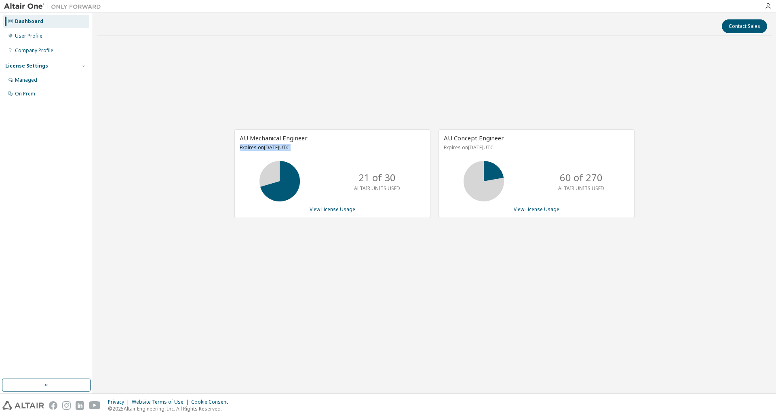
drag, startPoint x: 266, startPoint y: 143, endPoint x: 269, endPoint y: 148, distance: 5.3
click at [269, 148] on div "AU Mechanical Engineer Expires on [DATE] UTC" at bounding box center [332, 143] width 195 height 26
click at [269, 148] on p "Expires on [DATE] UTC" at bounding box center [332, 147] width 184 height 7
click at [33, 74] on div "Managed" at bounding box center [46, 80] width 86 height 13
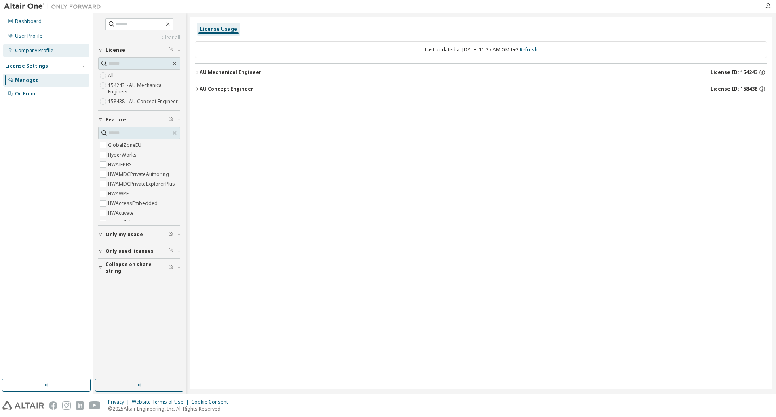
click at [35, 52] on div "Company Profile" at bounding box center [34, 50] width 38 height 6
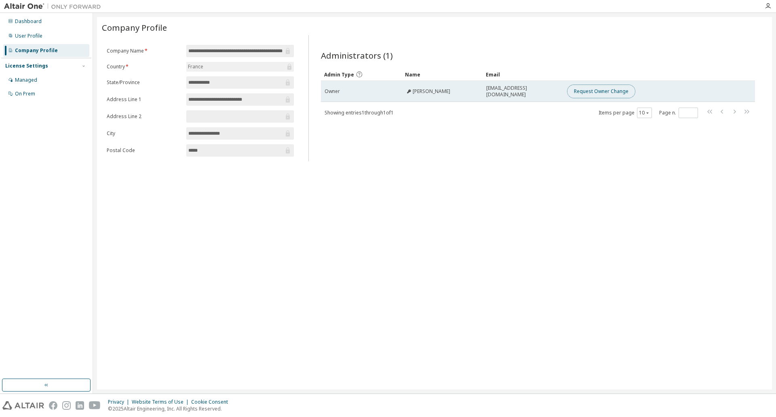
click at [600, 94] on button "Request Owner Change" at bounding box center [601, 91] width 68 height 14
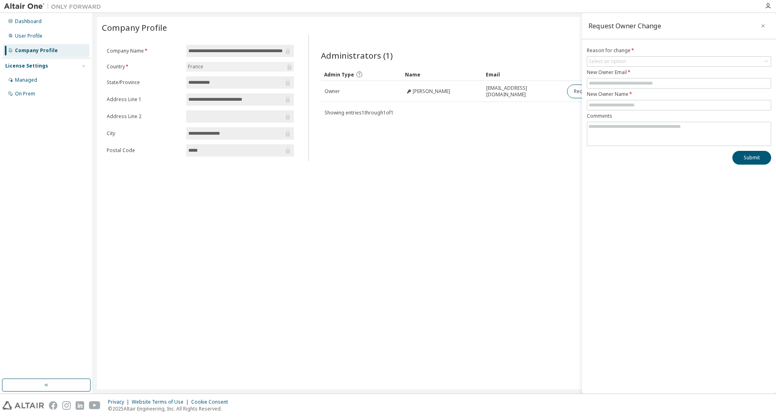
click at [631, 54] on form "Reason for change * Select an option New Owner Email * New Owner Name * Comments" at bounding box center [679, 96] width 184 height 99
click at [630, 59] on div "Select an option" at bounding box center [679, 62] width 184 height 10
click at [23, 78] on div "Managed" at bounding box center [26, 80] width 22 height 6
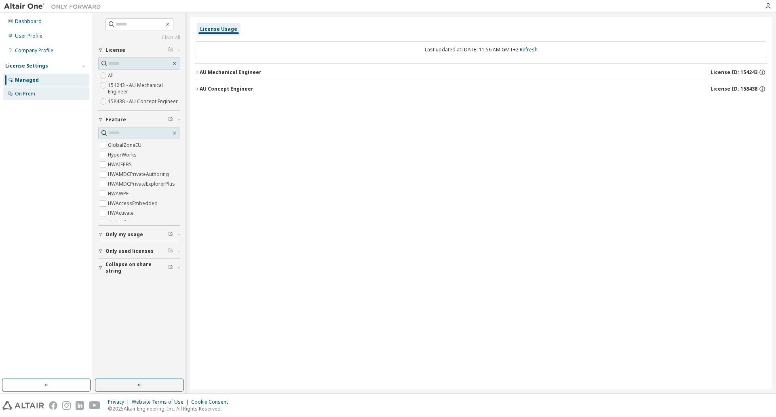
click at [26, 94] on div "On Prem" at bounding box center [25, 94] width 20 height 6
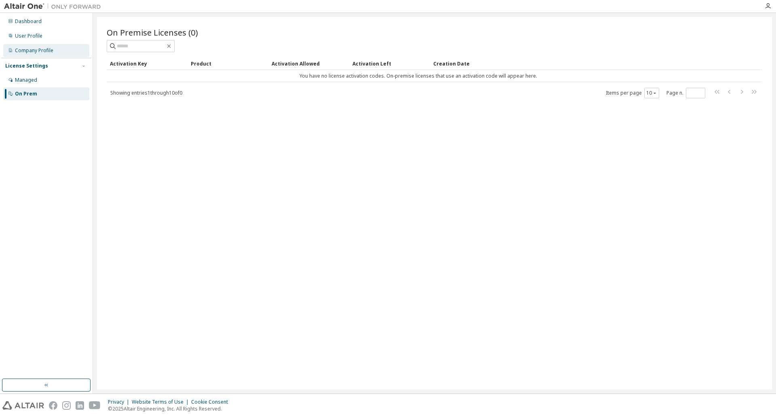
click at [15, 51] on div "Company Profile" at bounding box center [34, 50] width 38 height 6
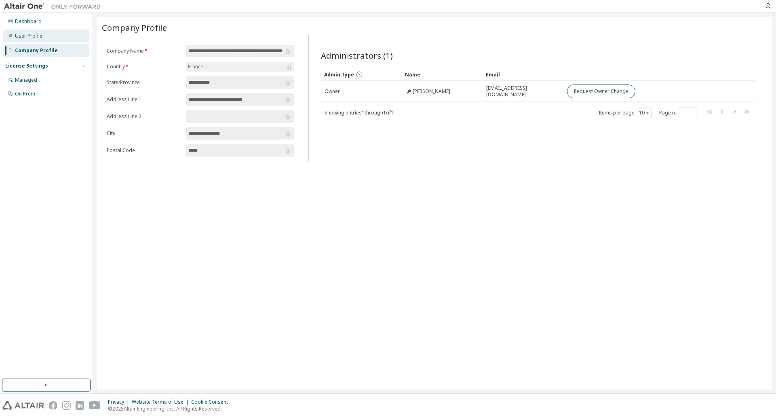
click at [25, 37] on div "User Profile" at bounding box center [28, 36] width 27 height 6
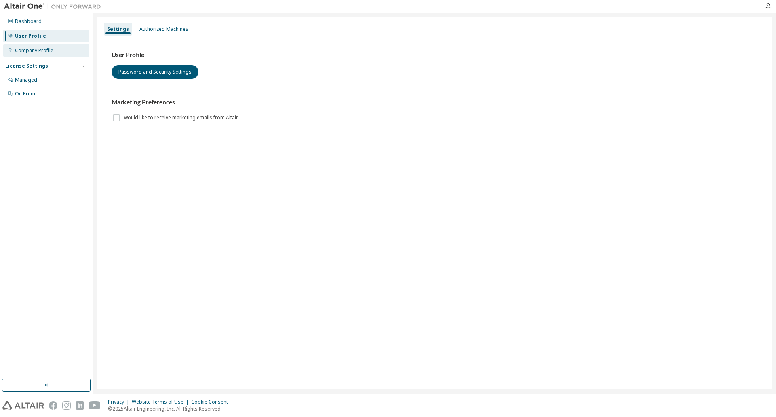
click at [27, 52] on div "Company Profile" at bounding box center [34, 50] width 38 height 6
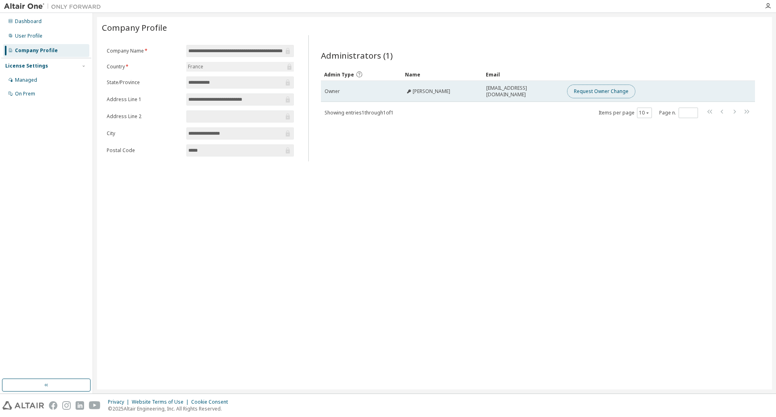
click at [610, 89] on button "Request Owner Change" at bounding box center [601, 91] width 68 height 14
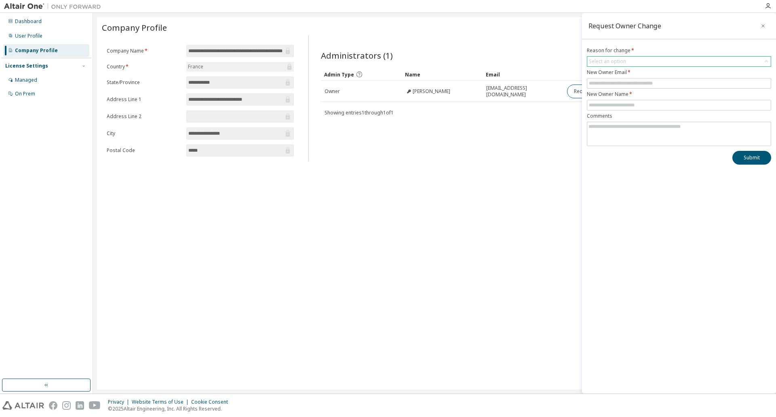
click at [640, 65] on div "Select an option" at bounding box center [679, 62] width 184 height 10
click at [643, 96] on li "User no longer manages this responsibility" at bounding box center [679, 94] width 182 height 11
click at [625, 86] on input "text" at bounding box center [679, 83] width 180 height 6
type input "**********"
click at [602, 103] on input "text" at bounding box center [679, 105] width 180 height 6
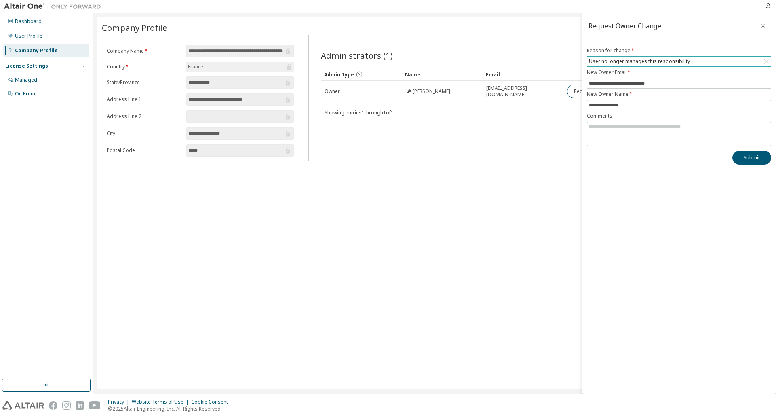
type input "**********"
click at [620, 129] on textarea at bounding box center [679, 132] width 184 height 21
click at [669, 125] on textarea "**********" at bounding box center [679, 132] width 184 height 21
click at [667, 126] on textarea "**********" at bounding box center [679, 132] width 184 height 21
click at [670, 126] on textarea "**********" at bounding box center [679, 132] width 184 height 21
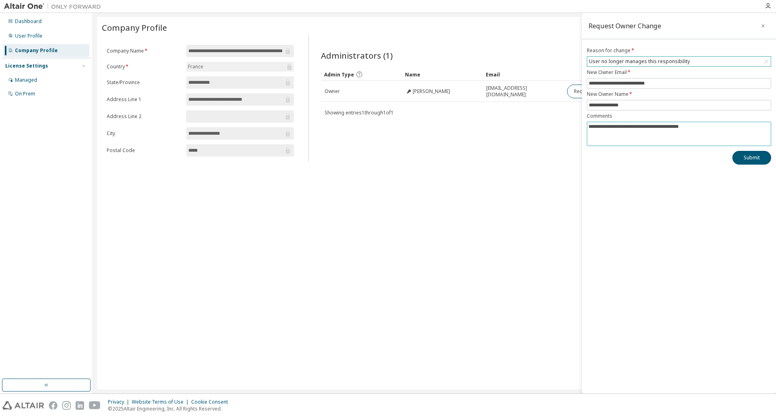
click at [689, 132] on textarea "**********" at bounding box center [679, 132] width 184 height 21
click at [669, 127] on textarea "**********" at bounding box center [679, 132] width 184 height 21
click at [682, 125] on textarea "**********" at bounding box center [679, 132] width 184 height 21
click at [686, 127] on textarea "**********" at bounding box center [679, 132] width 184 height 21
drag, startPoint x: 703, startPoint y: 129, endPoint x: 579, endPoint y: 128, distance: 124.1
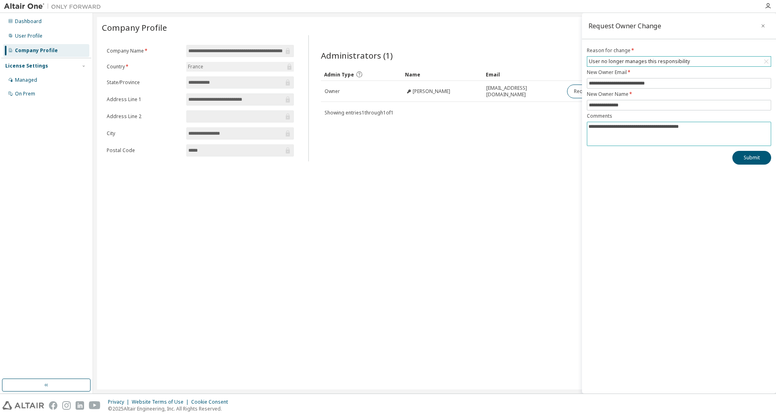
click at [579, 128] on main "**********" at bounding box center [434, 203] width 683 height 380
click at [698, 124] on textarea "**********" at bounding box center [679, 132] width 184 height 21
drag, startPoint x: 698, startPoint y: 124, endPoint x: 698, endPoint y: 129, distance: 5.3
click at [698, 125] on textarea "**********" at bounding box center [679, 132] width 184 height 21
click at [657, 127] on textarea "**********" at bounding box center [679, 132] width 184 height 21
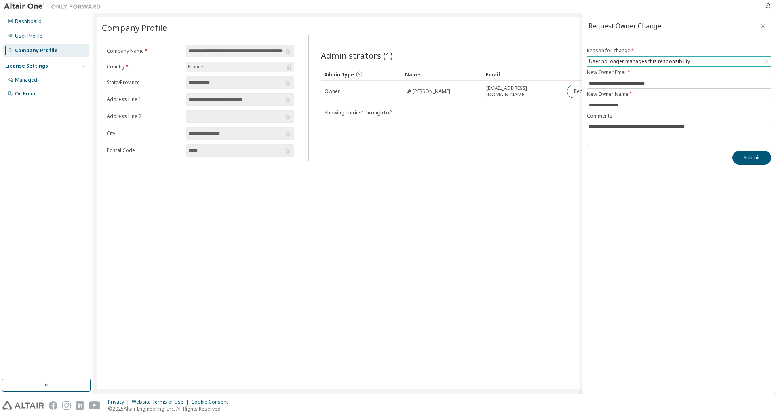
click at [659, 129] on textarea "**********" at bounding box center [679, 132] width 184 height 21
click at [644, 130] on textarea "**********" at bounding box center [679, 132] width 184 height 21
drag, startPoint x: 647, startPoint y: 128, endPoint x: 617, endPoint y: 128, distance: 30.3
click at [617, 128] on textarea "**********" at bounding box center [679, 132] width 184 height 21
click at [669, 136] on textarea "**********" at bounding box center [679, 132] width 184 height 21
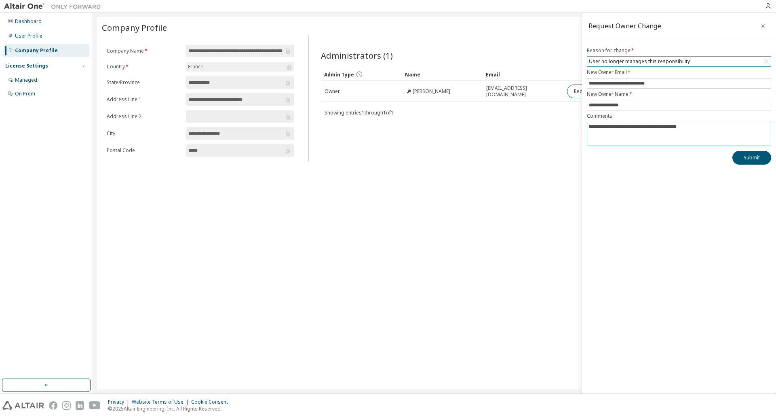
click at [696, 125] on textarea "**********" at bounding box center [679, 132] width 184 height 21
click at [623, 138] on textarea "**********" at bounding box center [679, 132] width 184 height 21
click at [633, 136] on textarea "**********" at bounding box center [679, 132] width 184 height 21
type textarea "**********"
click at [744, 157] on button "Submit" at bounding box center [751, 158] width 39 height 14
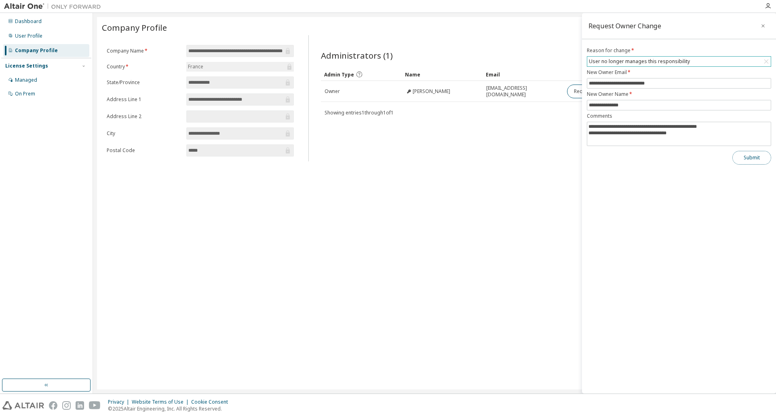
click at [745, 160] on button "Submit" at bounding box center [751, 158] width 39 height 14
click at [615, 110] on span "**********" at bounding box center [679, 105] width 184 height 11
click at [612, 84] on input "**********" at bounding box center [679, 83] width 180 height 6
click at [613, 58] on div "User no longer manages this responsibility" at bounding box center [639, 61] width 103 height 9
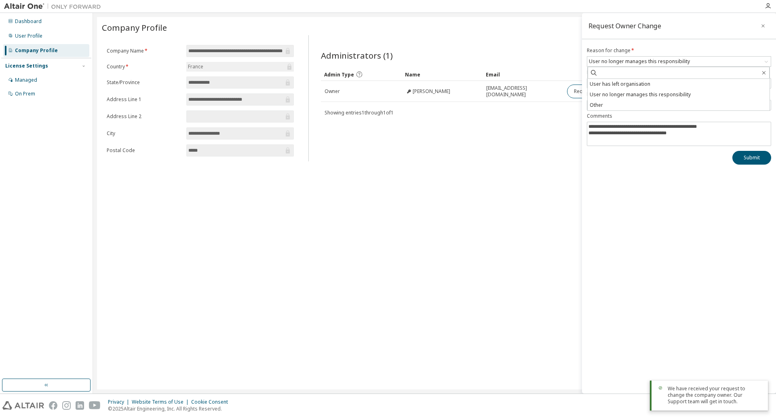
click at [505, 169] on div "**********" at bounding box center [434, 203] width 675 height 372
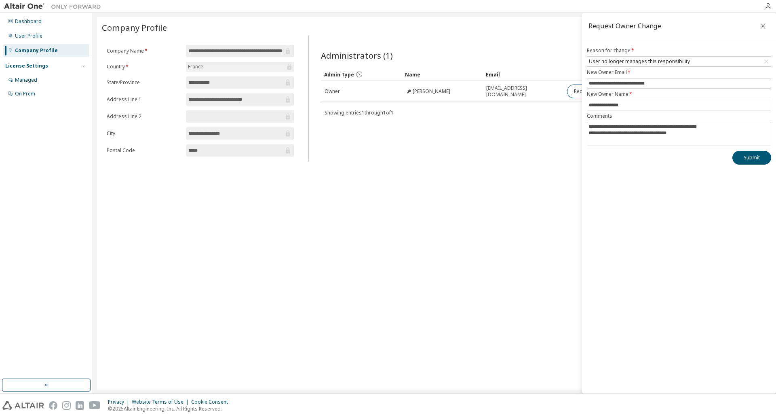
click at [306, 218] on div "**********" at bounding box center [434, 203] width 675 height 372
click at [640, 188] on div "**********" at bounding box center [679, 203] width 194 height 380
click at [760, 28] on button "button" at bounding box center [763, 25] width 13 height 13
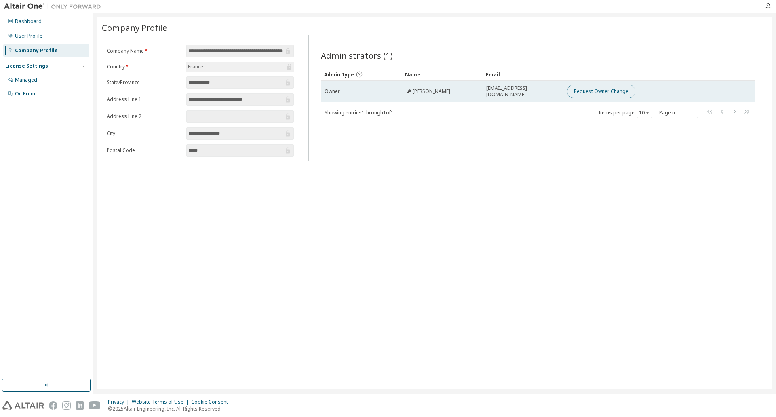
click at [587, 89] on button "Request Owner Change" at bounding box center [601, 91] width 68 height 14
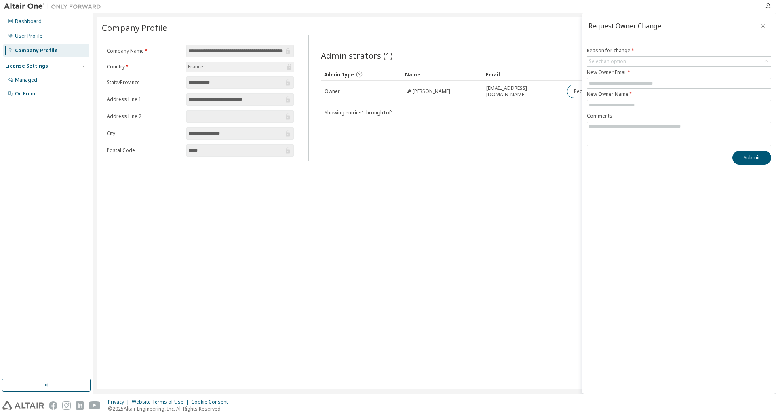
click at [472, 16] on div "**********" at bounding box center [434, 203] width 683 height 380
